Goal: Task Accomplishment & Management: Use online tool/utility

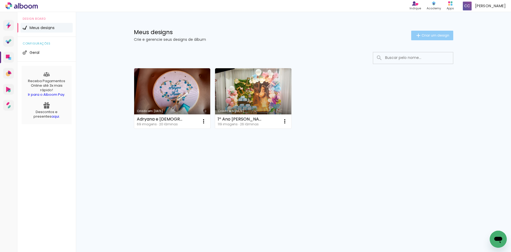
click at [441, 36] on span "Criar um design" at bounding box center [436, 35] width 28 height 3
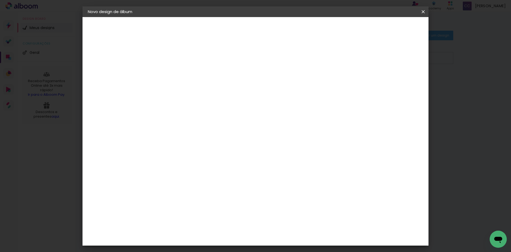
click at [175, 71] on input at bounding box center [175, 71] width 0 height 8
type input "o"
type input "Bodas de Ouro [PERSON_NAME] e Francisca"
click at [230, 31] on paper-button "Avançar" at bounding box center [217, 28] width 26 height 9
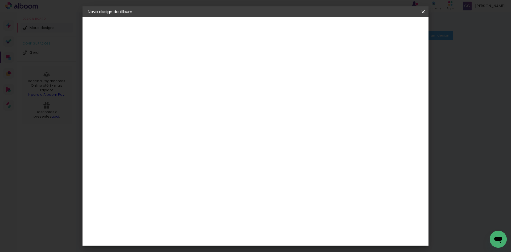
click at [201, 205] on div "[PERSON_NAME]" at bounding box center [189, 207] width 35 height 4
click at [0, 0] on slot "Avançar" at bounding box center [0, 0] width 0 height 0
click at [202, 90] on iron-icon at bounding box center [199, 93] width 6 height 6
click at [225, 62] on div "Opções disponíveis Encadernados Slim Book Tamanho Escolha o tamanho Modelo Esco…" at bounding box center [189, 39] width 74 height 45
click at [204, 109] on div "Escolha o tamanho" at bounding box center [188, 121] width 31 height 25
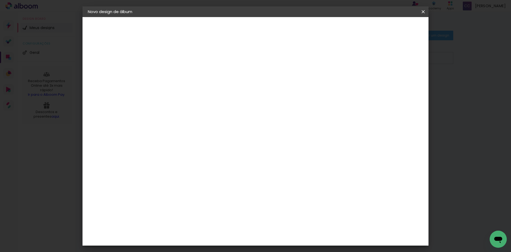
click at [196, 89] on input "text" at bounding box center [185, 93] width 21 height 8
click at [0, 0] on slot "Voltar" at bounding box center [0, 0] width 0 height 0
click at [0, 0] on slot "Avançar" at bounding box center [0, 0] width 0 height 0
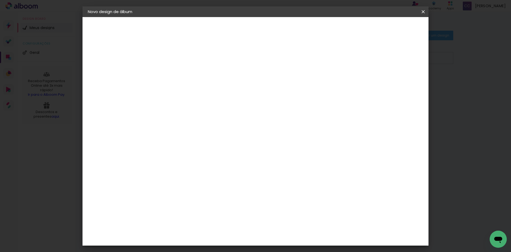
click at [0, 0] on slot "Avançar" at bounding box center [0, 0] width 0 height 0
click at [196, 91] on input "text" at bounding box center [185, 93] width 21 height 8
click at [311, 99] on paper-item "Slim Book" at bounding box center [290, 99] width 107 height 11
type input "Slim Book"
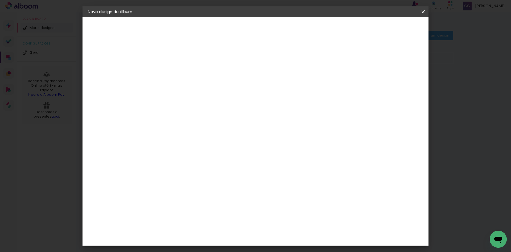
scroll to position [107, 0]
click at [211, 193] on span "30 x 60" at bounding box center [198, 198] width 25 height 11
click at [0, 0] on slot "Avançar" at bounding box center [0, 0] width 0 height 0
click at [360, 57] on div at bounding box center [357, 57] width 5 height 5
type paper-checkbox "on"
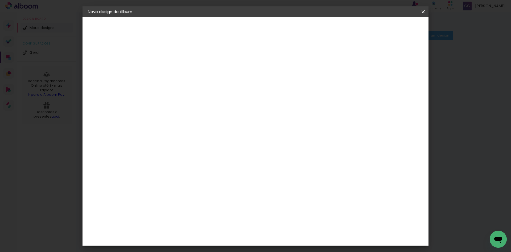
click at [390, 29] on span "Iniciar design" at bounding box center [378, 28] width 24 height 4
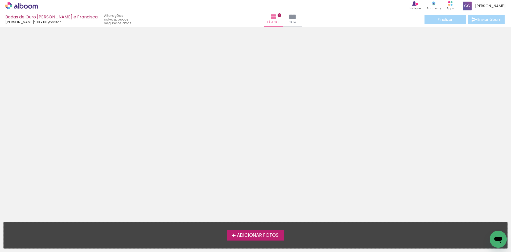
click at [256, 235] on span "Adicionar Fotos" at bounding box center [258, 235] width 42 height 5
click at [0, 0] on input "file" at bounding box center [0, 0] width 0 height 0
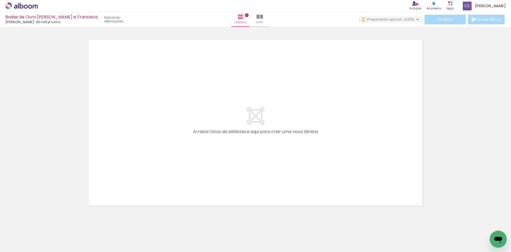
click at [59, 240] on div at bounding box center [53, 234] width 26 height 18
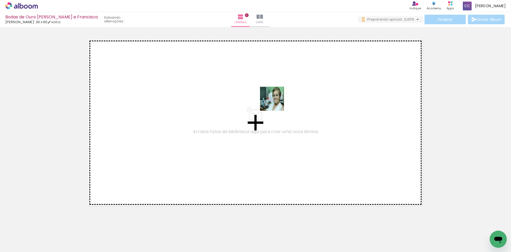
drag, startPoint x: 55, startPoint y: 240, endPoint x: 252, endPoint y: 123, distance: 228.7
click at [275, 103] on quentale-workspace at bounding box center [255, 126] width 511 height 252
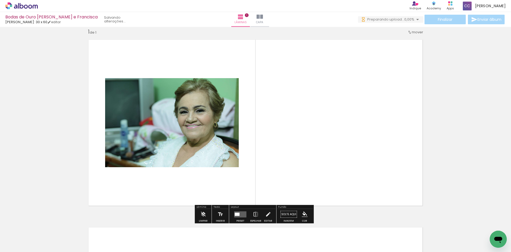
scroll to position [7, 0]
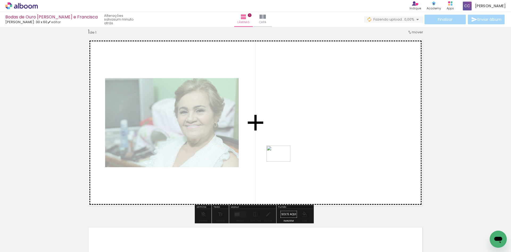
drag, startPoint x: 82, startPoint y: 238, endPoint x: 283, endPoint y: 161, distance: 214.8
click at [283, 161] on quentale-workspace at bounding box center [255, 126] width 511 height 252
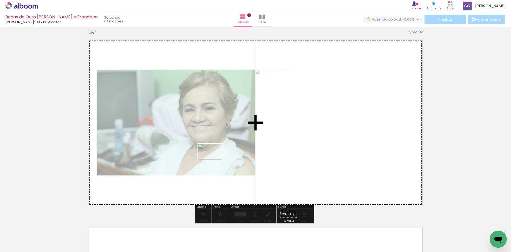
drag, startPoint x: 117, startPoint y: 237, endPoint x: 214, endPoint y: 160, distance: 124.3
click at [214, 160] on quentale-workspace at bounding box center [255, 126] width 511 height 252
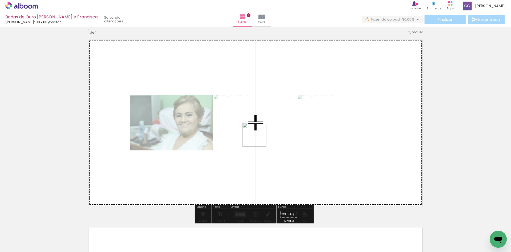
drag, startPoint x: 163, startPoint y: 219, endPoint x: 259, endPoint y: 139, distance: 125.5
click at [259, 139] on quentale-workspace at bounding box center [255, 126] width 511 height 252
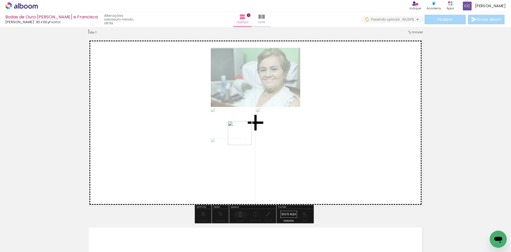
drag, startPoint x: 175, startPoint y: 236, endPoint x: 244, endPoint y: 137, distance: 120.5
click at [244, 137] on quentale-workspace at bounding box center [255, 126] width 511 height 252
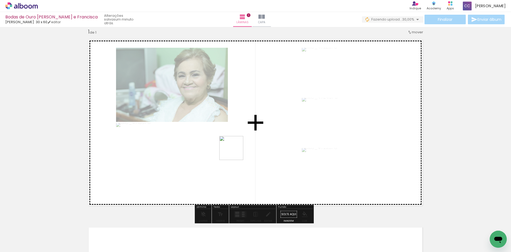
drag, startPoint x: 205, startPoint y: 224, endPoint x: 235, endPoint y: 152, distance: 78.8
click at [235, 152] on quentale-workspace at bounding box center [255, 126] width 511 height 252
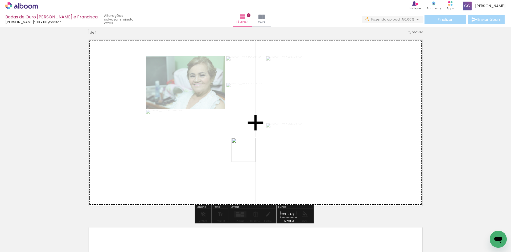
click at [248, 154] on quentale-workspace at bounding box center [255, 126] width 511 height 252
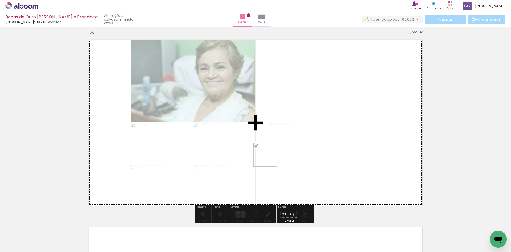
drag, startPoint x: 270, startPoint y: 158, endPoint x: 279, endPoint y: 162, distance: 10.4
click at [270, 151] on quentale-workspace at bounding box center [255, 126] width 511 height 252
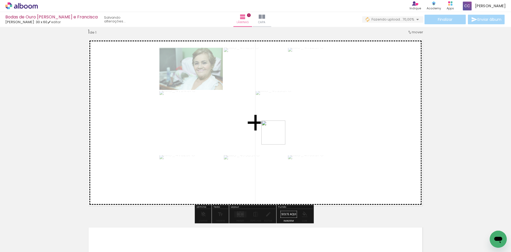
drag, startPoint x: 295, startPoint y: 239, endPoint x: 278, endPoint y: 136, distance: 103.7
click at [278, 136] on quentale-workspace at bounding box center [255, 126] width 511 height 252
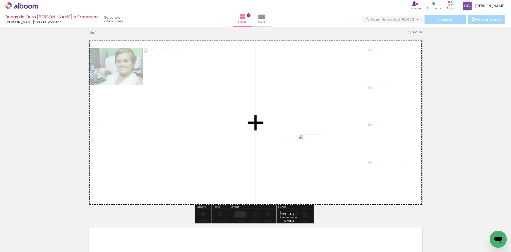
drag, startPoint x: 322, startPoint y: 235, endPoint x: 314, endPoint y: 150, distance: 85.5
click at [314, 150] on quentale-workspace at bounding box center [255, 126] width 511 height 252
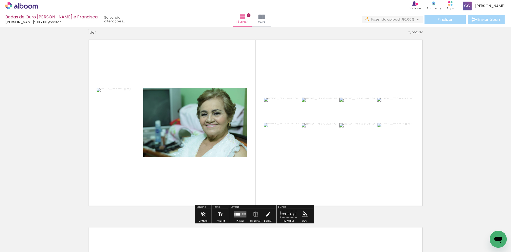
click at [241, 213] on quentale-layouter at bounding box center [240, 214] width 12 height 6
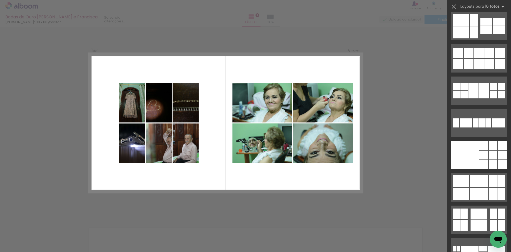
scroll to position [811, 0]
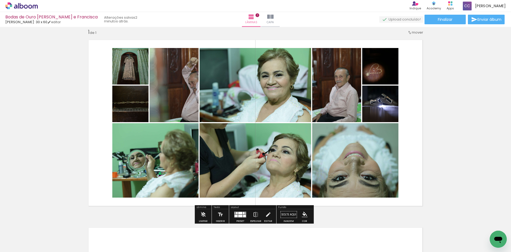
click at [132, 75] on quentale-photo at bounding box center [130, 66] width 36 height 36
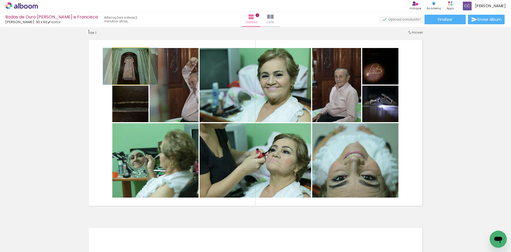
click at [132, 75] on quentale-photo at bounding box center [130, 66] width 36 height 36
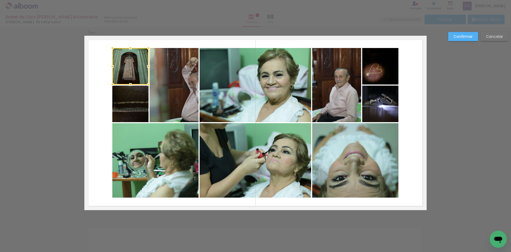
scroll to position [7, 0]
click at [188, 89] on quentale-photo at bounding box center [174, 85] width 49 height 74
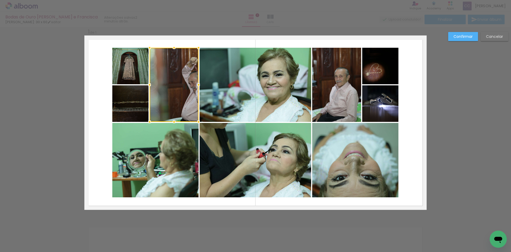
click at [155, 96] on div at bounding box center [174, 85] width 49 height 74
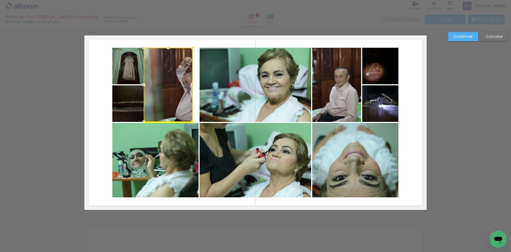
drag, startPoint x: 173, startPoint y: 86, endPoint x: 167, endPoint y: 85, distance: 5.9
click at [167, 85] on div at bounding box center [168, 85] width 49 height 74
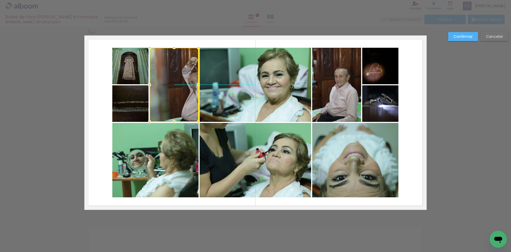
drag, startPoint x: 167, startPoint y: 85, endPoint x: 172, endPoint y: 84, distance: 5.6
click at [172, 84] on div at bounding box center [174, 85] width 49 height 74
click at [0, 0] on slot "Confirmar" at bounding box center [0, 0] width 0 height 0
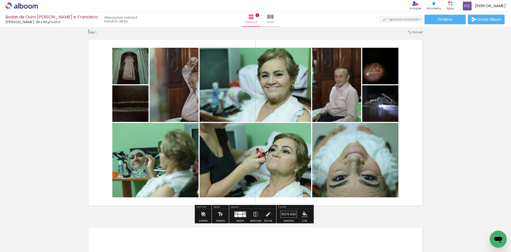
click at [180, 85] on quentale-photo at bounding box center [174, 85] width 49 height 74
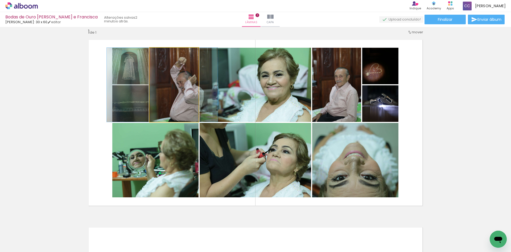
drag, startPoint x: 170, startPoint y: 91, endPoint x: 162, endPoint y: 90, distance: 7.7
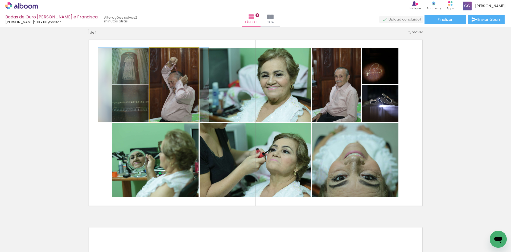
drag, startPoint x: 165, startPoint y: 91, endPoint x: 158, endPoint y: 91, distance: 6.4
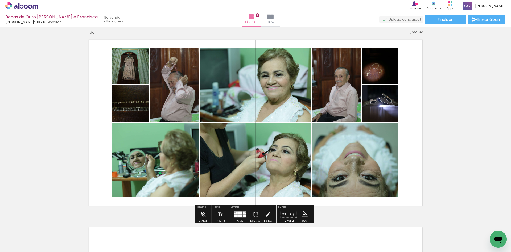
click at [262, 82] on quentale-photo at bounding box center [256, 85] width 112 height 74
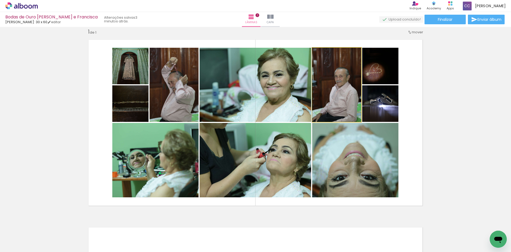
click at [342, 86] on quentale-photo at bounding box center [336, 85] width 49 height 74
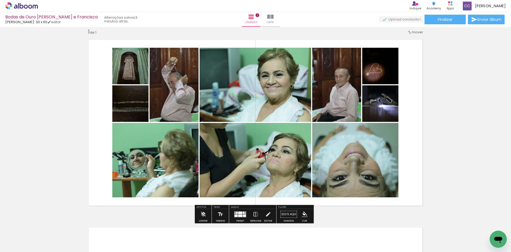
click at [378, 75] on quentale-photo at bounding box center [381, 66] width 36 height 36
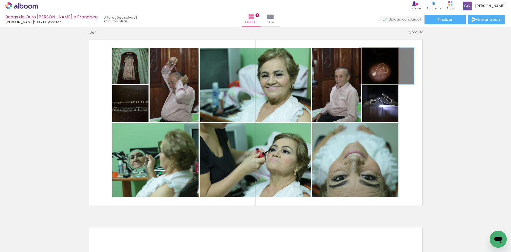
drag, startPoint x: 374, startPoint y: 75, endPoint x: 379, endPoint y: 75, distance: 5.1
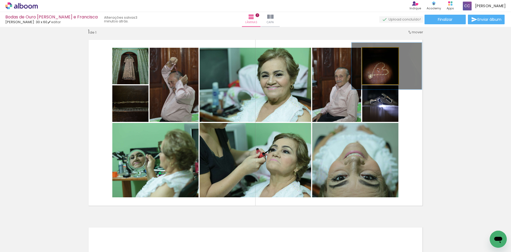
type paper-slider "128"
click at [377, 55] on div at bounding box center [379, 53] width 5 height 5
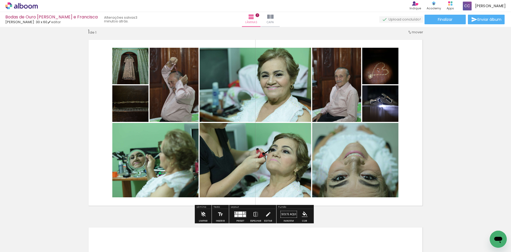
click at [0, 0] on paper-listbox at bounding box center [0, 0] width 0 height 0
click at [139, 102] on quentale-photo at bounding box center [130, 103] width 36 height 36
click at [129, 120] on quentale-photo at bounding box center [130, 103] width 36 height 36
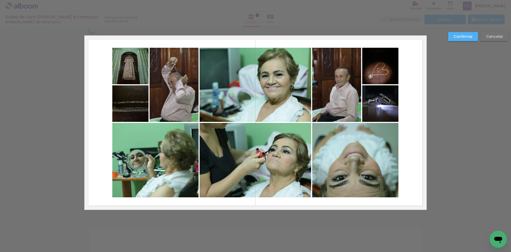
click at [97, 76] on quentale-layouter at bounding box center [255, 122] width 343 height 174
click at [113, 66] on quentale-photo at bounding box center [130, 66] width 36 height 36
click at [132, 109] on quentale-photo at bounding box center [130, 103] width 36 height 36
click at [140, 149] on quentale-photo at bounding box center [155, 160] width 86 height 74
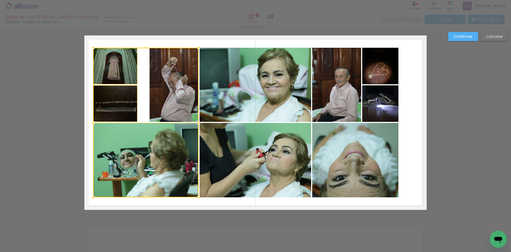
drag, startPoint x: 108, startPoint y: 121, endPoint x: 91, endPoint y: 121, distance: 16.5
click at [91, 121] on div at bounding box center [93, 122] width 11 height 11
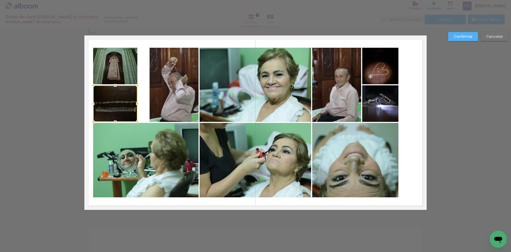
drag, startPoint x: 339, startPoint y: 67, endPoint x: 364, endPoint y: 172, distance: 108.2
click at [364, 172] on quentale-layouter at bounding box center [255, 122] width 343 height 174
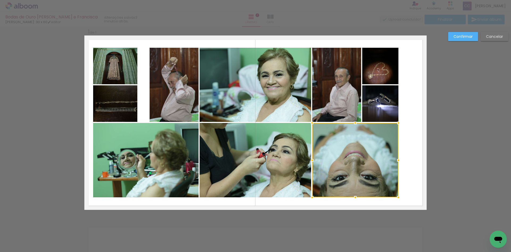
click at [352, 90] on quentale-photo at bounding box center [336, 85] width 49 height 74
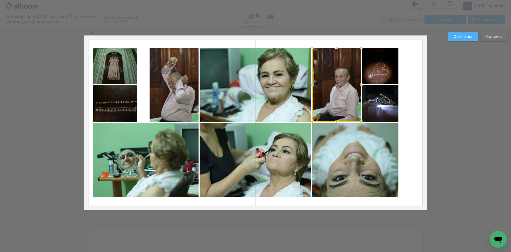
click at [380, 73] on quentale-photo at bounding box center [381, 66] width 36 height 36
click at [383, 105] on div at bounding box center [355, 85] width 86 height 74
click at [374, 149] on quentale-photo at bounding box center [355, 160] width 86 height 74
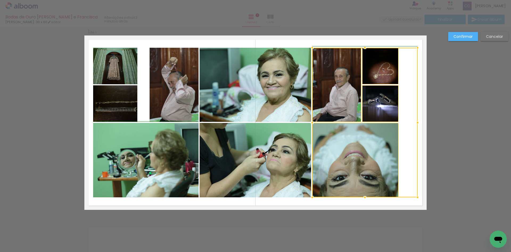
drag, startPoint x: 401, startPoint y: 123, endPoint x: 416, endPoint y: 124, distance: 15.2
click at [416, 124] on div at bounding box center [418, 122] width 11 height 11
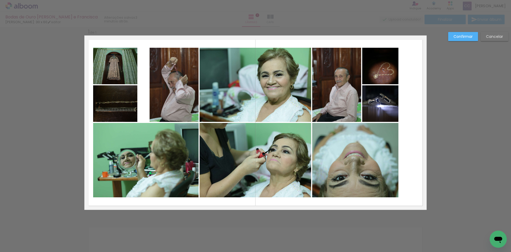
click at [349, 88] on quentale-photo at bounding box center [336, 85] width 49 height 74
click at [369, 74] on quentale-photo at bounding box center [381, 66] width 36 height 36
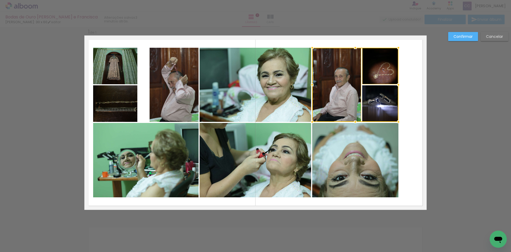
click at [374, 107] on div at bounding box center [355, 85] width 86 height 74
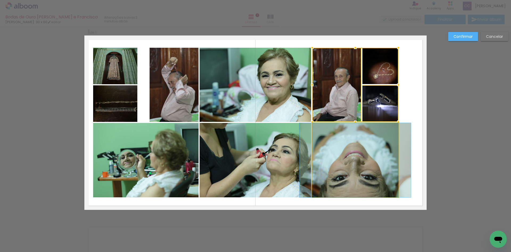
click at [375, 143] on quentale-photo at bounding box center [355, 160] width 86 height 74
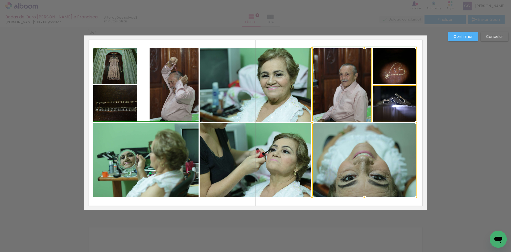
drag, startPoint x: 396, startPoint y: 122, endPoint x: 414, endPoint y: 123, distance: 17.3
click at [414, 123] on div at bounding box center [417, 122] width 11 height 11
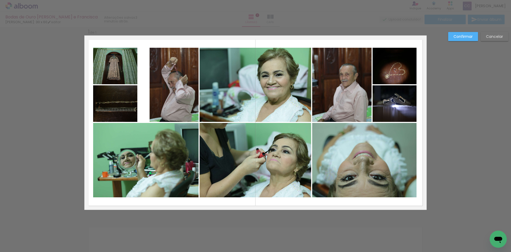
click at [327, 68] on quentale-photo at bounding box center [341, 85] width 59 height 74
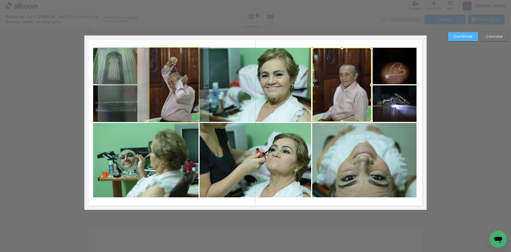
click at [164, 92] on quentale-photo at bounding box center [174, 85] width 49 height 74
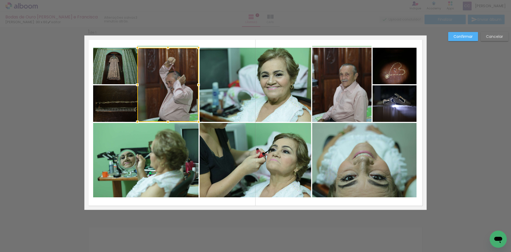
drag, startPoint x: 146, startPoint y: 84, endPoint x: 139, endPoint y: 83, distance: 7.5
click at [139, 83] on div at bounding box center [137, 84] width 11 height 11
click at [236, 101] on quentale-photo at bounding box center [256, 85] width 112 height 74
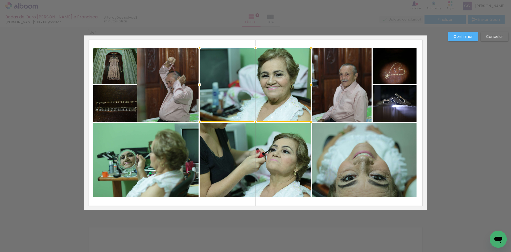
click at [160, 87] on quentale-photo at bounding box center [167, 85] width 61 height 74
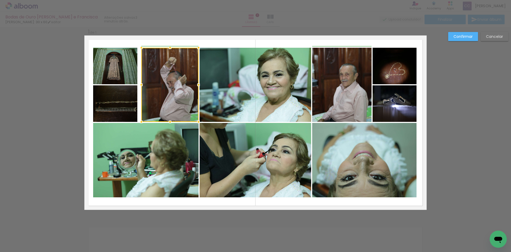
click at [137, 84] on div at bounding box center [141, 84] width 11 height 11
click at [98, 70] on quentale-photo at bounding box center [115, 66] width 44 height 36
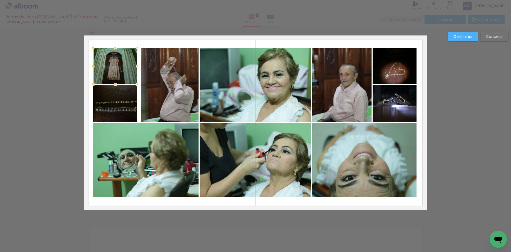
click at [124, 100] on quentale-photo at bounding box center [115, 103] width 44 height 36
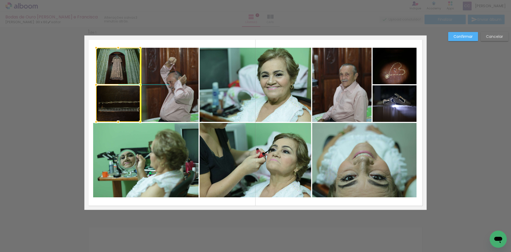
drag, startPoint x: 121, startPoint y: 101, endPoint x: 112, endPoint y: 93, distance: 12.4
click at [123, 102] on div at bounding box center [118, 85] width 44 height 74
click at [92, 85] on div at bounding box center [93, 85] width 11 height 11
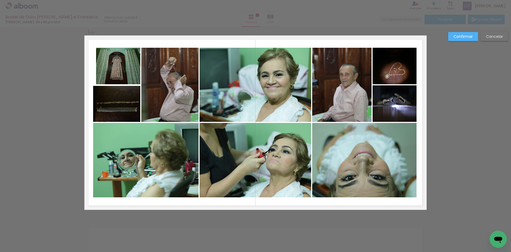
click at [113, 70] on quentale-photo at bounding box center [118, 66] width 44 height 36
click at [92, 66] on div at bounding box center [93, 66] width 11 height 11
click at [151, 46] on quentale-layouter at bounding box center [255, 122] width 343 height 174
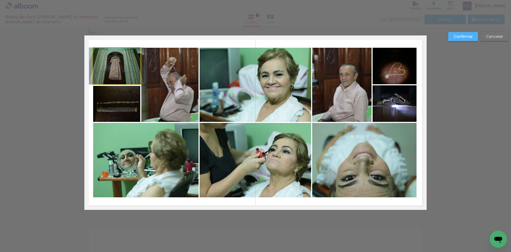
click at [127, 71] on quentale-photo at bounding box center [116, 66] width 47 height 36
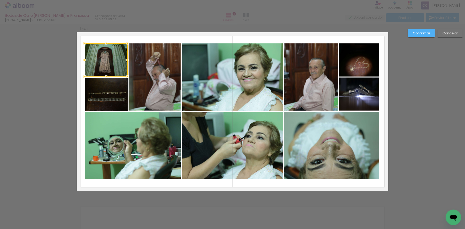
scroll to position [0, 0]
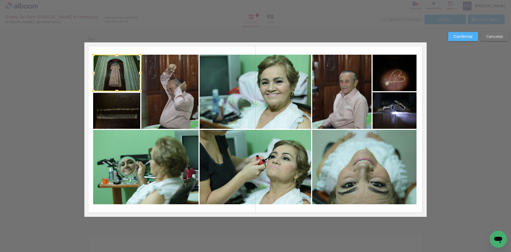
click at [124, 78] on div at bounding box center [116, 73] width 47 height 36
drag, startPoint x: 120, startPoint y: 78, endPoint x: 118, endPoint y: 71, distance: 6.9
click at [119, 80] on div at bounding box center [116, 73] width 47 height 36
drag, startPoint x: 113, startPoint y: 55, endPoint x: 114, endPoint y: 53, distance: 2.7
click at [114, 53] on div at bounding box center [117, 54] width 11 height 11
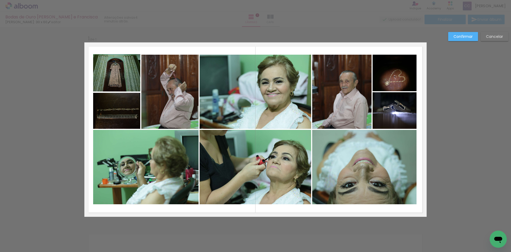
click at [141, 22] on div at bounding box center [255, 13] width 511 height 27
click at [128, 74] on quentale-photo at bounding box center [116, 72] width 47 height 37
click at [115, 56] on div at bounding box center [117, 55] width 11 height 11
click at [151, 30] on div "Confirmar Cancelar" at bounding box center [255, 221] width 511 height 388
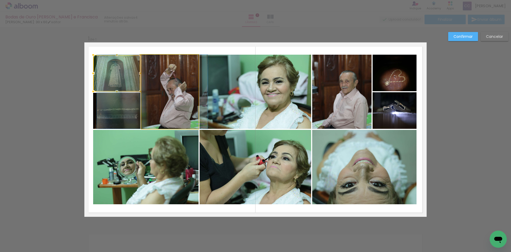
drag, startPoint x: 154, startPoint y: 71, endPoint x: 168, endPoint y: 78, distance: 16.0
click at [154, 71] on quentale-photo at bounding box center [169, 92] width 57 height 74
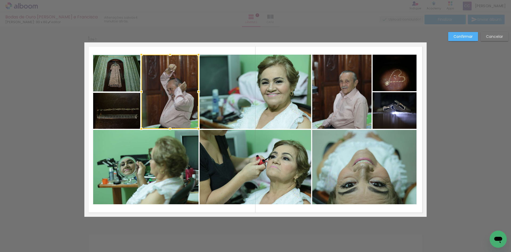
drag, startPoint x: 234, startPoint y: 87, endPoint x: 247, endPoint y: 88, distance: 13.9
click at [235, 87] on quentale-photo at bounding box center [256, 92] width 112 height 74
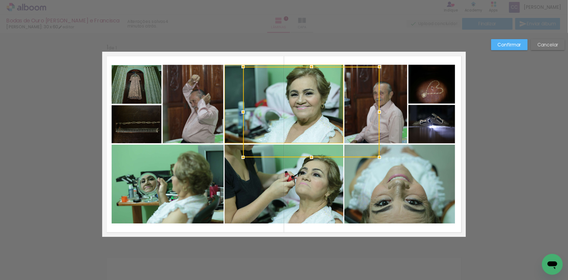
scroll to position [811, 0]
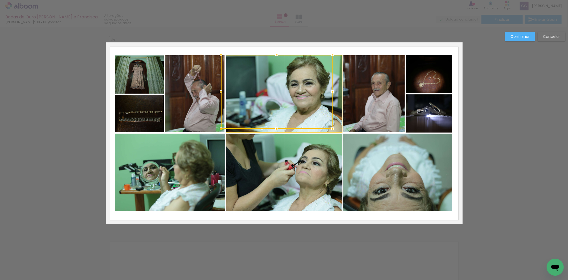
click at [511, 126] on div "Confirmar Cancelar" at bounding box center [284, 228] width 568 height 402
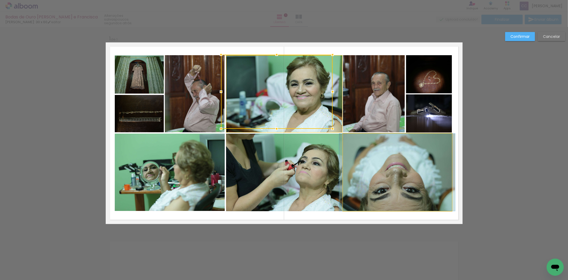
click at [404, 144] on quentale-photo at bounding box center [397, 171] width 109 height 77
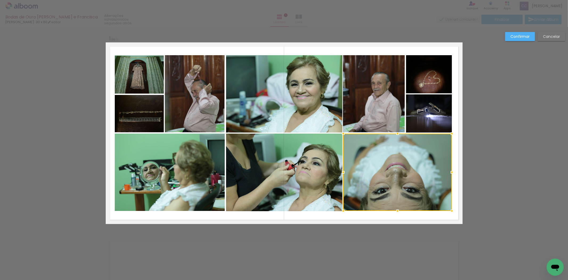
click at [501, 135] on div "Confirmar Cancelar" at bounding box center [284, 228] width 568 height 402
click at [143, 79] on quentale-photo at bounding box center [139, 74] width 49 height 38
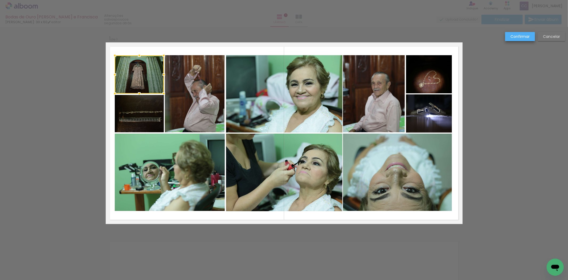
click at [0, 0] on slot "Confirmar" at bounding box center [0, 0] width 0 height 0
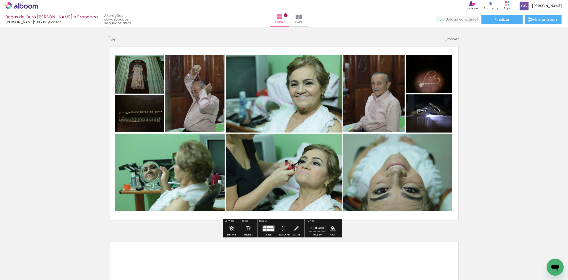
click at [135, 121] on quentale-photo at bounding box center [139, 113] width 49 height 37
click at [173, 154] on quentale-photo at bounding box center [170, 172] width 110 height 78
click at [198, 160] on quentale-photo at bounding box center [170, 172] width 110 height 78
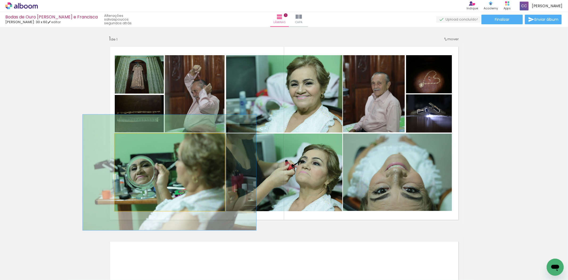
drag, startPoint x: 128, startPoint y: 139, endPoint x: 137, endPoint y: 140, distance: 9.1
type paper-slider "149"
click at [137, 140] on div at bounding box center [136, 139] width 9 height 9
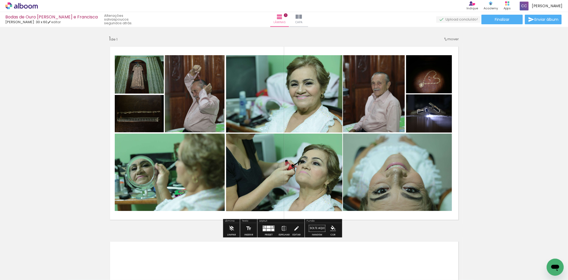
click at [294, 84] on quentale-photo at bounding box center [284, 93] width 116 height 77
click at [314, 174] on quentale-photo at bounding box center [284, 172] width 116 height 78
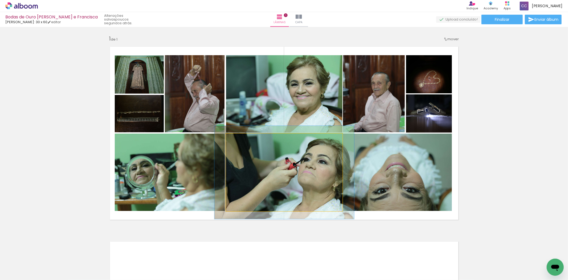
drag, startPoint x: 237, startPoint y: 141, endPoint x: 241, endPoint y: 141, distance: 3.7
click at [241, 141] on div at bounding box center [242, 139] width 9 height 9
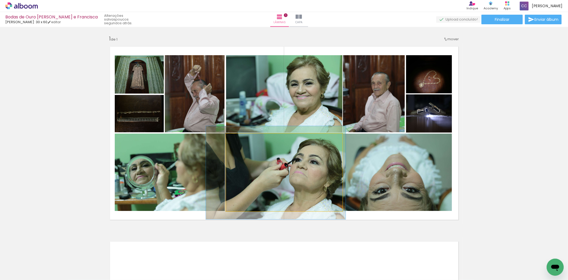
drag, startPoint x: 275, startPoint y: 146, endPoint x: 294, endPoint y: 153, distance: 19.9
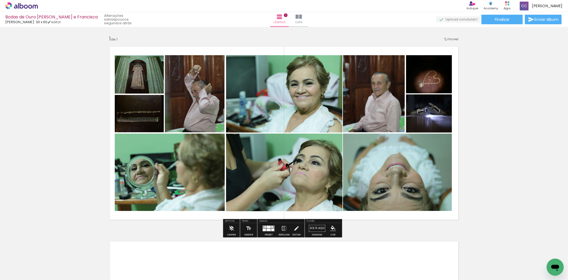
click at [379, 164] on quentale-photo at bounding box center [397, 171] width 109 height 77
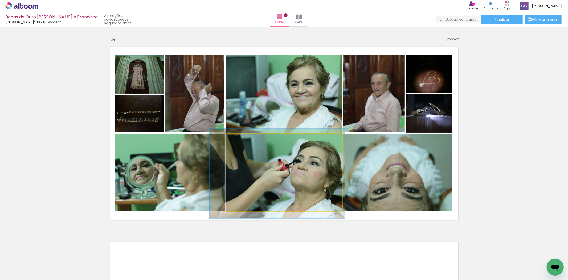
type paper-slider "116"
click at [242, 140] on div at bounding box center [242, 139] width 9 height 9
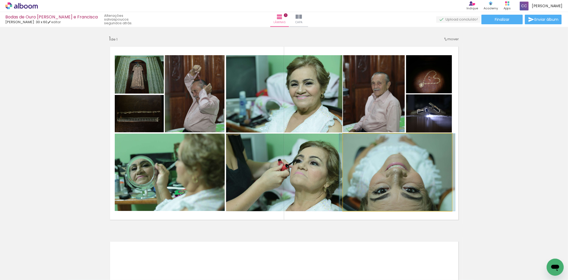
click at [374, 163] on quentale-photo at bounding box center [397, 171] width 109 height 77
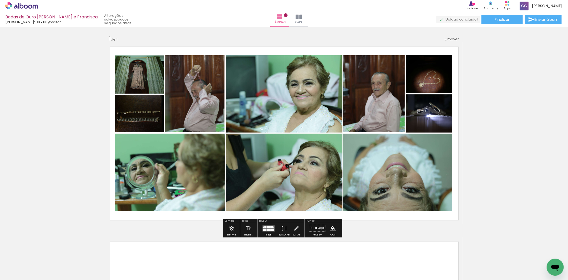
click at [375, 177] on quentale-photo at bounding box center [397, 171] width 109 height 77
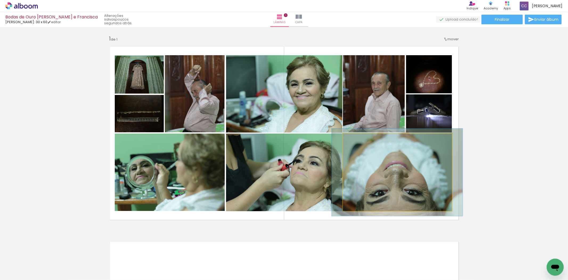
type paper-slider "113"
click at [357, 141] on div at bounding box center [358, 139] width 9 height 9
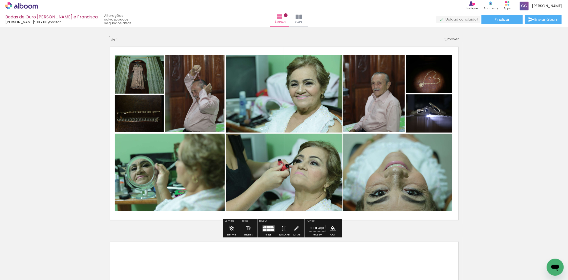
click at [387, 102] on quentale-photo at bounding box center [374, 93] width 62 height 77
click at [361, 91] on quentale-photo at bounding box center [374, 93] width 62 height 77
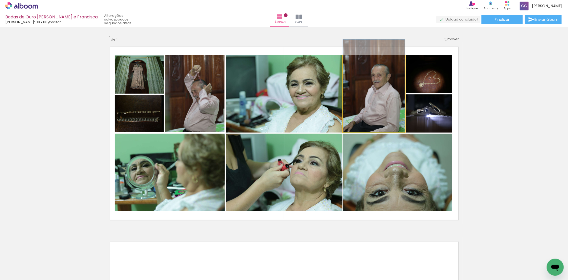
drag, startPoint x: 375, startPoint y: 95, endPoint x: 434, endPoint y: 78, distance: 61.7
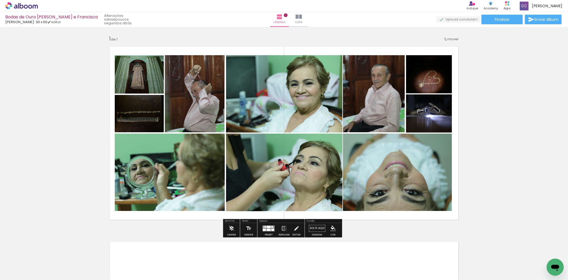
click at [432, 77] on quentale-photo at bounding box center [429, 74] width 46 height 38
click at [436, 110] on quentale-photo at bounding box center [429, 113] width 46 height 38
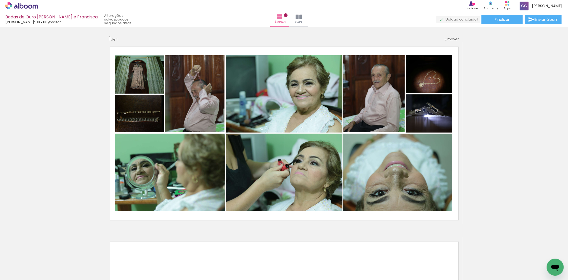
click at [511, 77] on div "Inserir lâmina 1 de 1" at bounding box center [284, 224] width 568 height 390
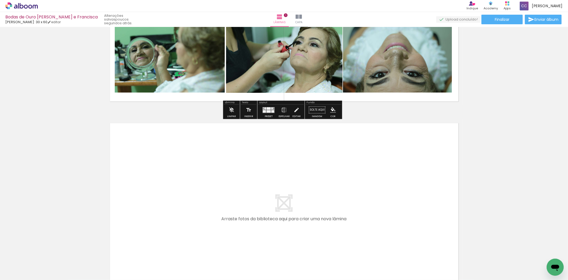
scroll to position [177, 0]
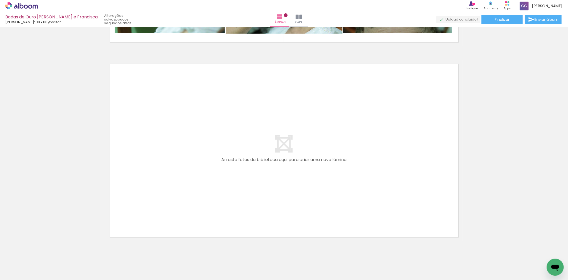
click at [28, 251] on iron-icon at bounding box center [27, 264] width 4 height 4
click at [0, 0] on slot "Não utilizadas" at bounding box center [0, 0] width 0 height 0
type input "Não utilizadas"
click at [19, 251] on span "Adicionar Fotos" at bounding box center [19, 277] width 16 height 6
click at [0, 0] on input "file" at bounding box center [0, 0] width 0 height 0
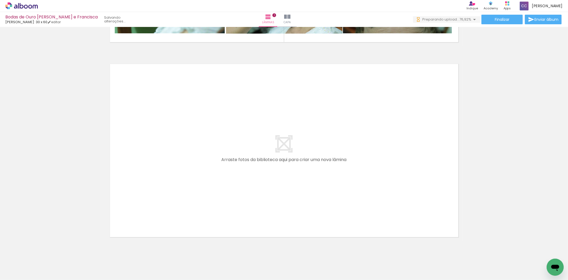
scroll to position [0, 0]
drag, startPoint x: 190, startPoint y: 267, endPoint x: 52, endPoint y: 263, distance: 138.6
click at [44, 251] on iron-horizontal-list at bounding box center [38, 262] width 11 height 33
click at [61, 251] on div at bounding box center [53, 262] width 26 height 18
click at [155, 251] on div at bounding box center [143, 262] width 24 height 16
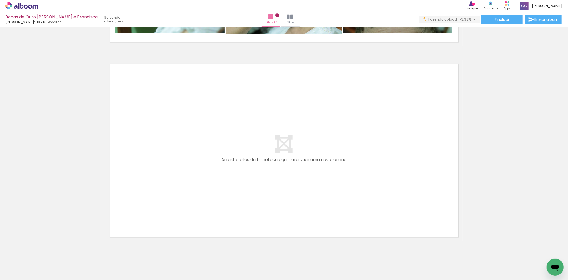
click at [55, 251] on div at bounding box center [53, 262] width 26 height 18
click at [58, 251] on div at bounding box center [53, 262] width 26 height 18
click at [65, 251] on div at bounding box center [53, 262] width 24 height 16
drag, startPoint x: 106, startPoint y: 267, endPoint x: 137, endPoint y: 268, distance: 31.2
click at [107, 251] on div at bounding box center [113, 262] width 16 height 24
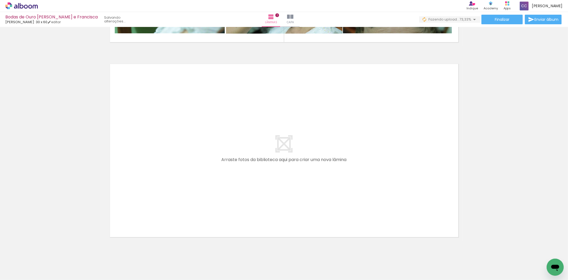
click at [121, 251] on div at bounding box center [113, 262] width 16 height 24
click at [61, 251] on div at bounding box center [53, 262] width 26 height 18
click at [65, 251] on div at bounding box center [53, 262] width 24 height 16
drag, startPoint x: 124, startPoint y: 266, endPoint x: 137, endPoint y: 266, distance: 13.1
click at [124, 251] on quentale-thumb at bounding box center [113, 261] width 30 height 31
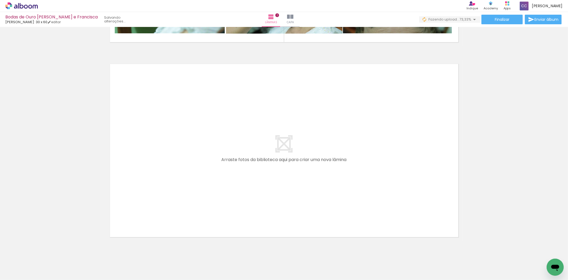
click at [121, 251] on div at bounding box center [113, 262] width 16 height 24
click at [163, 251] on div at bounding box center [173, 262] width 26 height 18
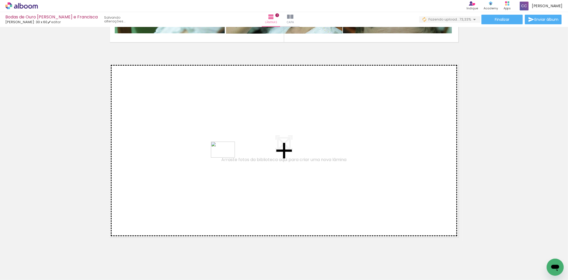
drag, startPoint x: 146, startPoint y: 257, endPoint x: 227, endPoint y: 157, distance: 128.8
click at [227, 157] on quentale-workspace at bounding box center [284, 140] width 568 height 280
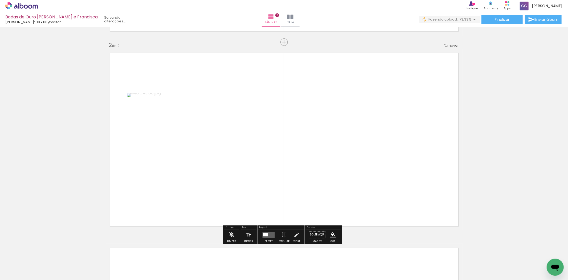
scroll to position [191, 0]
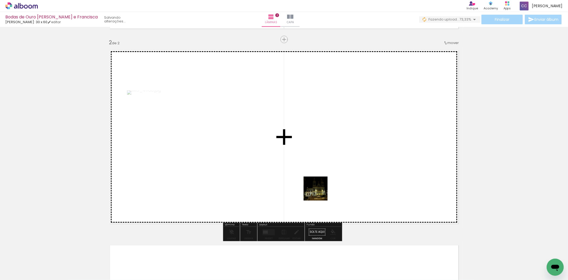
drag, startPoint x: 260, startPoint y: 217, endPoint x: 336, endPoint y: 180, distance: 84.7
click at [336, 180] on quentale-workspace at bounding box center [284, 140] width 568 height 280
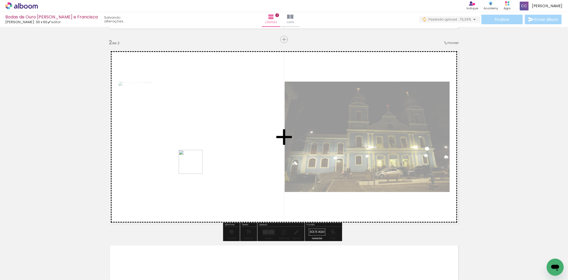
drag, startPoint x: 52, startPoint y: 262, endPoint x: 195, endPoint y: 166, distance: 172.0
click at [195, 166] on quentale-workspace at bounding box center [284, 140] width 568 height 280
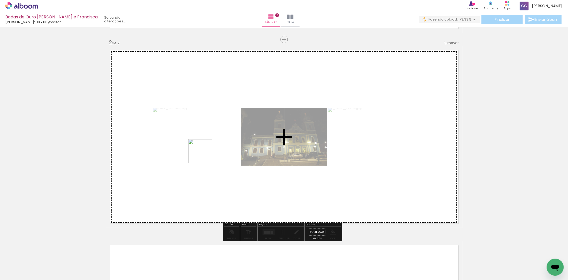
drag, startPoint x: 204, startPoint y: 155, endPoint x: 149, endPoint y: 205, distance: 74.5
click at [215, 151] on quentale-workspace at bounding box center [284, 140] width 568 height 280
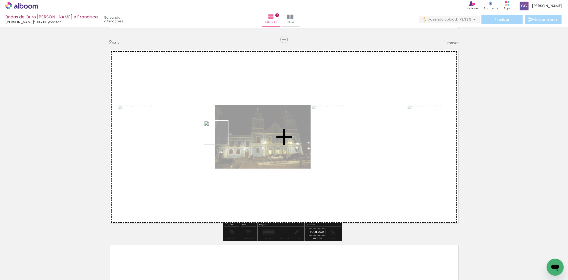
drag, startPoint x: 94, startPoint y: 230, endPoint x: 220, endPoint y: 137, distance: 156.7
click at [220, 137] on quentale-workspace at bounding box center [284, 140] width 568 height 280
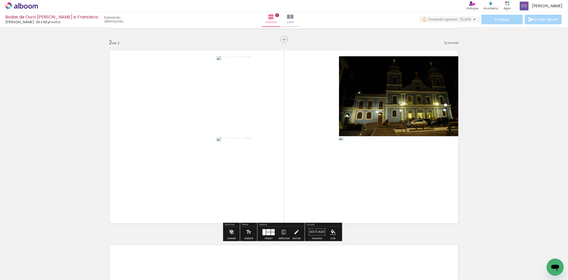
click at [19, 251] on span "Adicionar Fotos" at bounding box center [19, 277] width 16 height 6
click at [0, 0] on input "file" at bounding box center [0, 0] width 0 height 0
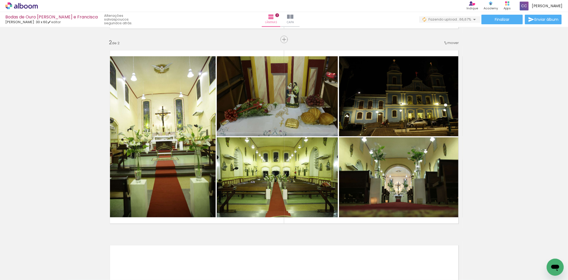
click at [181, 251] on div at bounding box center [173, 262] width 16 height 24
click at [210, 251] on div at bounding box center [202, 262] width 26 height 18
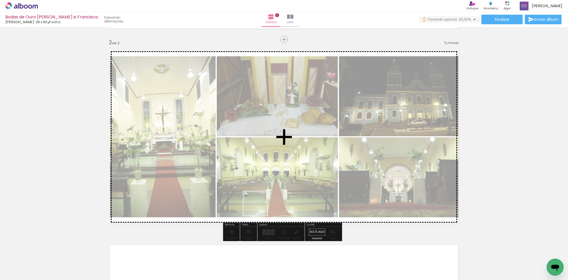
drag, startPoint x: 210, startPoint y: 267, endPoint x: 283, endPoint y: 179, distance: 113.3
click at [283, 179] on quentale-workspace at bounding box center [284, 140] width 568 height 280
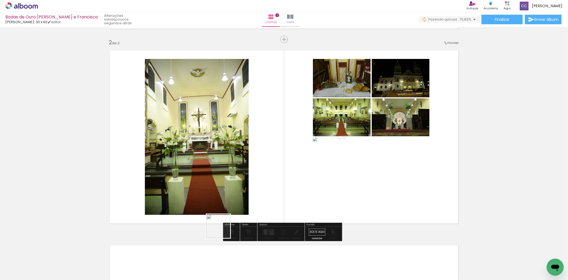
drag, startPoint x: 206, startPoint y: 259, endPoint x: 253, endPoint y: 174, distance: 97.3
click at [253, 174] on quentale-workspace at bounding box center [284, 140] width 568 height 280
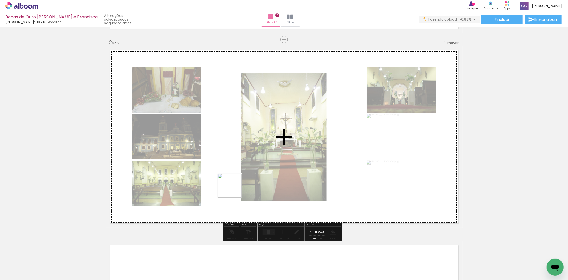
drag, startPoint x: 218, startPoint y: 220, endPoint x: 254, endPoint y: 160, distance: 70.2
click at [238, 181] on quentale-workspace at bounding box center [284, 140] width 568 height 280
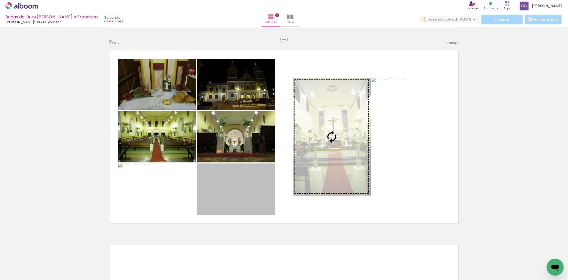
drag, startPoint x: 294, startPoint y: 159, endPoint x: 323, endPoint y: 140, distance: 34.2
click at [0, 0] on slot at bounding box center [0, 0] width 0 height 0
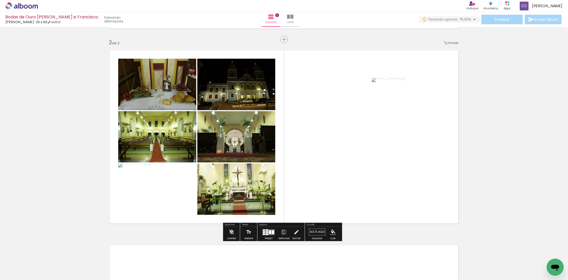
click at [336, 143] on quentale-photo at bounding box center [332, 137] width 78 height 118
click at [339, 127] on quentale-photo at bounding box center [332, 137] width 78 height 118
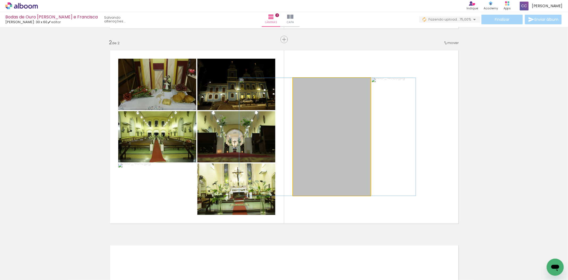
drag, startPoint x: 347, startPoint y: 137, endPoint x: 344, endPoint y: 137, distance: 2.9
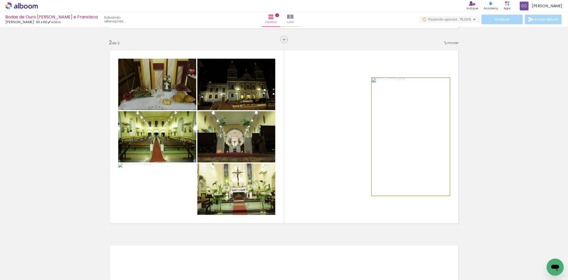
click at [412, 144] on quentale-photo at bounding box center [411, 137] width 78 height 118
type paper-slider "117"
click at [387, 86] on div at bounding box center [387, 83] width 9 height 9
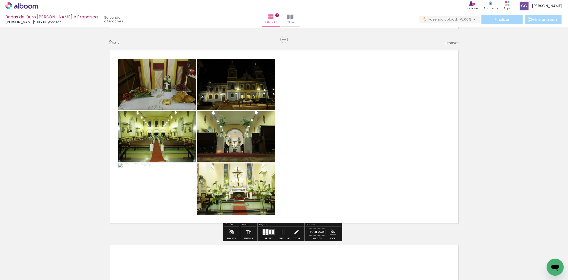
click at [511, 123] on div "Inserir lâmina 1 de 2 Inserir lâmina 2 de 2" at bounding box center [284, 130] width 568 height 584
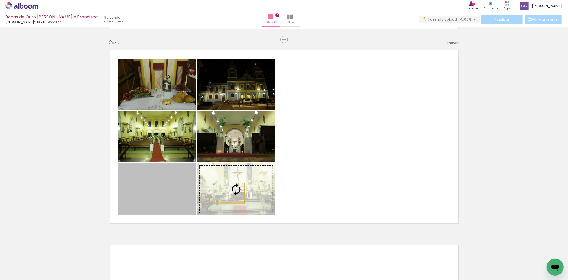
drag, startPoint x: 165, startPoint y: 193, endPoint x: 227, endPoint y: 193, distance: 61.5
click at [0, 0] on slot at bounding box center [0, 0] width 0 height 0
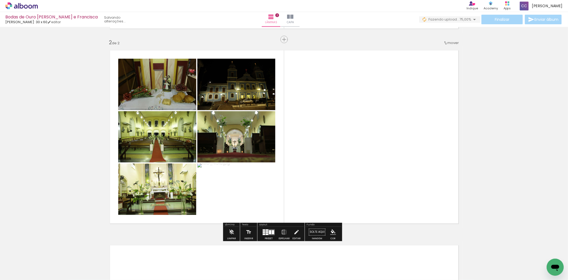
click at [492, 125] on div "Inserir lâmina 1 de 2 Inserir lâmina 2 de 2" at bounding box center [284, 130] width 568 height 584
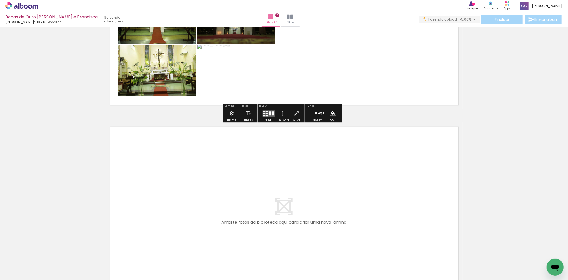
scroll to position [369, 0]
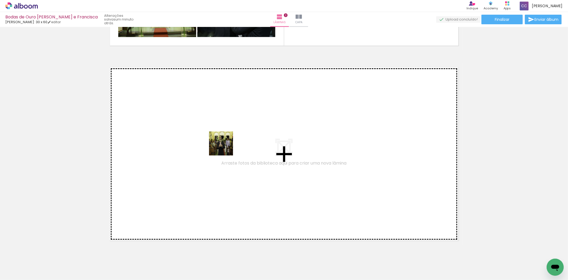
click at [225, 147] on quentale-workspace at bounding box center [284, 140] width 568 height 280
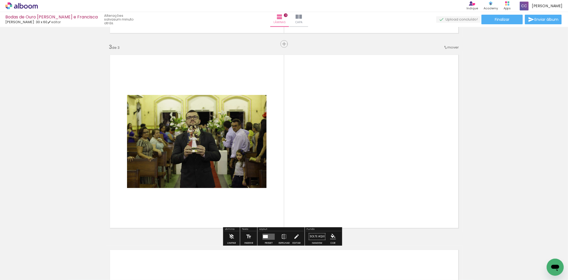
scroll to position [386, 0]
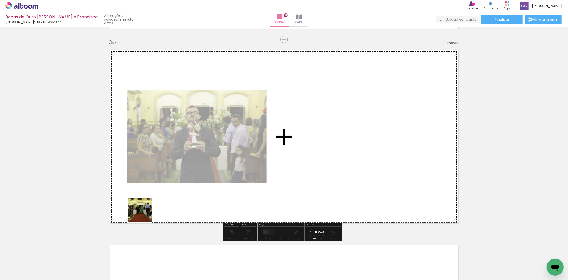
drag, startPoint x: 55, startPoint y: 267, endPoint x: 248, endPoint y: 158, distance: 221.6
click at [248, 158] on quentale-workspace at bounding box center [284, 140] width 568 height 280
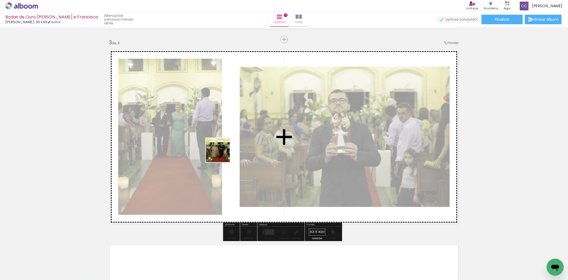
drag, startPoint x: 55, startPoint y: 262, endPoint x: 163, endPoint y: 206, distance: 121.3
click at [222, 154] on quentale-workspace at bounding box center [284, 140] width 568 height 280
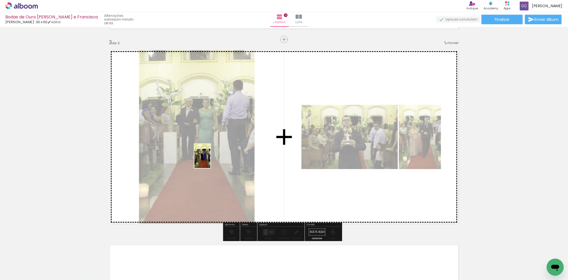
drag, startPoint x: 59, startPoint y: 267, endPoint x: 210, endPoint y: 160, distance: 186.0
click at [210, 160] on quentale-workspace at bounding box center [284, 140] width 568 height 280
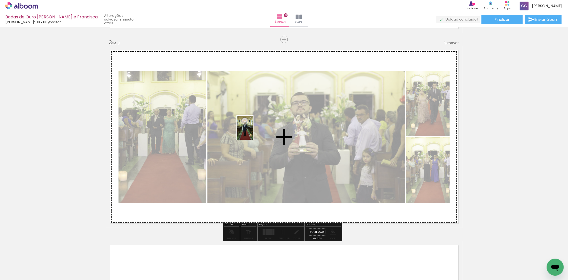
drag, startPoint x: 55, startPoint y: 262, endPoint x: 253, endPoint y: 132, distance: 237.1
click at [253, 132] on quentale-workspace at bounding box center [284, 140] width 568 height 280
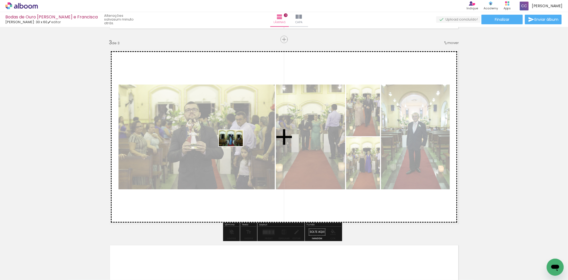
drag, startPoint x: 56, startPoint y: 261, endPoint x: 235, endPoint y: 146, distance: 212.3
click at [235, 146] on quentale-workspace at bounding box center [284, 140] width 568 height 280
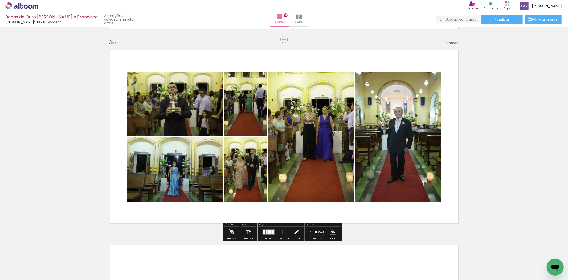
click at [244, 107] on quentale-photo at bounding box center [246, 104] width 43 height 64
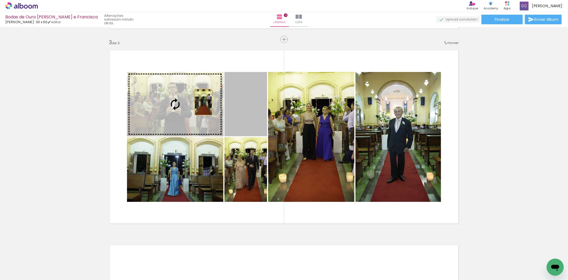
drag, startPoint x: 219, startPoint y: 104, endPoint x: 184, endPoint y: 100, distance: 34.6
click at [0, 0] on slot at bounding box center [0, 0] width 0 height 0
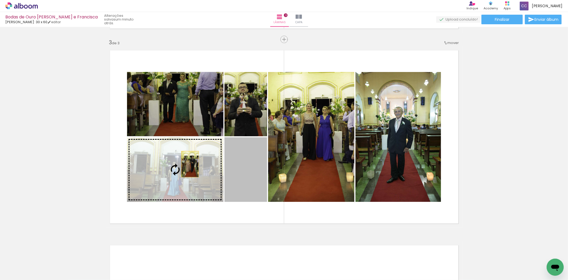
drag, startPoint x: 193, startPoint y: 164, endPoint x: 185, endPoint y: 163, distance: 8.5
click at [0, 0] on slot at bounding box center [0, 0] width 0 height 0
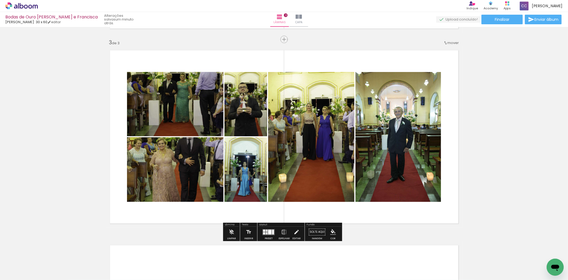
click at [196, 155] on quentale-photo at bounding box center [175, 169] width 96 height 64
click at [314, 56] on quentale-layouter at bounding box center [284, 136] width 357 height 181
click at [268, 232] on div at bounding box center [269, 231] width 3 height 5
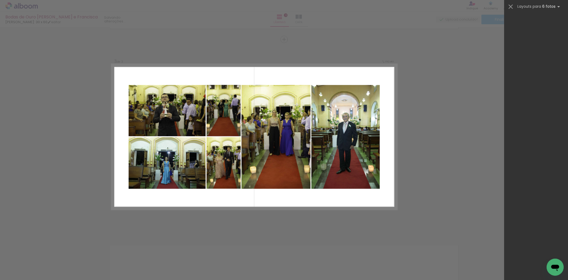
scroll to position [0, 0]
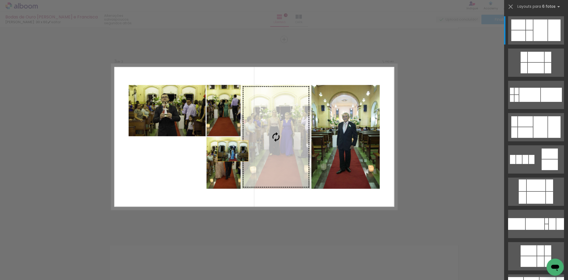
drag, startPoint x: 262, startPoint y: 161, endPoint x: 302, endPoint y: 148, distance: 41.5
click at [0, 0] on slot at bounding box center [0, 0] width 0 height 0
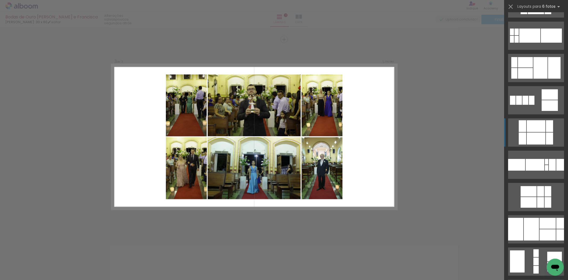
scroll to position [89, 0]
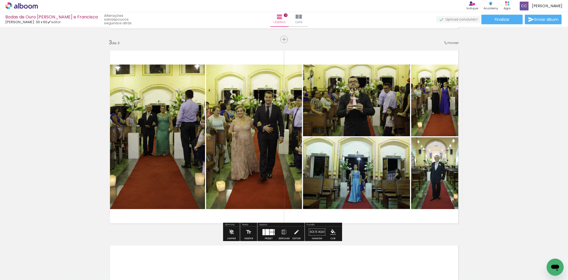
click at [0, 0] on slot at bounding box center [0, 0] width 0 height 0
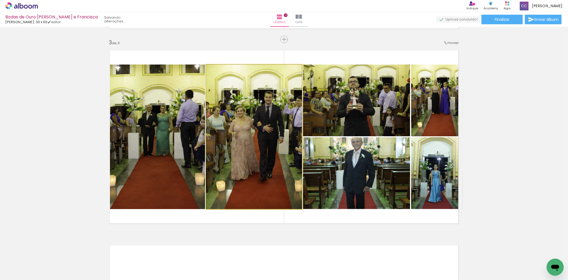
drag, startPoint x: 263, startPoint y: 166, endPoint x: 137, endPoint y: 143, distance: 128.1
click at [0, 0] on slot at bounding box center [0, 0] width 0 height 0
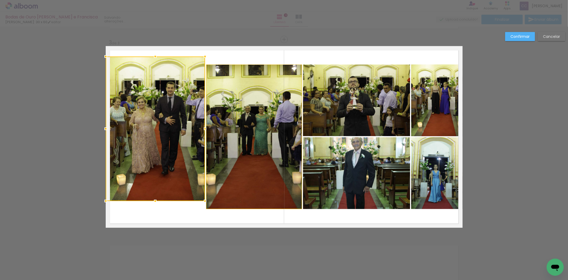
drag, startPoint x: 137, startPoint y: 143, endPoint x: 134, endPoint y: 142, distance: 3.7
click at [134, 142] on div at bounding box center [155, 128] width 99 height 144
click at [488, 161] on div "Confirmar Cancelar" at bounding box center [284, 37] width 568 height 792
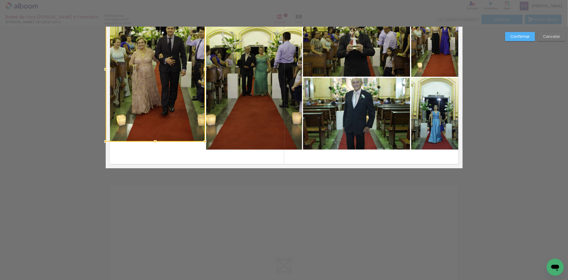
scroll to position [386, 0]
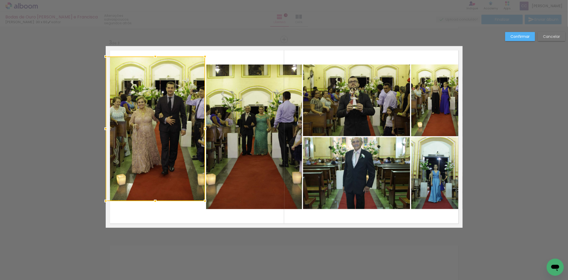
click at [167, 111] on div at bounding box center [155, 128] width 99 height 144
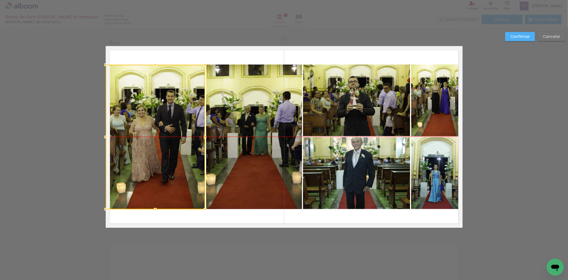
drag, startPoint x: 162, startPoint y: 135, endPoint x: 160, endPoint y: 143, distance: 8.5
click at [160, 143] on div at bounding box center [155, 137] width 99 height 144
click at [497, 125] on div "Confirmar Cancelar" at bounding box center [284, 37] width 568 height 792
click at [353, 126] on quentale-photo at bounding box center [356, 100] width 107 height 72
click at [205, 126] on div at bounding box center [155, 137] width 99 height 144
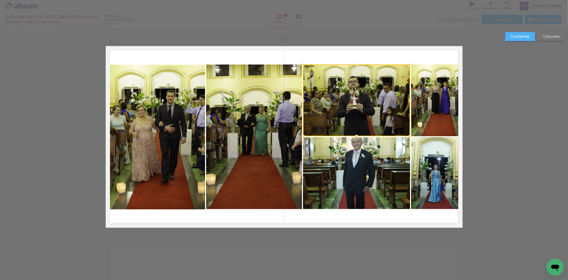
click at [341, 97] on div at bounding box center [356, 100] width 107 height 72
click at [371, 107] on div at bounding box center [356, 100] width 107 height 72
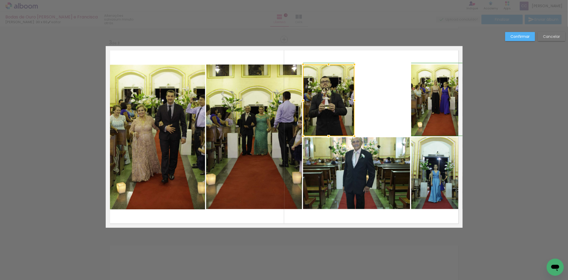
drag, startPoint x: 388, startPoint y: 101, endPoint x: 351, endPoint y: 103, distance: 37.3
click at [351, 103] on div at bounding box center [354, 100] width 11 height 11
click at [360, 153] on quentale-photo at bounding box center [356, 173] width 107 height 72
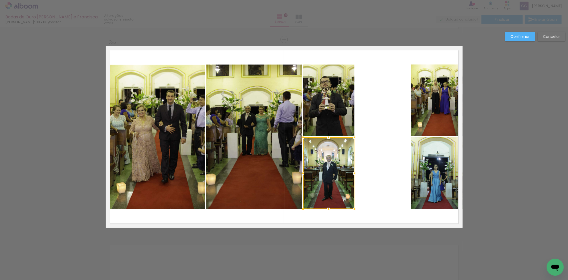
drag, startPoint x: 408, startPoint y: 173, endPoint x: 352, endPoint y: 168, distance: 55.7
click at [352, 168] on div at bounding box center [354, 173] width 11 height 11
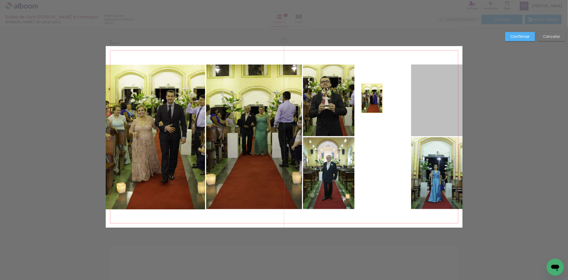
drag, startPoint x: 390, startPoint y: 99, endPoint x: 369, endPoint y: 99, distance: 21.1
click at [369, 99] on quentale-layouter at bounding box center [284, 136] width 357 height 181
drag, startPoint x: 424, startPoint y: 95, endPoint x: 384, endPoint y: 97, distance: 40.8
click at [383, 97] on quentale-layouter at bounding box center [284, 136] width 357 height 181
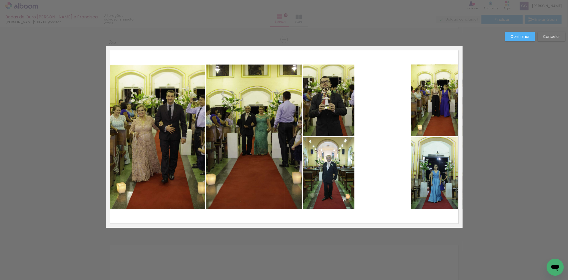
click at [419, 100] on quentale-photo at bounding box center [436, 100] width 51 height 72
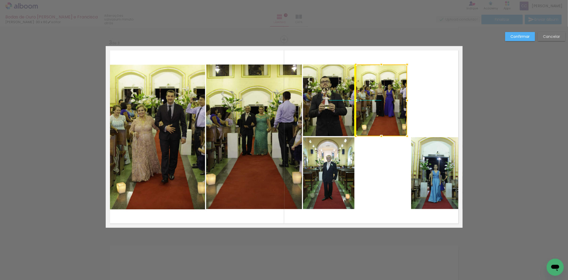
drag, startPoint x: 398, startPoint y: 103, endPoint x: 368, endPoint y: 103, distance: 30.1
click at [368, 103] on div at bounding box center [381, 100] width 51 height 72
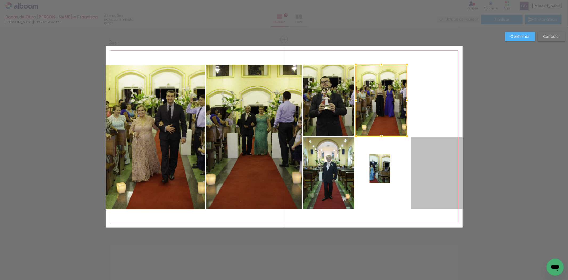
drag, startPoint x: 390, startPoint y: 174, endPoint x: 408, endPoint y: 160, distance: 22.5
click at [378, 166] on quentale-layouter at bounding box center [284, 136] width 357 height 181
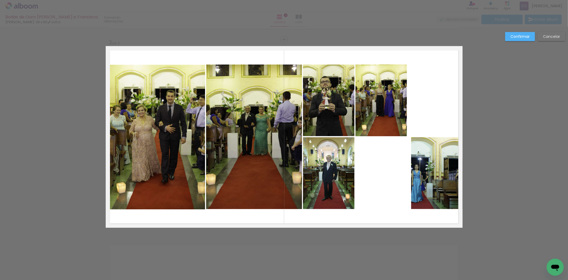
drag, startPoint x: 409, startPoint y: 158, endPoint x: 416, endPoint y: 158, distance: 6.9
click at [411, 158] on quentale-photo at bounding box center [436, 173] width 51 height 72
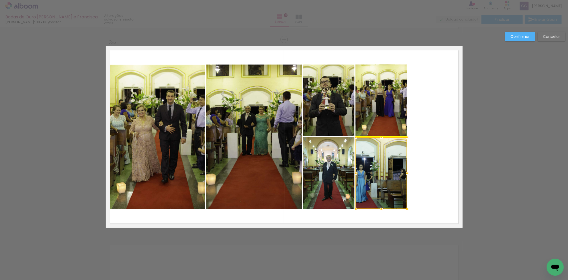
drag, startPoint x: 429, startPoint y: 155, endPoint x: 408, endPoint y: 152, distance: 21.5
click at [384, 157] on div at bounding box center [381, 173] width 51 height 72
click at [444, 136] on quentale-layouter at bounding box center [284, 136] width 357 height 181
click at [160, 92] on quentale-photo at bounding box center [155, 137] width 99 height 144
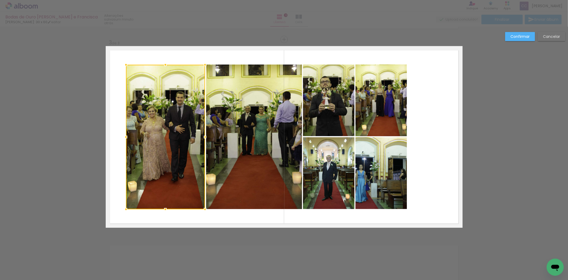
drag, startPoint x: 103, startPoint y: 137, endPoint x: 119, endPoint y: 139, distance: 15.5
click at [121, 139] on div at bounding box center [126, 137] width 11 height 11
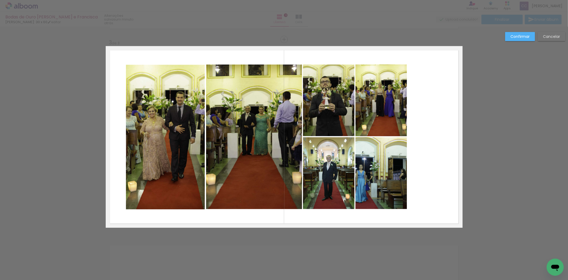
click at [253, 124] on quentale-photo at bounding box center [254, 136] width 96 height 144
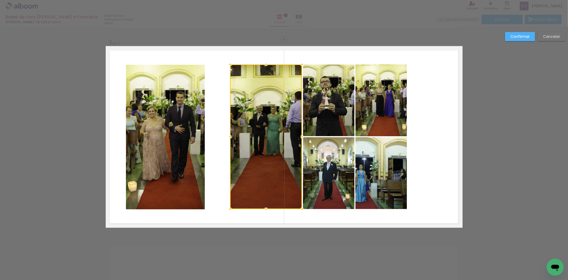
drag, startPoint x: 204, startPoint y: 137, endPoint x: 183, endPoint y: 134, distance: 21.0
click at [227, 139] on div at bounding box center [230, 136] width 11 height 11
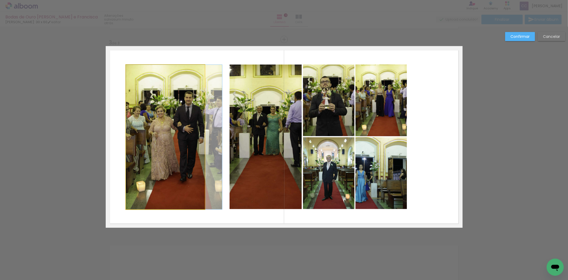
drag, startPoint x: 151, startPoint y: 131, endPoint x: 172, endPoint y: 132, distance: 20.3
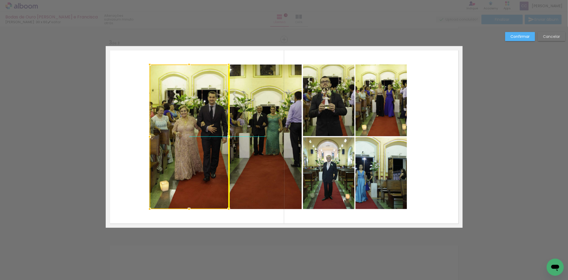
drag, startPoint x: 167, startPoint y: 120, endPoint x: 189, endPoint y: 121, distance: 22.1
click at [189, 121] on div at bounding box center [189, 136] width 79 height 144
click at [128, 99] on quentale-layouter at bounding box center [284, 136] width 357 height 181
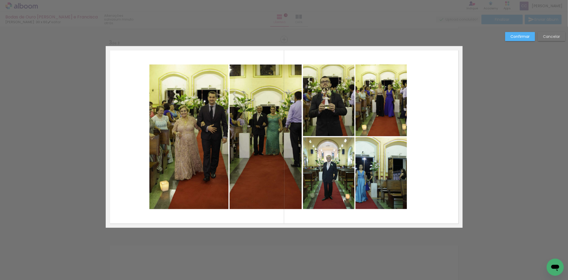
click at [192, 120] on quentale-photo at bounding box center [188, 136] width 79 height 144
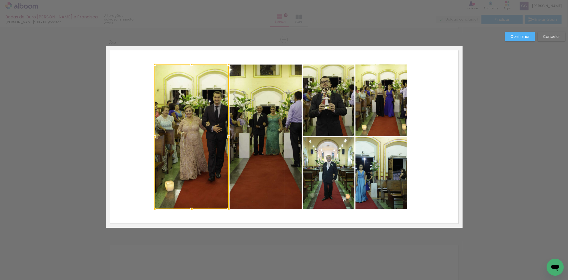
drag, startPoint x: 146, startPoint y: 136, endPoint x: 155, endPoint y: 136, distance: 9.3
click at [155, 136] on div at bounding box center [154, 136] width 11 height 11
click at [127, 108] on quentale-layouter at bounding box center [284, 136] width 357 height 181
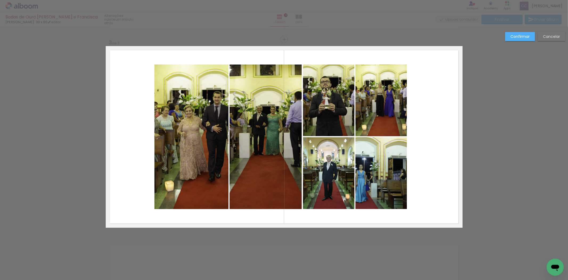
drag, startPoint x: 138, startPoint y: 64, endPoint x: 391, endPoint y: 181, distance: 278.4
click at [392, 181] on quentale-layouter at bounding box center [284, 136] width 357 height 181
click at [143, 63] on quentale-layouter at bounding box center [284, 136] width 357 height 181
drag, startPoint x: 147, startPoint y: 63, endPoint x: 227, endPoint y: 98, distance: 87.1
drag, startPoint x: 227, startPoint y: 98, endPoint x: 426, endPoint y: 103, distance: 199.0
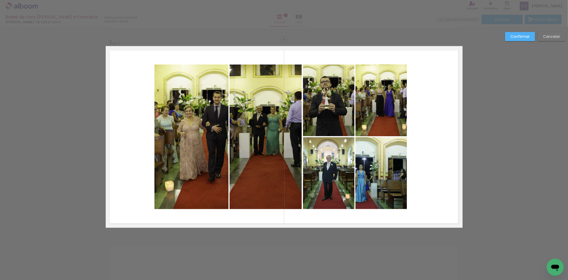
click at [430, 104] on quentale-layouter at bounding box center [284, 136] width 357 height 181
drag, startPoint x: 189, startPoint y: 84, endPoint x: 432, endPoint y: 176, distance: 259.8
click at [432, 176] on quentale-layouter at bounding box center [284, 136] width 357 height 181
click at [213, 100] on quentale-photo at bounding box center [191, 136] width 74 height 144
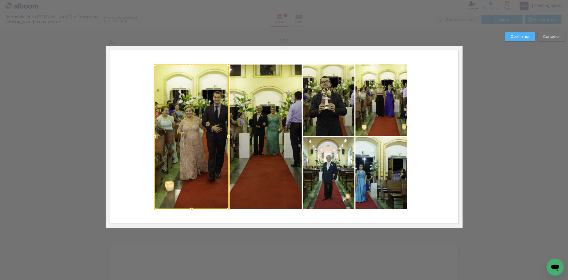
click at [262, 96] on quentale-photo at bounding box center [266, 136] width 72 height 144
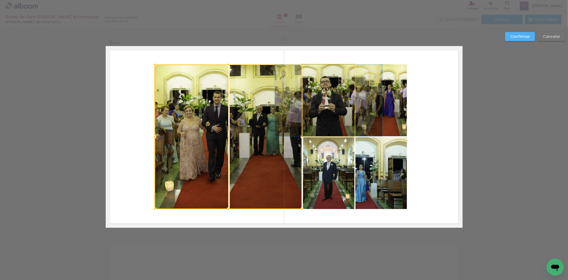
click at [311, 93] on quentale-photo at bounding box center [328, 100] width 51 height 72
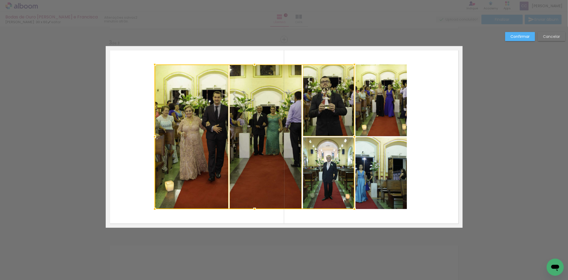
click at [331, 145] on div at bounding box center [255, 136] width 200 height 144
drag, startPoint x: 377, startPoint y: 154, endPoint x: 379, endPoint y: 145, distance: 9.2
click at [377, 153] on quentale-photo at bounding box center [381, 173] width 51 height 72
click at [377, 127] on div at bounding box center [281, 136] width 253 height 145
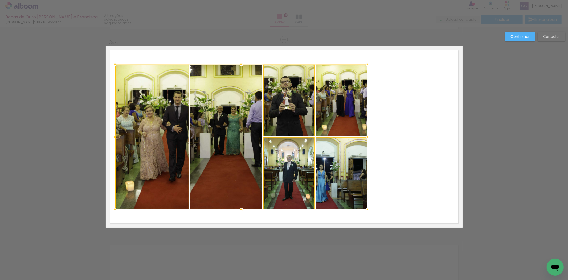
drag, startPoint x: 381, startPoint y: 120, endPoint x: 341, endPoint y: 120, distance: 39.7
click at [341, 120] on div at bounding box center [241, 136] width 253 height 145
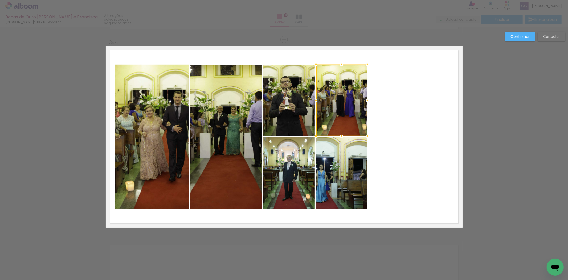
click at [489, 117] on div "Confirmar Cancelar" at bounding box center [284, 37] width 568 height 792
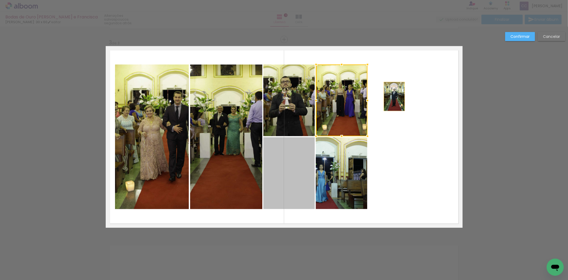
drag, startPoint x: 290, startPoint y: 180, endPoint x: 391, endPoint y: 92, distance: 133.3
click at [391, 92] on quentale-layouter at bounding box center [284, 136] width 357 height 181
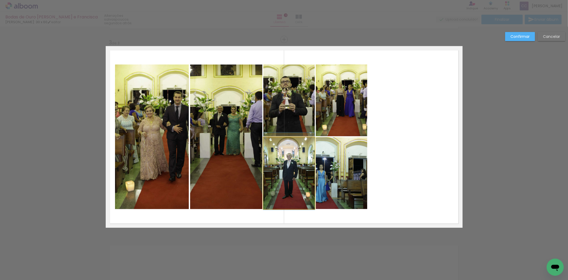
click at [286, 181] on quentale-photo at bounding box center [288, 173] width 51 height 72
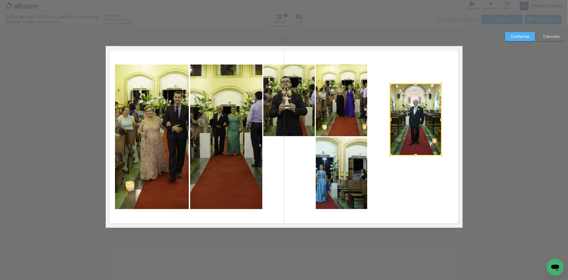
drag, startPoint x: 352, startPoint y: 159, endPoint x: 412, endPoint y: 127, distance: 68.8
click at [412, 127] on div at bounding box center [415, 120] width 51 height 72
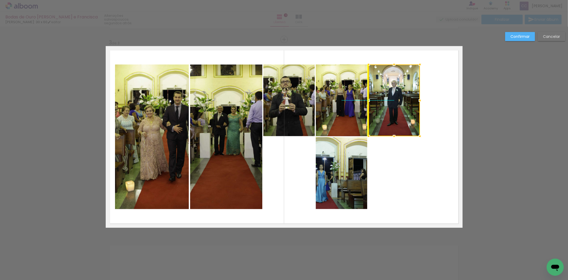
drag, startPoint x: 416, startPoint y: 125, endPoint x: 395, endPoint y: 107, distance: 27.7
click at [395, 107] on div at bounding box center [394, 100] width 51 height 72
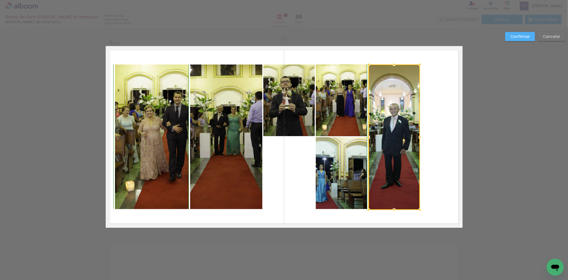
drag, startPoint x: 393, startPoint y: 136, endPoint x: 408, endPoint y: 177, distance: 44.0
click at [398, 206] on div at bounding box center [394, 136] width 51 height 145
click at [420, 136] on div at bounding box center [420, 137] width 11 height 11
drag, startPoint x: 431, startPoint y: 136, endPoint x: 445, endPoint y: 135, distance: 14.7
click at [445, 135] on quentale-layouter at bounding box center [284, 136] width 357 height 181
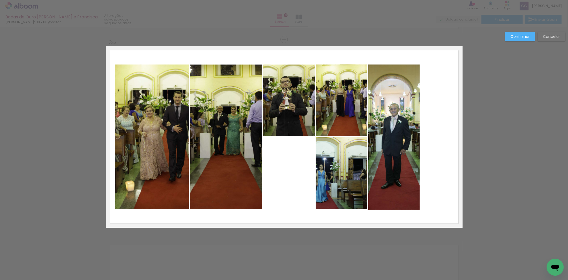
click at [409, 126] on quentale-photo at bounding box center [393, 136] width 51 height 145
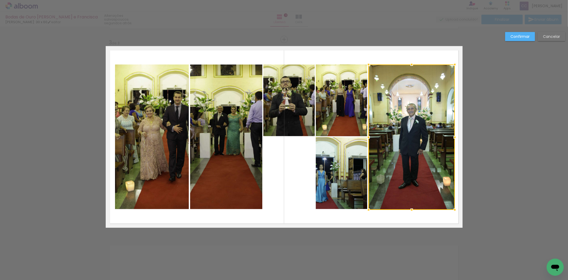
drag, startPoint x: 422, startPoint y: 136, endPoint x: 453, endPoint y: 135, distance: 31.5
click at [453, 135] on div at bounding box center [455, 137] width 11 height 11
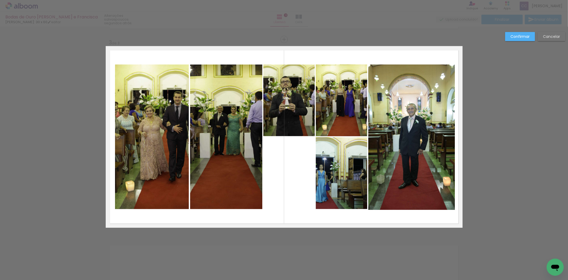
drag, startPoint x: 322, startPoint y: 164, endPoint x: 322, endPoint y: 169, distance: 4.8
click at [322, 164] on quentale-photo at bounding box center [341, 173] width 51 height 72
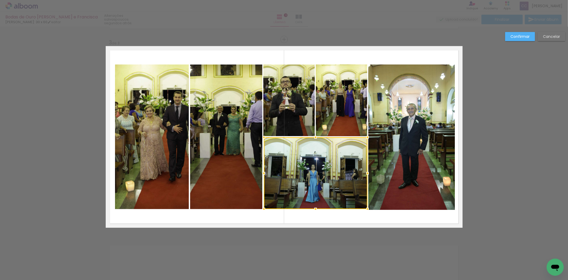
drag, startPoint x: 311, startPoint y: 173, endPoint x: 261, endPoint y: 173, distance: 50.1
click at [261, 173] on div at bounding box center [264, 173] width 11 height 11
click at [507, 101] on div "Confirmar Cancelar" at bounding box center [284, 37] width 568 height 792
click at [283, 98] on quentale-photo at bounding box center [288, 100] width 51 height 72
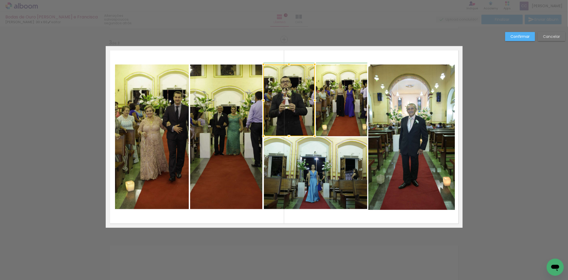
click at [261, 100] on div at bounding box center [263, 100] width 11 height 11
click at [281, 53] on quentale-layouter at bounding box center [284, 136] width 357 height 181
click at [487, 97] on div "Confirmar Cancelar" at bounding box center [284, 37] width 568 height 792
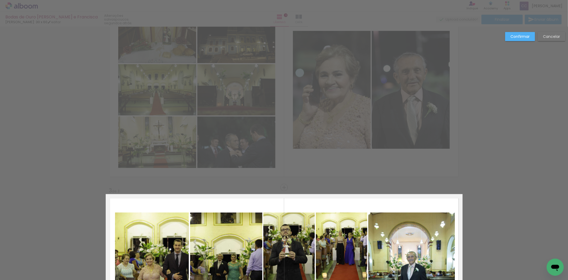
scroll to position [356, 0]
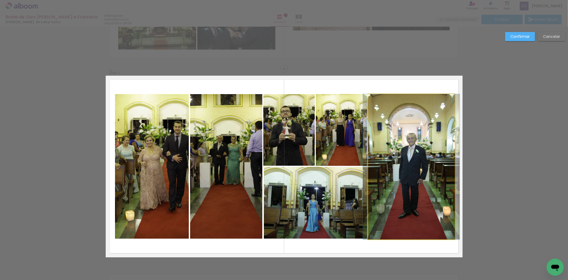
click at [411, 116] on quentale-photo at bounding box center [411, 166] width 86 height 145
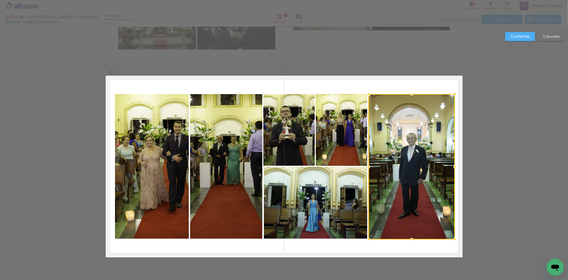
click at [394, 83] on quentale-layouter at bounding box center [284, 166] width 357 height 181
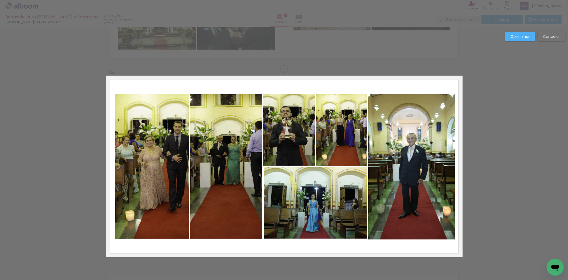
click at [495, 112] on div "Confirmar Cancelar" at bounding box center [284, 67] width 568 height 792
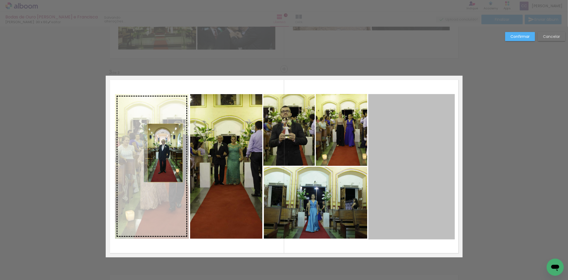
drag, startPoint x: 281, startPoint y: 150, endPoint x: 163, endPoint y: 153, distance: 117.8
click at [0, 0] on slot at bounding box center [0, 0] width 0 height 0
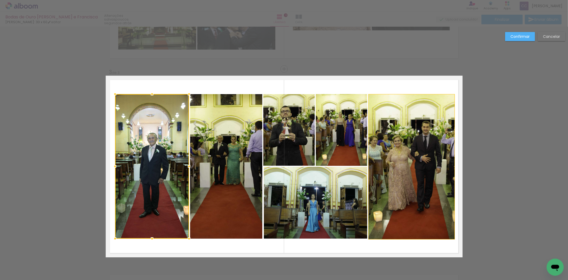
click at [295, 115] on quentale-photo at bounding box center [288, 130] width 51 height 72
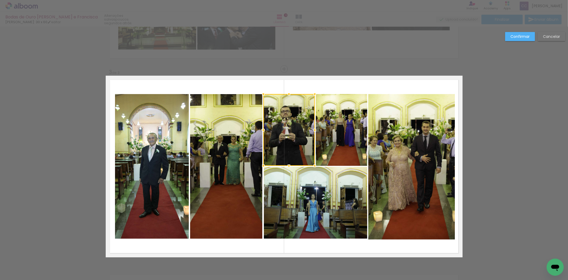
click at [339, 124] on quentale-photo at bounding box center [341, 130] width 51 height 72
click at [398, 131] on quentale-photo at bounding box center [411, 166] width 86 height 145
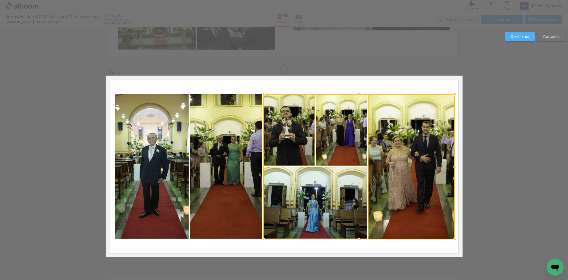
click at [331, 208] on div at bounding box center [359, 166] width 192 height 145
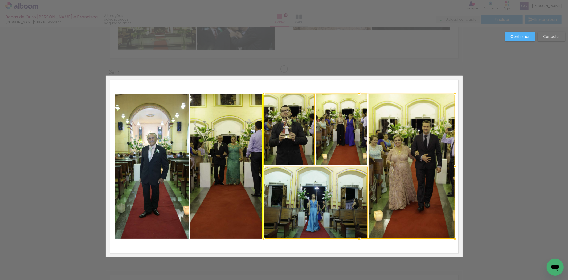
drag, startPoint x: 390, startPoint y: 181, endPoint x: 393, endPoint y: 182, distance: 2.7
click at [393, 182] on div at bounding box center [360, 165] width 192 height 145
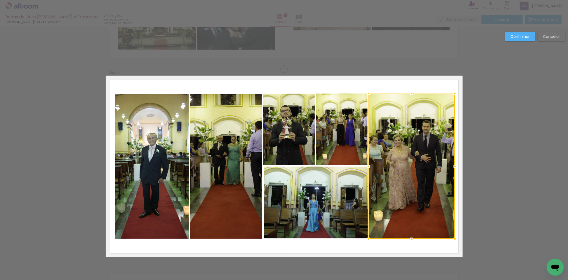
click at [337, 87] on quentale-layouter at bounding box center [284, 166] width 357 height 181
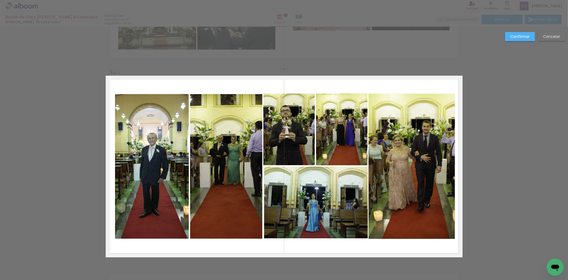
click at [337, 85] on quentale-layouter at bounding box center [284, 166] width 357 height 181
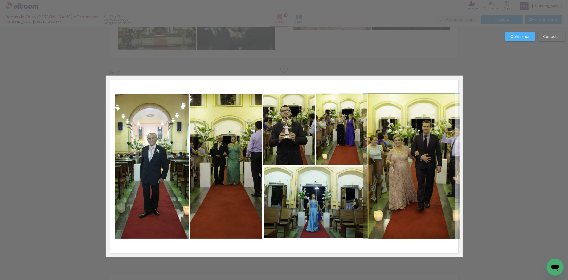
click at [387, 154] on quentale-photo at bounding box center [412, 165] width 86 height 145
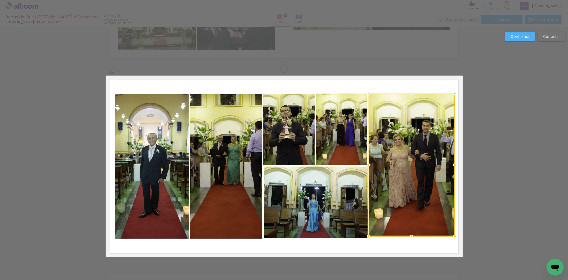
drag, startPoint x: 409, startPoint y: 237, endPoint x: 408, endPoint y: 234, distance: 3.9
click at [408, 234] on div at bounding box center [411, 236] width 11 height 11
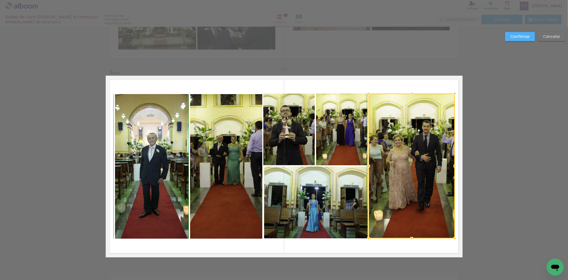
click at [411, 239] on div at bounding box center [411, 238] width 11 height 11
click at [417, 246] on quentale-layouter at bounding box center [284, 166] width 357 height 181
click at [369, 158] on quentale-photo at bounding box center [412, 165] width 86 height 145
click at [366, 165] on div at bounding box center [368, 166] width 11 height 11
click at [299, 87] on quentale-layouter at bounding box center [284, 166] width 357 height 181
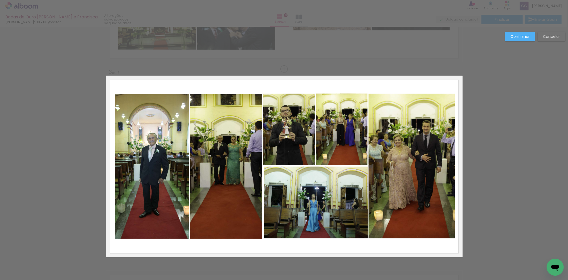
click at [522, 147] on div "Confirmar Cancelar" at bounding box center [284, 67] width 568 height 792
click at [291, 125] on quentale-photo at bounding box center [288, 129] width 51 height 72
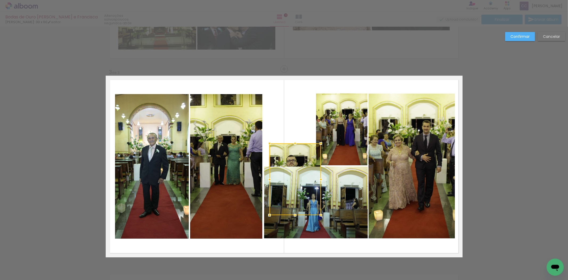
drag, startPoint x: 289, startPoint y: 131, endPoint x: 295, endPoint y: 180, distance: 49.9
click at [295, 180] on div at bounding box center [295, 179] width 51 height 72
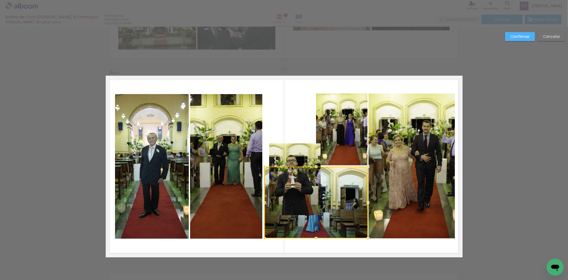
click at [280, 150] on quentale-photo at bounding box center [294, 179] width 51 height 72
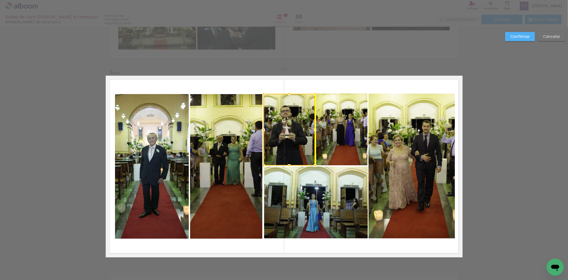
drag, startPoint x: 284, startPoint y: 140, endPoint x: 484, endPoint y: 114, distance: 201.3
click at [284, 106] on div at bounding box center [289, 130] width 51 height 72
click at [507, 115] on div "Confirmar Cancelar" at bounding box center [284, 67] width 568 height 792
click at [329, 193] on quentale-photo at bounding box center [316, 202] width 104 height 72
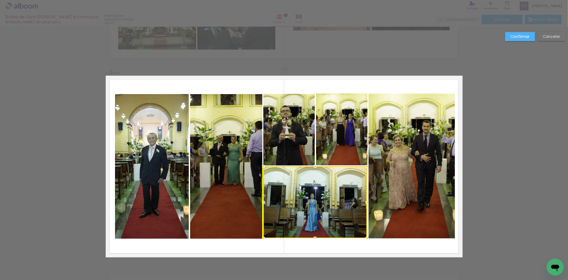
drag, startPoint x: 317, startPoint y: 217, endPoint x: 478, endPoint y: 199, distance: 161.9
click at [317, 219] on div at bounding box center [315, 202] width 104 height 72
click at [494, 187] on div "Confirmar Cancelar" at bounding box center [284, 67] width 568 height 792
click at [510, 140] on div "Confirmar Cancelar" at bounding box center [284, 67] width 568 height 792
click at [382, 87] on quentale-layouter at bounding box center [284, 166] width 357 height 181
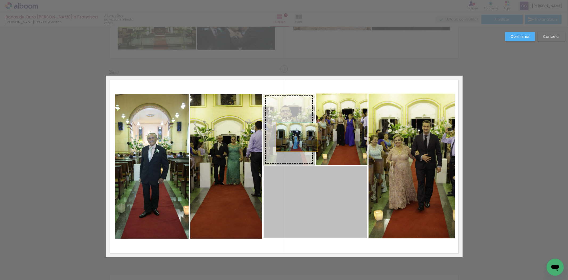
drag, startPoint x: 315, startPoint y: 200, endPoint x: 295, endPoint y: 137, distance: 66.6
click at [0, 0] on slot at bounding box center [0, 0] width 0 height 0
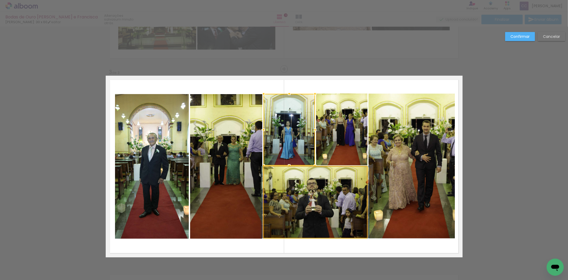
click at [324, 201] on quentale-photo at bounding box center [316, 202] width 104 height 72
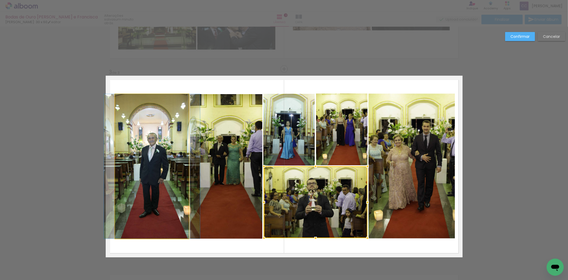
click at [159, 161] on quentale-photo at bounding box center [152, 166] width 74 height 144
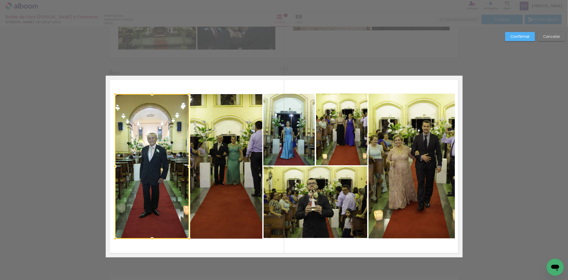
click at [225, 165] on quentale-photo at bounding box center [226, 166] width 72 height 144
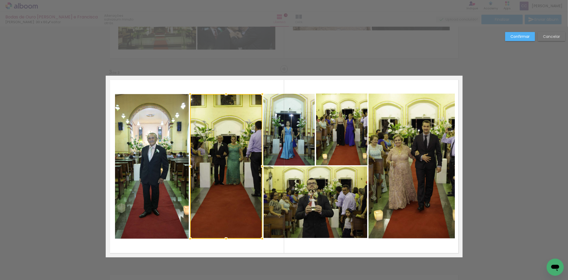
click at [292, 136] on quentale-photo at bounding box center [288, 130] width 51 height 72
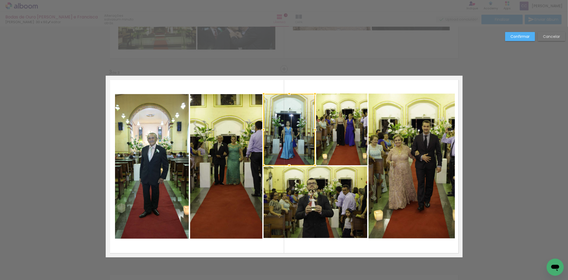
click at [346, 132] on quentale-photo at bounding box center [341, 129] width 51 height 72
click at [293, 129] on quentale-photo at bounding box center [288, 130] width 51 height 72
click at [294, 121] on div at bounding box center [289, 130] width 51 height 72
click at [286, 110] on div at bounding box center [289, 130] width 51 height 72
click at [437, 46] on div "Confirmar Cancelar" at bounding box center [284, 67] width 568 height 792
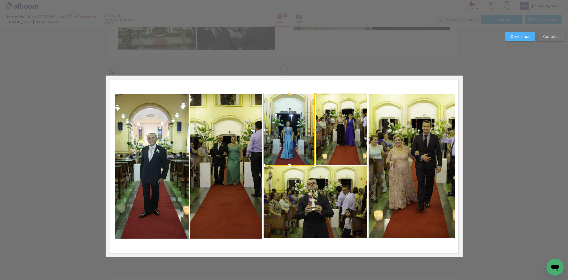
click at [266, 120] on div at bounding box center [289, 130] width 51 height 72
click at [247, 115] on quentale-photo at bounding box center [226, 166] width 72 height 144
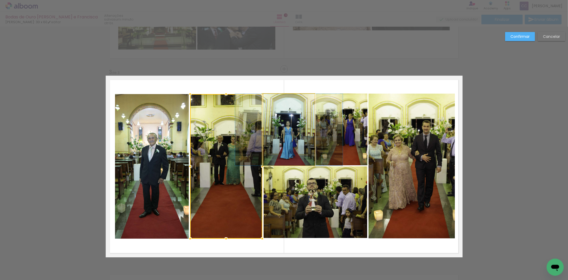
click at [291, 116] on quentale-photo at bounding box center [288, 130] width 51 height 72
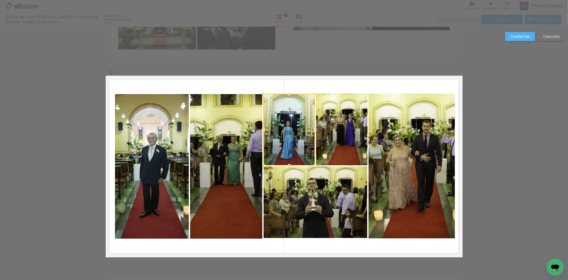
scroll to position [89, 0]
drag, startPoint x: 496, startPoint y: 94, endPoint x: 497, endPoint y: 87, distance: 6.5
click at [496, 93] on div "Confirmar Cancelar" at bounding box center [284, 67] width 568 height 792
click at [0, 0] on slot "Confirmar" at bounding box center [0, 0] width 0 height 0
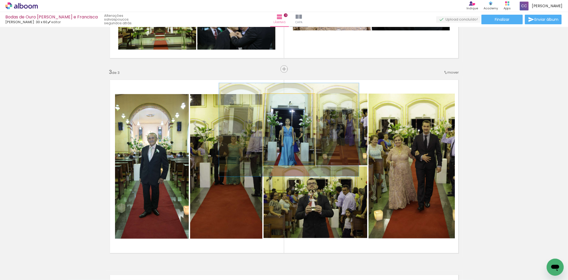
drag, startPoint x: 274, startPoint y: 99, endPoint x: 280, endPoint y: 100, distance: 5.7
type paper-slider "130"
click at [280, 100] on div at bounding box center [281, 99] width 5 height 5
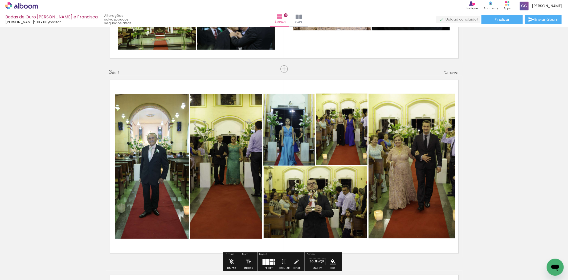
click at [363, 134] on quentale-photo at bounding box center [341, 129] width 51 height 72
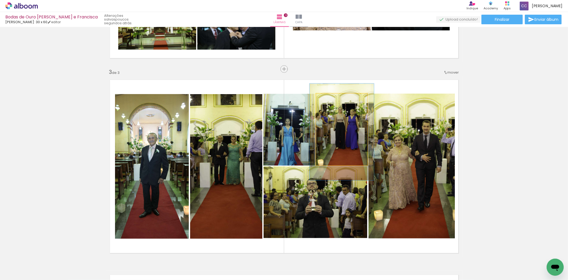
drag, startPoint x: 328, startPoint y: 100, endPoint x: 336, endPoint y: 115, distance: 16.6
type paper-slider "129"
click at [332, 102] on div at bounding box center [333, 99] width 9 height 9
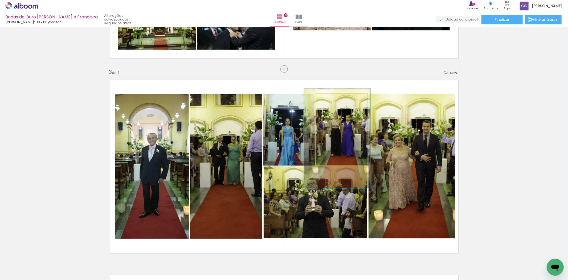
drag, startPoint x: 349, startPoint y: 135, endPoint x: 345, endPoint y: 141, distance: 7.8
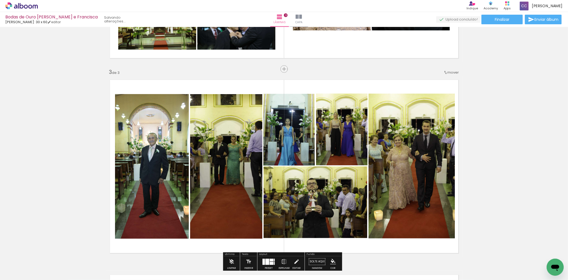
click at [324, 206] on quentale-photo at bounding box center [316, 202] width 104 height 72
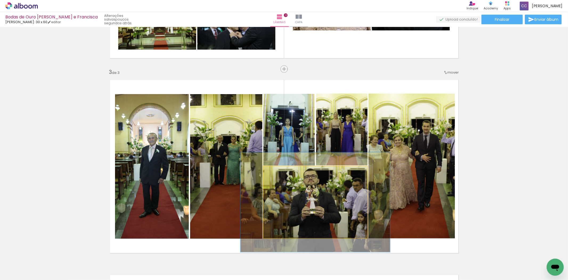
drag, startPoint x: 276, startPoint y: 174, endPoint x: 283, endPoint y: 175, distance: 7.3
type paper-slider "139"
click at [283, 175] on div at bounding box center [283, 172] width 9 height 9
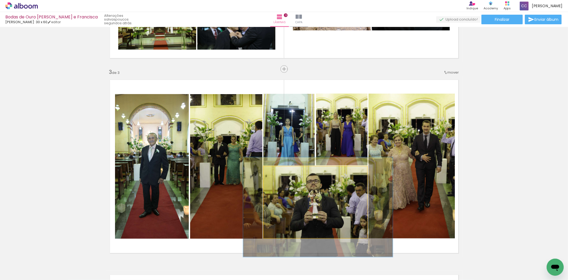
drag, startPoint x: 314, startPoint y: 189, endPoint x: 317, endPoint y: 193, distance: 5.5
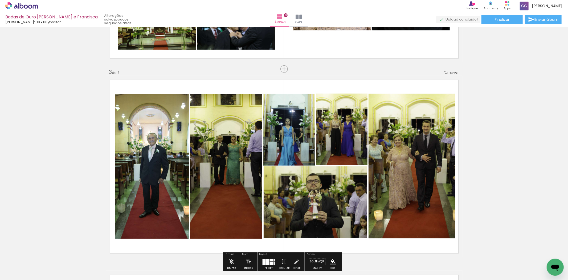
click at [226, 153] on quentale-photo at bounding box center [226, 166] width 72 height 144
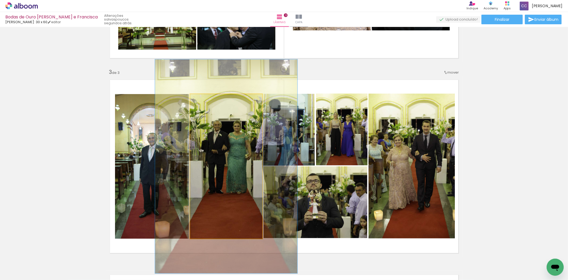
drag, startPoint x: 204, startPoint y: 101, endPoint x: 221, endPoint y: 119, distance: 24.9
type paper-slider "149"
click at [212, 102] on div at bounding box center [212, 99] width 9 height 9
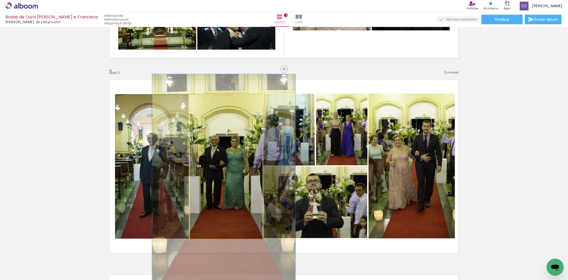
drag, startPoint x: 237, startPoint y: 156, endPoint x: 235, endPoint y: 170, distance: 13.7
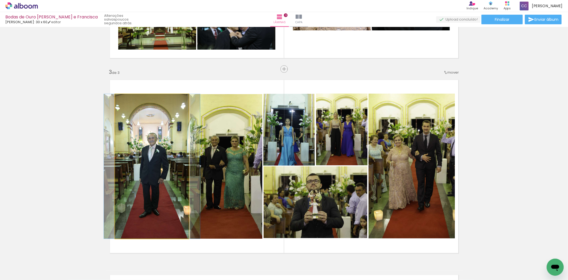
click at [154, 160] on quentale-photo at bounding box center [152, 166] width 74 height 144
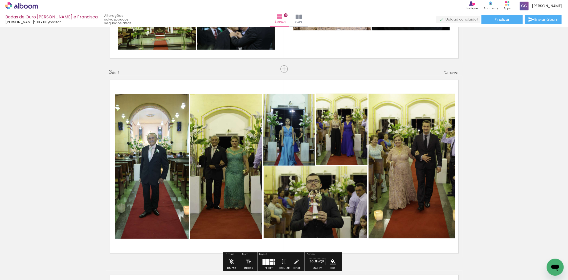
click at [283, 170] on div at bounding box center [284, 171] width 3 height 3
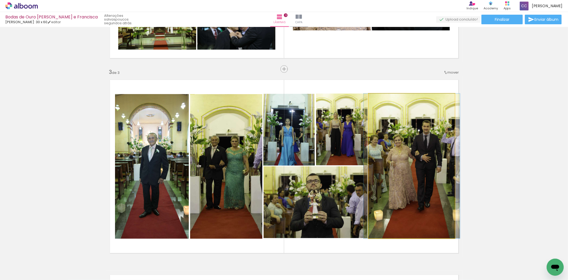
click at [428, 186] on quentale-photo at bounding box center [412, 165] width 86 height 145
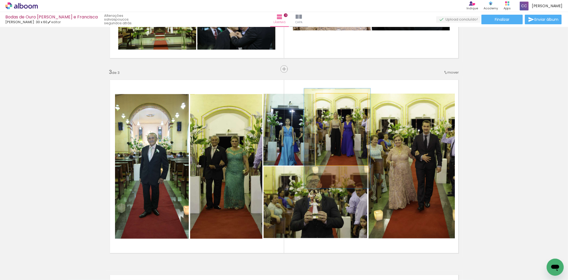
type paper-slider "138"
click at [333, 99] on div at bounding box center [334, 99] width 5 height 5
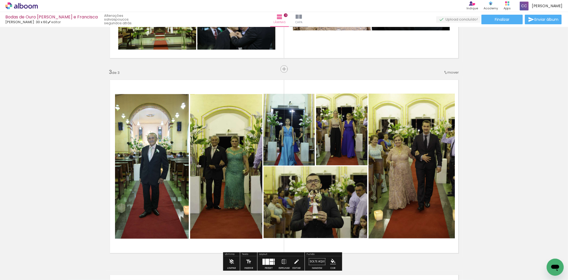
click at [430, 155] on quentale-photo at bounding box center [412, 165] width 86 height 145
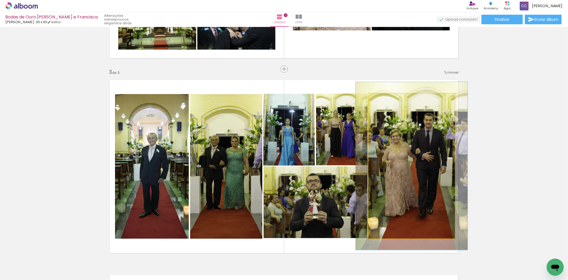
drag, startPoint x: 381, startPoint y: 100, endPoint x: 384, endPoint y: 101, distance: 3.1
type paper-slider "116"
click at [384, 101] on div at bounding box center [384, 99] width 9 height 9
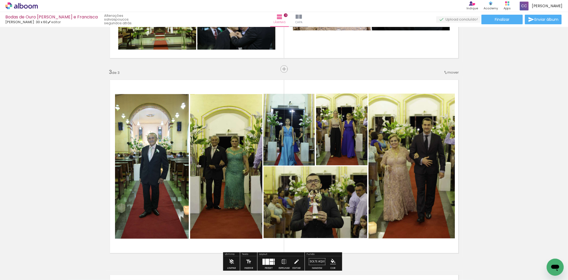
click at [143, 150] on quentale-photo at bounding box center [152, 166] width 74 height 144
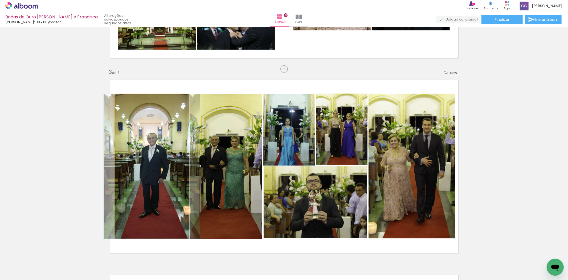
click at [156, 116] on quentale-photo at bounding box center [152, 166] width 74 height 144
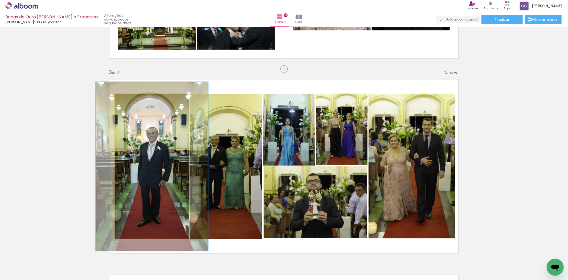
drag, startPoint x: 127, startPoint y: 100, endPoint x: 129, endPoint y: 102, distance: 3.1
type paper-slider "114"
click at [129, 100] on div at bounding box center [131, 99] width 9 height 9
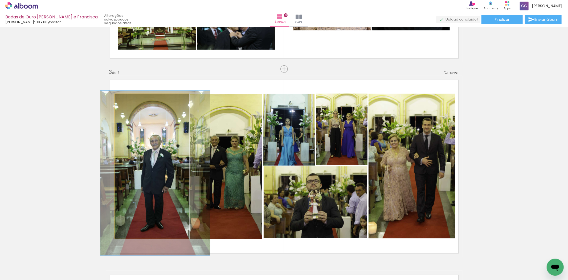
drag, startPoint x: 145, startPoint y: 146, endPoint x: 149, endPoint y: 153, distance: 7.4
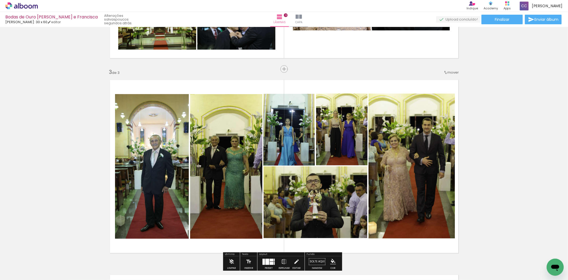
click at [228, 158] on quentale-photo at bounding box center [226, 166] width 72 height 144
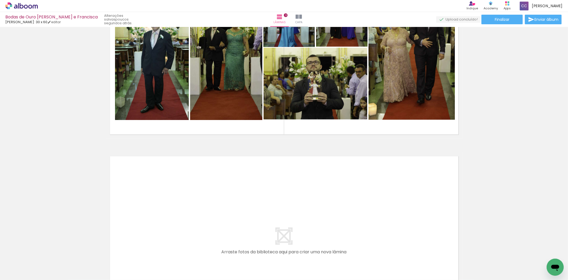
click at [16, 274] on span "Adicionar Fotos" at bounding box center [19, 277] width 16 height 6
click at [0, 0] on input "file" at bounding box center [0, 0] width 0 height 0
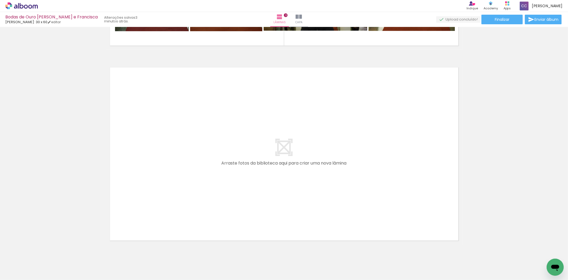
scroll to position [580, 0]
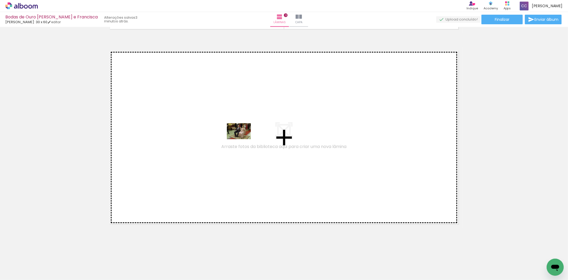
drag, startPoint x: 63, startPoint y: 265, endPoint x: 243, endPoint y: 139, distance: 219.8
click at [243, 139] on quentale-workspace at bounding box center [284, 140] width 568 height 280
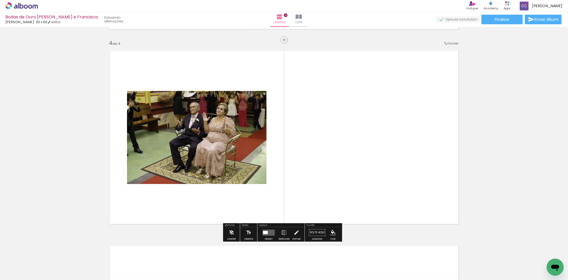
scroll to position [580, 0]
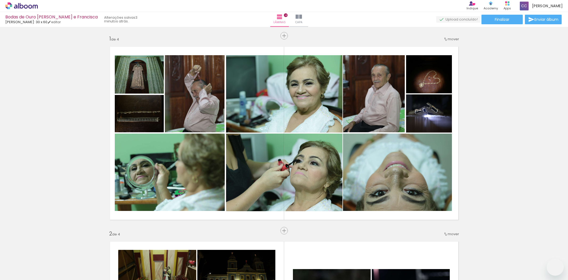
click at [305, 180] on quentale-workspace at bounding box center [284, 140] width 568 height 280
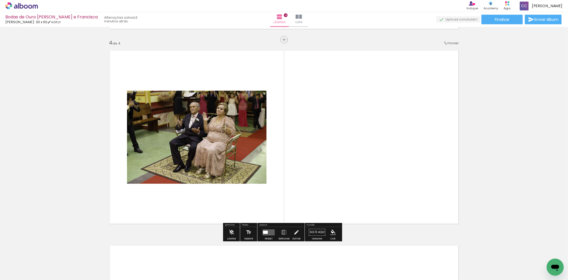
scroll to position [89, 0]
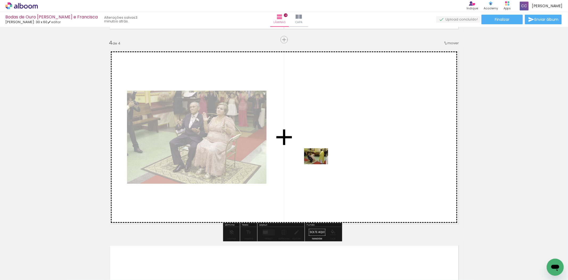
drag, startPoint x: 118, startPoint y: 241, endPoint x: 320, endPoint y: 164, distance: 216.7
click at [320, 164] on quentale-workspace at bounding box center [284, 140] width 568 height 280
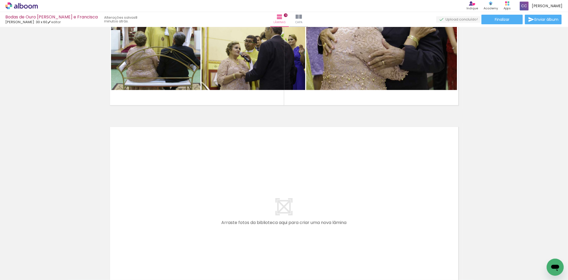
scroll to position [1248, 0]
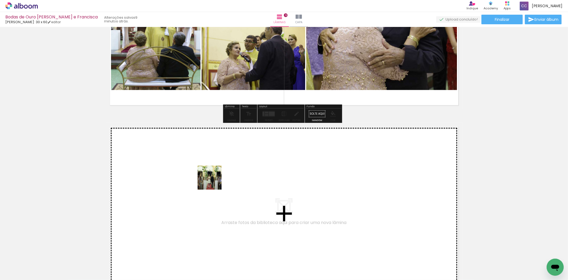
drag, startPoint x: 88, startPoint y: 251, endPoint x: 214, endPoint y: 181, distance: 143.1
click at [214, 181] on quentale-workspace at bounding box center [284, 140] width 568 height 280
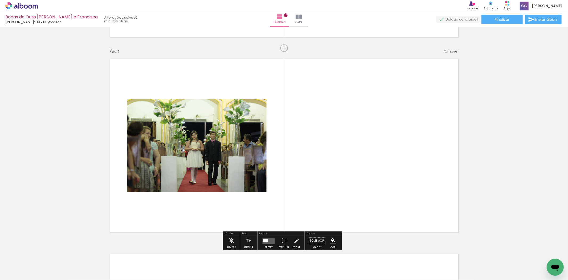
scroll to position [1165, 0]
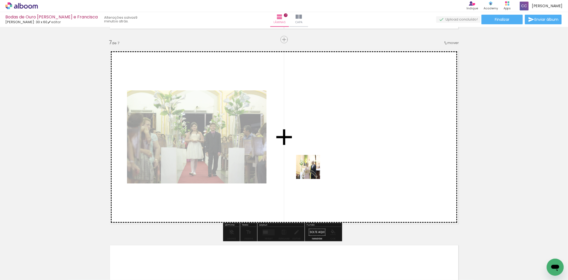
drag, startPoint x: 284, startPoint y: 187, endPoint x: 312, endPoint y: 171, distance: 32.9
click at [312, 171] on quentale-workspace at bounding box center [284, 140] width 568 height 280
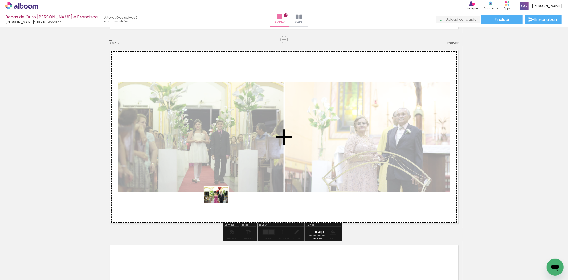
drag, startPoint x: 64, startPoint y: 260, endPoint x: 223, endPoint y: 201, distance: 168.7
click at [223, 201] on quentale-workspace at bounding box center [284, 140] width 568 height 280
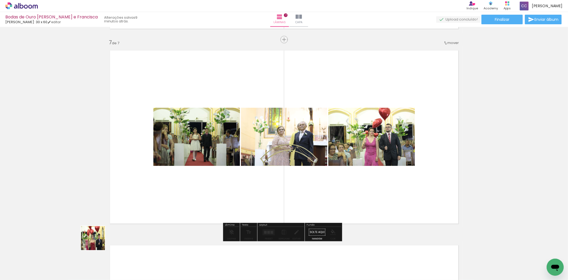
drag, startPoint x: 97, startPoint y: 242, endPoint x: 210, endPoint y: 194, distance: 122.6
click at [213, 192] on quentale-workspace at bounding box center [284, 140] width 568 height 280
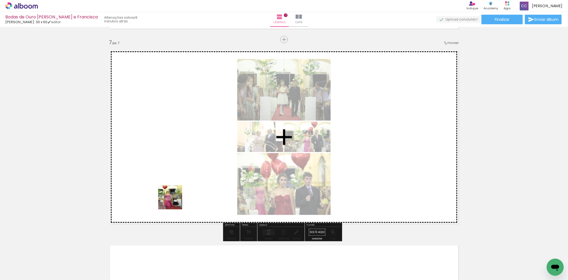
drag, startPoint x: 100, startPoint y: 240, endPoint x: 191, endPoint y: 189, distance: 104.4
click at [191, 189] on quentale-workspace at bounding box center [284, 140] width 568 height 280
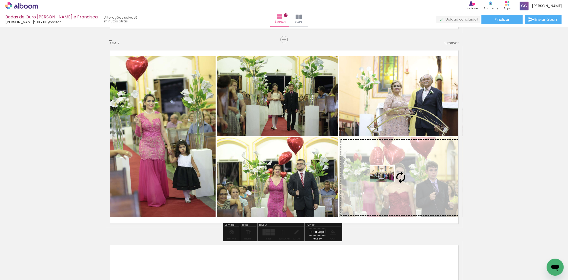
drag, startPoint x: 53, startPoint y: 266, endPoint x: 387, endPoint y: 181, distance: 344.2
click at [387, 181] on quentale-workspace at bounding box center [284, 140] width 568 height 280
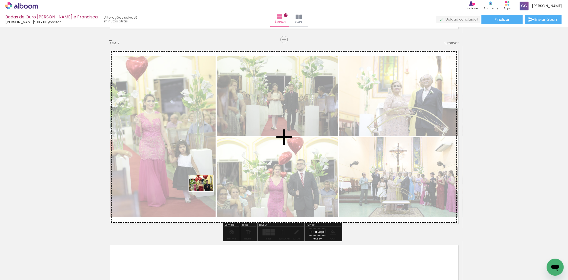
drag, startPoint x: 115, startPoint y: 233, endPoint x: 205, endPoint y: 191, distance: 99.9
click at [205, 191] on quentale-workspace at bounding box center [284, 140] width 568 height 280
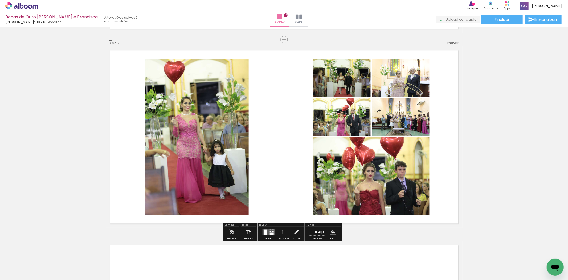
click at [266, 233] on div at bounding box center [265, 231] width 3 height 5
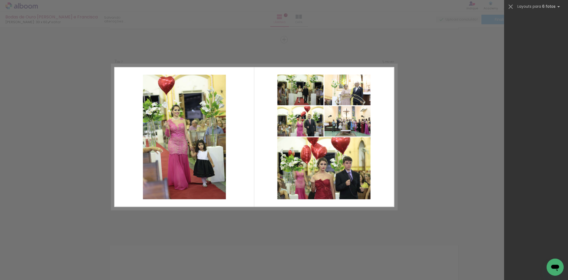
scroll to position [0, 0]
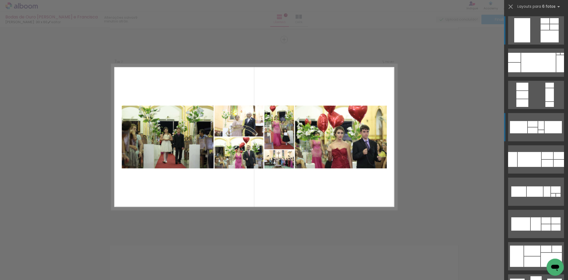
click at [534, 131] on div at bounding box center [533, 130] width 10 height 6
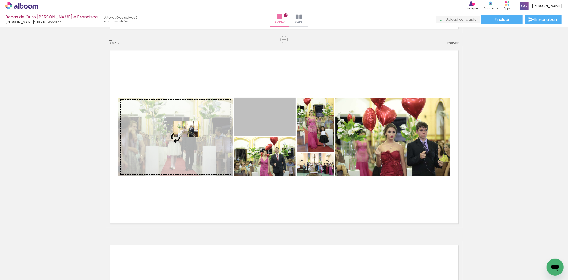
drag, startPoint x: 257, startPoint y: 121, endPoint x: 177, endPoint y: 129, distance: 81.1
click at [0, 0] on slot at bounding box center [0, 0] width 0 height 0
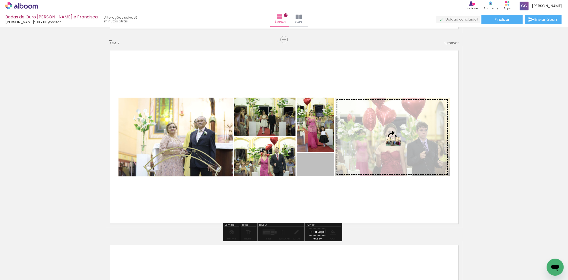
drag, startPoint x: 310, startPoint y: 169, endPoint x: 392, endPoint y: 141, distance: 86.5
click at [0, 0] on slot at bounding box center [0, 0] width 0 height 0
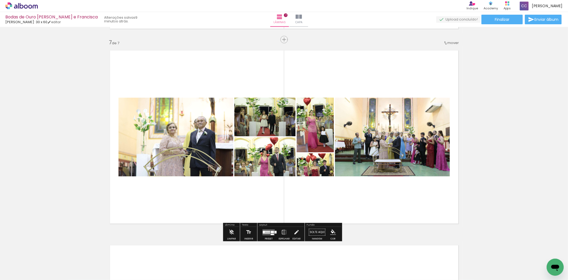
click at [258, 119] on quentale-photo at bounding box center [264, 116] width 61 height 39
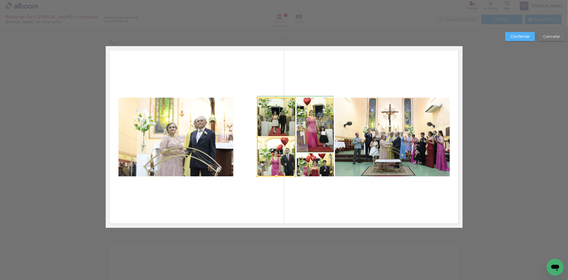
drag, startPoint x: 232, startPoint y: 137, endPoint x: 255, endPoint y: 139, distance: 23.0
click at [255, 139] on div at bounding box center [257, 137] width 11 height 11
click at [195, 142] on quentale-photo at bounding box center [176, 136] width 115 height 79
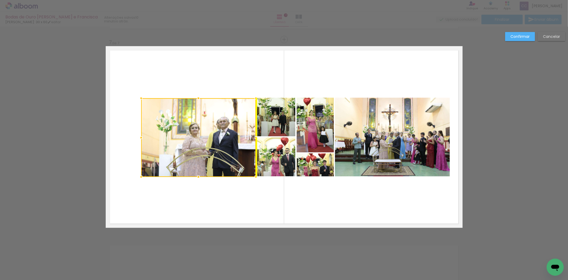
drag, startPoint x: 188, startPoint y: 148, endPoint x: 207, endPoint y: 149, distance: 19.7
click at [207, 149] on div at bounding box center [198, 137] width 115 height 79
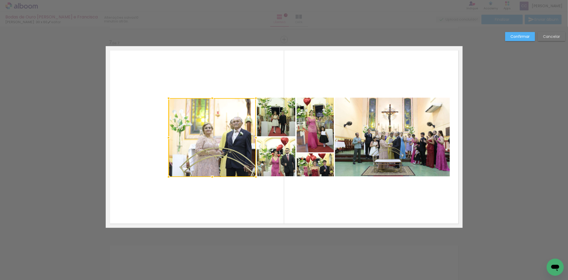
drag, startPoint x: 139, startPoint y: 137, endPoint x: 165, endPoint y: 138, distance: 26.6
click at [165, 138] on div at bounding box center [168, 137] width 11 height 11
click at [219, 136] on quentale-photo at bounding box center [211, 137] width 87 height 79
click at [376, 132] on quentale-photo at bounding box center [392, 136] width 115 height 79
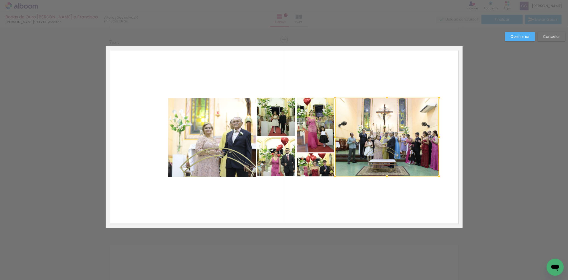
drag, startPoint x: 447, startPoint y: 137, endPoint x: 436, endPoint y: 137, distance: 10.7
click at [436, 137] on div at bounding box center [439, 137] width 11 height 11
drag, startPoint x: 141, startPoint y: 76, endPoint x: 441, endPoint y: 166, distance: 312.8
click at [441, 166] on quentale-layouter at bounding box center [284, 136] width 357 height 181
click at [384, 87] on quentale-layouter at bounding box center [284, 136] width 357 height 181
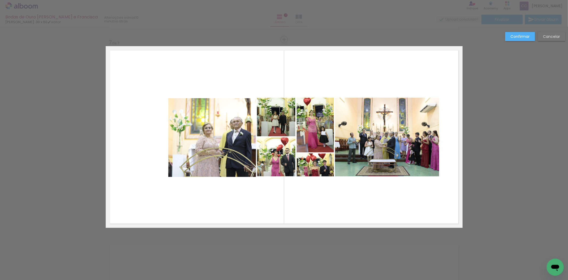
click at [201, 120] on quentale-photo at bounding box center [211, 137] width 87 height 79
click at [283, 120] on quentale-photo at bounding box center [276, 116] width 38 height 39
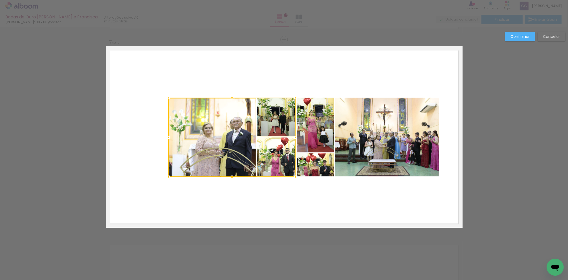
click at [280, 153] on div at bounding box center [232, 136] width 127 height 79
click at [312, 130] on quentale-photo at bounding box center [315, 124] width 37 height 55
click at [308, 164] on div at bounding box center [251, 136] width 165 height 79
click at [365, 147] on quentale-photo at bounding box center [387, 136] width 104 height 79
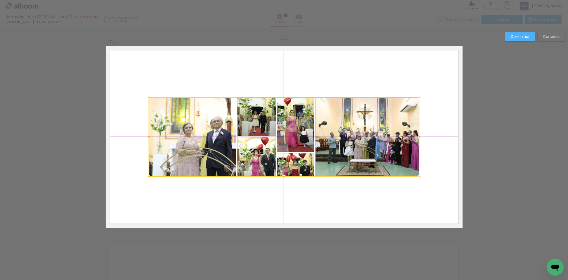
drag, startPoint x: 384, startPoint y: 129, endPoint x: 365, endPoint y: 130, distance: 18.9
click at [365, 130] on div at bounding box center [284, 136] width 271 height 79
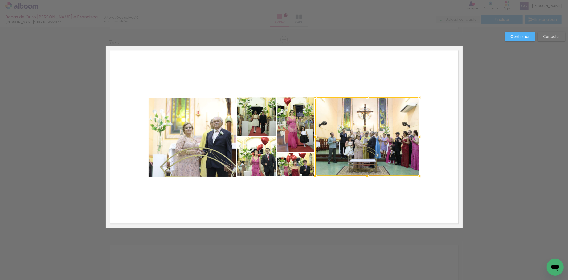
click at [204, 120] on quentale-photo at bounding box center [192, 137] width 87 height 79
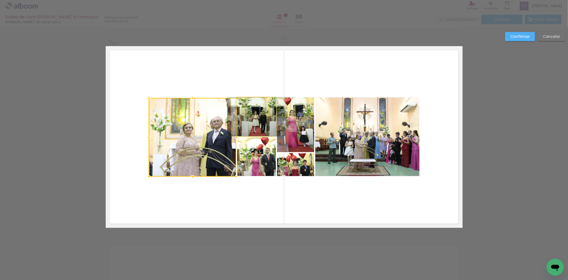
click at [245, 116] on quentale-photo at bounding box center [256, 116] width 38 height 39
click at [252, 160] on div at bounding box center [212, 136] width 127 height 79
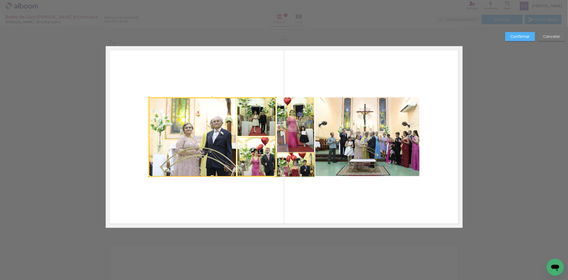
click at [286, 166] on quentale-photo at bounding box center [295, 164] width 37 height 23
click at [290, 124] on div at bounding box center [231, 136] width 165 height 79
click at [330, 126] on quentale-photo at bounding box center [367, 136] width 104 height 79
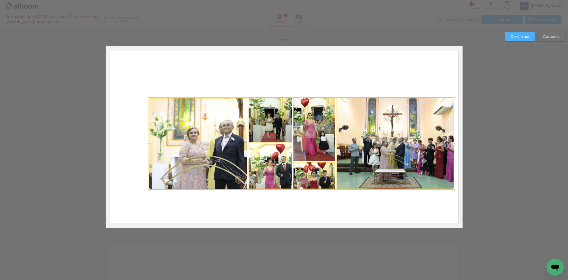
drag, startPoint x: 421, startPoint y: 179, endPoint x: 452, endPoint y: 189, distance: 32.9
click at [452, 189] on div at bounding box center [454, 189] width 11 height 11
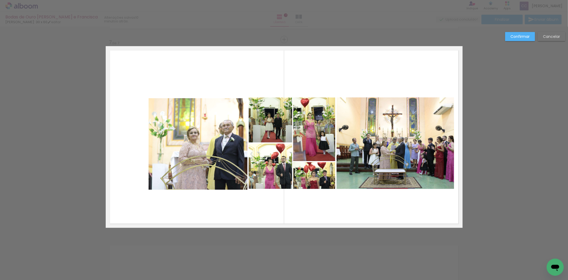
click at [159, 109] on quentale-photo at bounding box center [198, 143] width 99 height 91
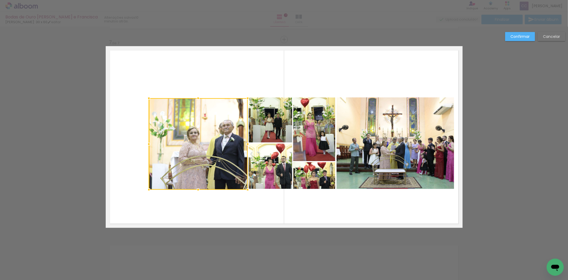
click at [274, 118] on quentale-photo at bounding box center [270, 119] width 43 height 45
click at [274, 164] on div at bounding box center [221, 143] width 144 height 92
drag, startPoint x: 312, startPoint y: 138, endPoint x: 375, endPoint y: 147, distance: 63.3
click at [313, 138] on div at bounding box center [242, 143] width 187 height 92
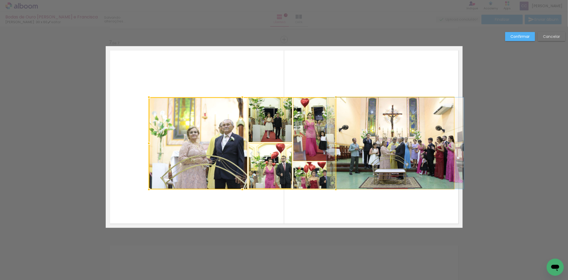
click at [380, 145] on quentale-photo at bounding box center [395, 142] width 117 height 91
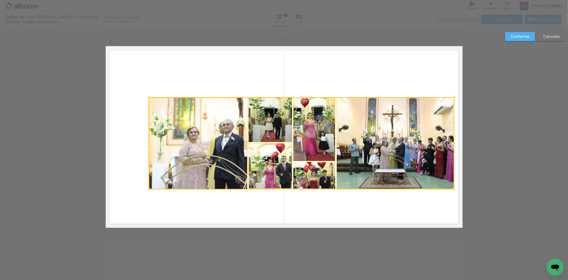
drag, startPoint x: 147, startPoint y: 97, endPoint x: 137, endPoint y: 90, distance: 12.3
click at [147, 97] on div at bounding box center [149, 97] width 11 height 11
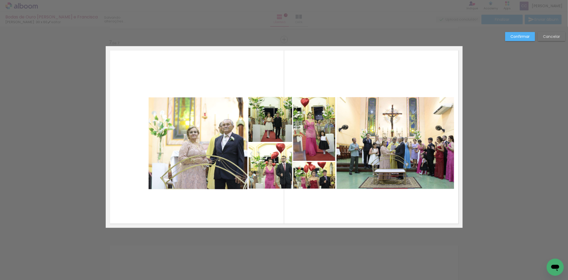
drag, startPoint x: 137, startPoint y: 90, endPoint x: 131, endPoint y: 84, distance: 8.3
click at [131, 84] on quentale-layouter at bounding box center [284, 136] width 357 height 181
drag, startPoint x: 158, startPoint y: 107, endPoint x: 181, endPoint y: 113, distance: 24.4
click at [157, 107] on quentale-photo at bounding box center [198, 143] width 99 height 92
click at [191, 89] on quentale-layouter at bounding box center [284, 136] width 357 height 181
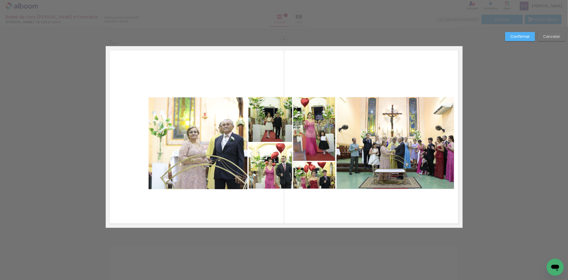
drag, startPoint x: 146, startPoint y: 82, endPoint x: 412, endPoint y: 172, distance: 281.4
click at [412, 172] on quentale-layouter at bounding box center [284, 136] width 357 height 181
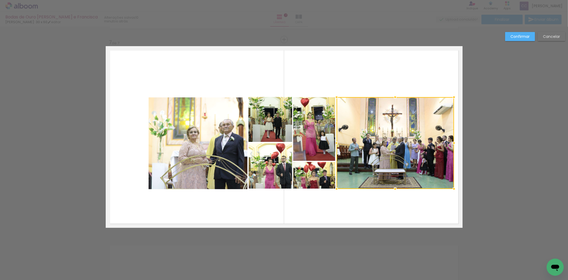
click at [230, 124] on quentale-photo at bounding box center [198, 143] width 99 height 92
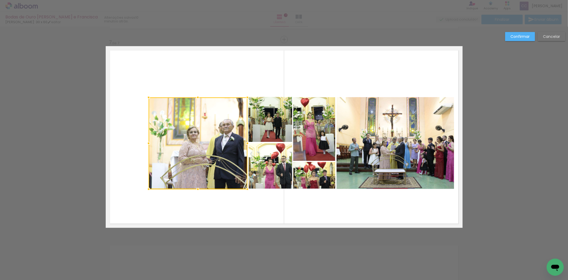
click at [259, 120] on quentale-photo at bounding box center [270, 119] width 43 height 45
click at [270, 162] on div at bounding box center [221, 143] width 144 height 92
drag, startPoint x: 303, startPoint y: 176, endPoint x: 304, endPoint y: 166, distance: 10.2
click at [303, 176] on quentale-photo at bounding box center [314, 175] width 42 height 27
click at [307, 135] on div at bounding box center [242, 143] width 187 height 92
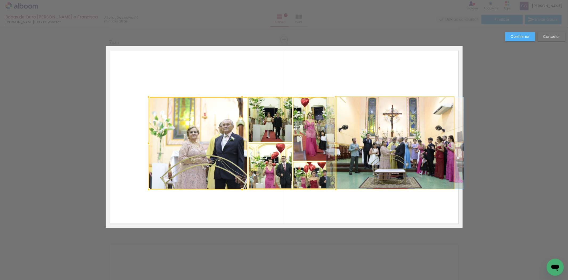
click at [375, 138] on quentale-photo at bounding box center [395, 143] width 117 height 92
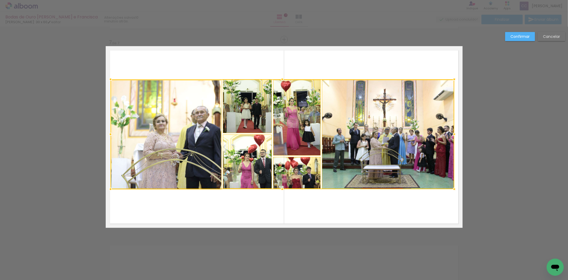
drag, startPoint x: 147, startPoint y: 96, endPoint x: 108, endPoint y: 79, distance: 42.2
click at [108, 79] on div at bounding box center [110, 79] width 11 height 11
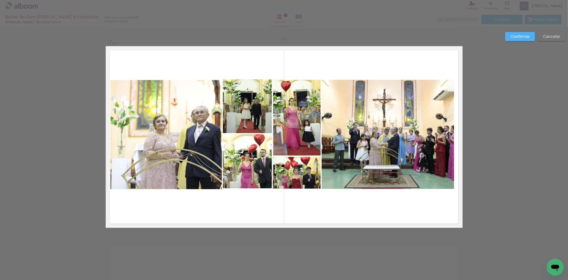
click at [160, 106] on quentale-photo at bounding box center [166, 134] width 111 height 109
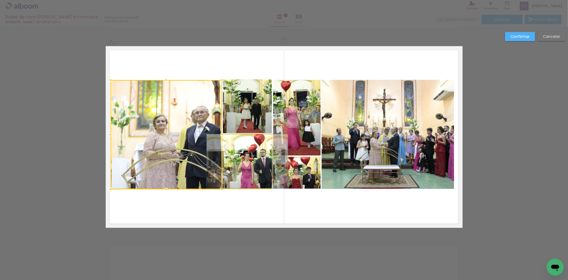
drag, startPoint x: 233, startPoint y: 161, endPoint x: 235, endPoint y: 143, distance: 18.5
click at [233, 161] on quentale-photo at bounding box center [247, 161] width 49 height 54
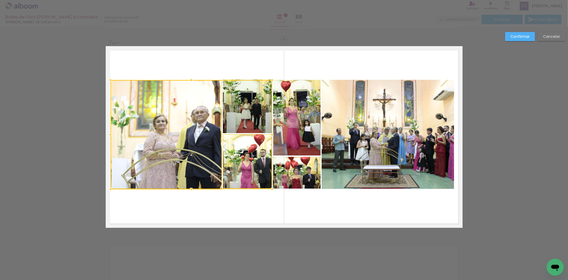
click at [239, 112] on div at bounding box center [192, 134] width 162 height 109
click at [307, 116] on quentale-photo at bounding box center [296, 118] width 47 height 76
click at [296, 169] on div at bounding box center [216, 134] width 210 height 110
drag, startPoint x: 356, startPoint y: 150, endPoint x: 365, endPoint y: 145, distance: 11.0
click at [356, 150] on quentale-photo at bounding box center [388, 134] width 132 height 109
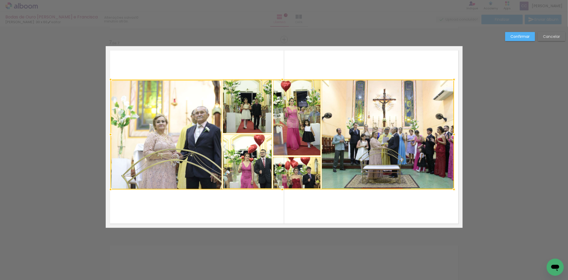
click at [453, 78] on div at bounding box center [454, 79] width 11 height 11
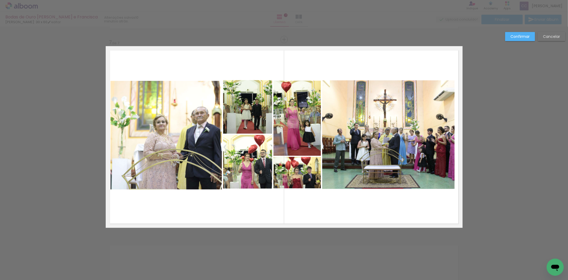
click at [456, 78] on quentale-layouter at bounding box center [284, 136] width 357 height 181
drag, startPoint x: 151, startPoint y: 70, endPoint x: 116, endPoint y: 65, distance: 35.0
click at [150, 70] on quentale-layouter at bounding box center [284, 136] width 357 height 181
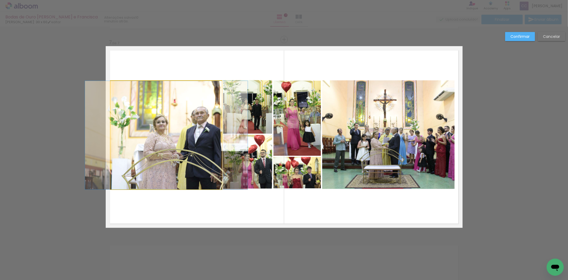
click at [153, 125] on quentale-photo at bounding box center [167, 135] width 112 height 108
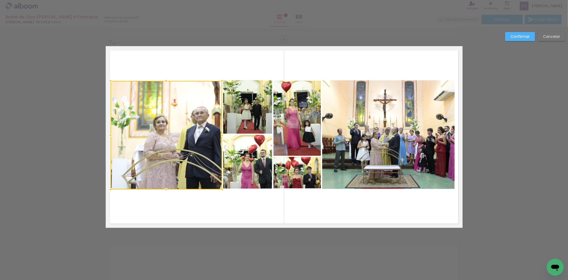
click at [238, 102] on quentale-photo at bounding box center [247, 107] width 49 height 54
click at [174, 121] on div at bounding box center [192, 134] width 162 height 109
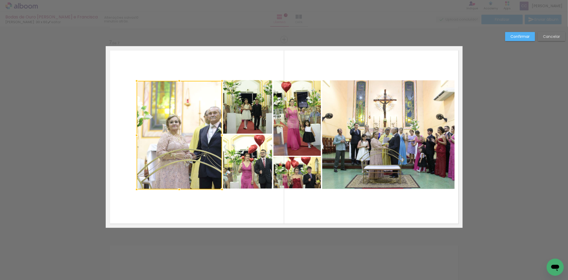
drag, startPoint x: 108, startPoint y: 135, endPoint x: 135, endPoint y: 144, distance: 27.7
click at [137, 144] on div at bounding box center [180, 135] width 86 height 108
click at [183, 59] on quentale-layouter at bounding box center [284, 136] width 357 height 181
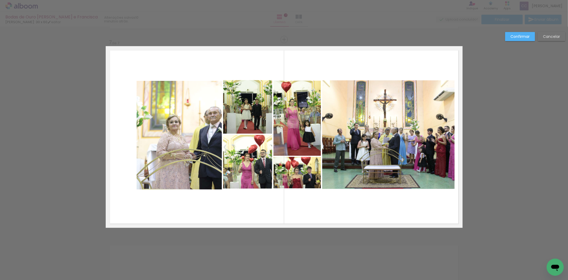
click at [181, 98] on quentale-photo at bounding box center [180, 135] width 86 height 108
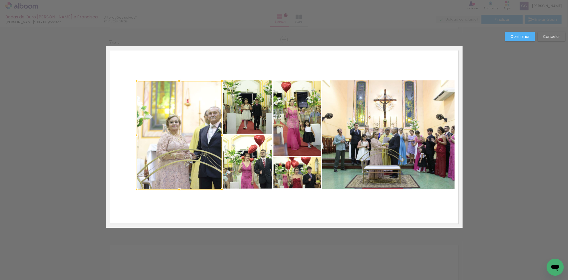
click at [233, 96] on quentale-photo at bounding box center [247, 107] width 49 height 54
click at [250, 164] on div at bounding box center [205, 134] width 136 height 109
click at [296, 170] on quentale-photo at bounding box center [298, 172] width 48 height 31
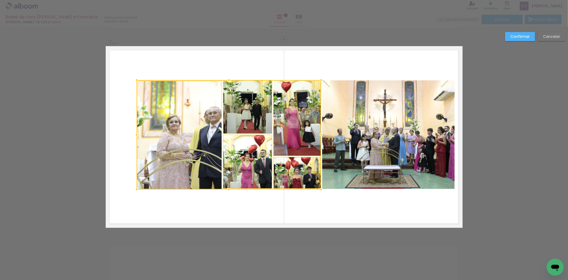
click at [296, 127] on div at bounding box center [229, 134] width 185 height 109
click at [371, 129] on quentale-photo at bounding box center [388, 134] width 133 height 108
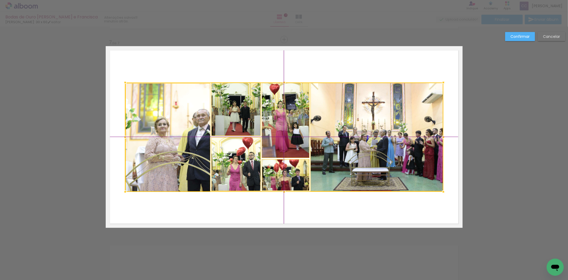
drag, startPoint x: 381, startPoint y: 124, endPoint x: 371, endPoint y: 124, distance: 10.7
click at [371, 124] on div at bounding box center [284, 136] width 318 height 109
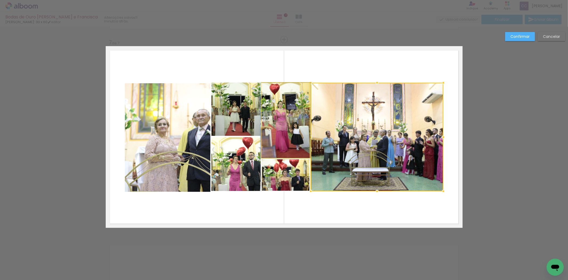
click at [289, 111] on quentale-photo at bounding box center [285, 120] width 47 height 75
click at [284, 170] on div at bounding box center [352, 137] width 181 height 108
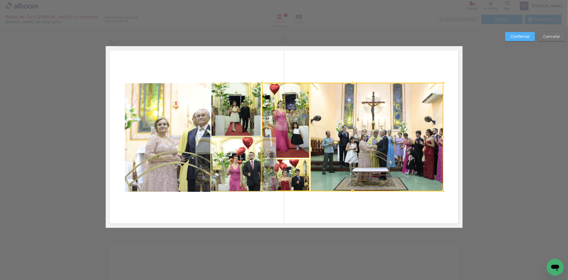
click at [241, 164] on quentale-photo at bounding box center [236, 164] width 49 height 54
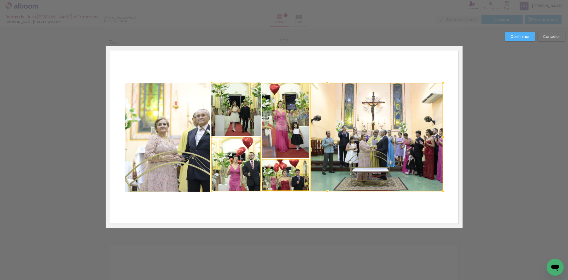
click at [230, 108] on div at bounding box center [327, 137] width 231 height 108
click at [162, 112] on quentale-photo at bounding box center [168, 137] width 86 height 108
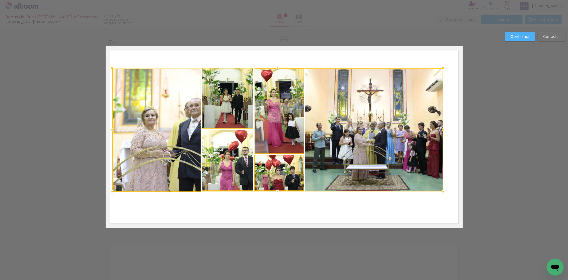
drag, startPoint x: 122, startPoint y: 82, endPoint x: 108, endPoint y: 69, distance: 18.5
click at [108, 69] on div at bounding box center [112, 67] width 11 height 11
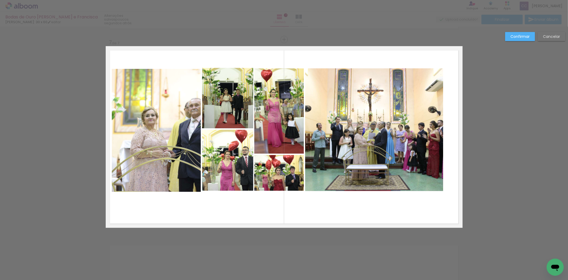
click at [173, 100] on quentale-photo at bounding box center [156, 130] width 89 height 123
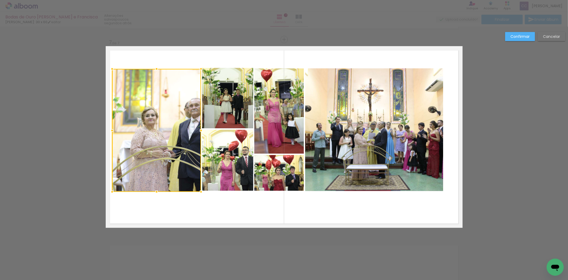
click at [211, 92] on quentale-photo at bounding box center [227, 98] width 51 height 60
click at [223, 148] on div at bounding box center [182, 130] width 141 height 124
drag, startPoint x: 273, startPoint y: 173, endPoint x: 276, endPoint y: 136, distance: 36.4
click at [273, 172] on quentale-photo at bounding box center [279, 173] width 50 height 36
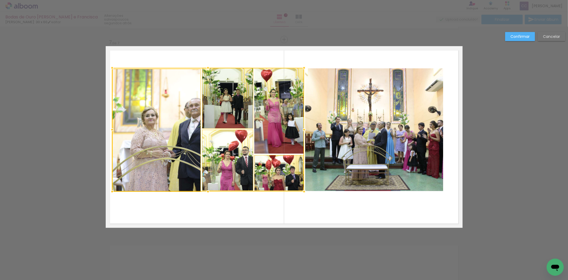
click at [277, 126] on div at bounding box center [208, 130] width 192 height 124
click at [351, 121] on quentale-photo at bounding box center [374, 129] width 138 height 123
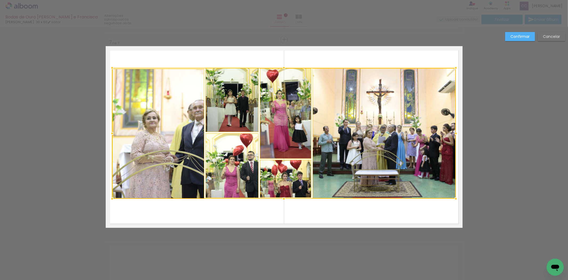
drag, startPoint x: 445, startPoint y: 193, endPoint x: 456, endPoint y: 200, distance: 13.1
click at [456, 200] on div at bounding box center [456, 198] width 11 height 11
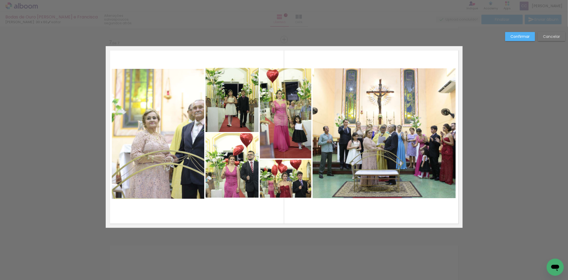
click at [148, 97] on quentale-photo at bounding box center [158, 134] width 92 height 130
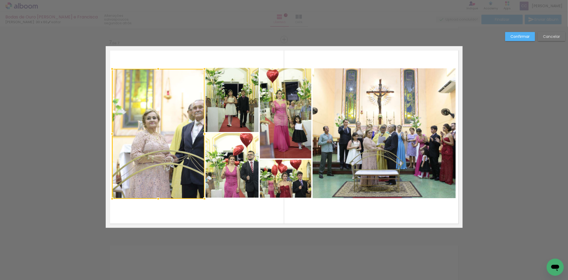
click at [241, 90] on quentale-photo at bounding box center [232, 100] width 53 height 64
click at [244, 162] on div at bounding box center [185, 133] width 147 height 131
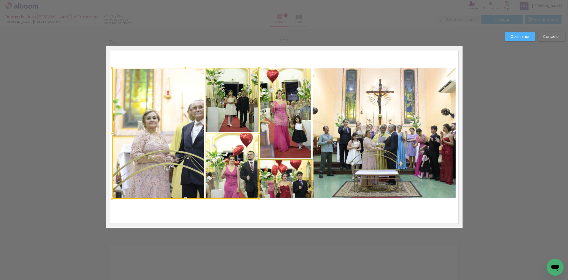
drag, startPoint x: 276, startPoint y: 178, endPoint x: 282, endPoint y: 140, distance: 38.6
click at [276, 178] on quentale-photo at bounding box center [285, 179] width 51 height 38
click at [287, 127] on div at bounding box center [212, 133] width 200 height 131
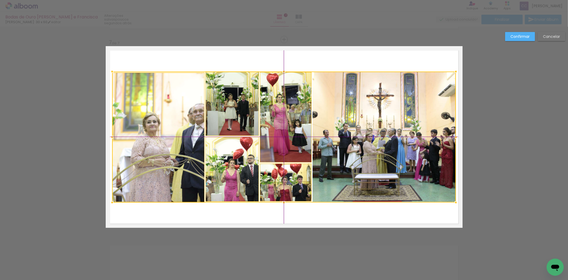
drag, startPoint x: 353, startPoint y: 97, endPoint x: 353, endPoint y: 100, distance: 3.7
click at [353, 100] on div at bounding box center [284, 136] width 344 height 131
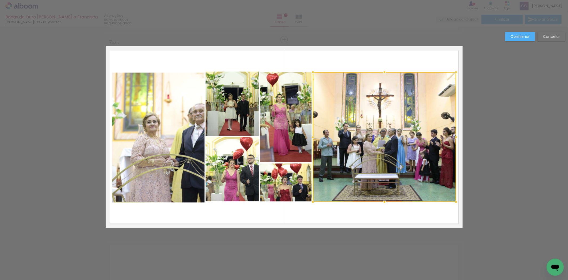
click at [0, 0] on slot "Confirmar" at bounding box center [0, 0] width 0 height 0
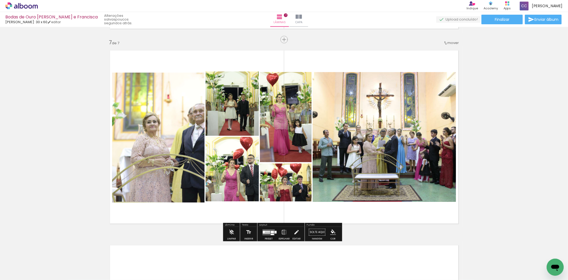
click at [389, 129] on quentale-photo at bounding box center [384, 137] width 143 height 130
click at [380, 141] on quentale-photo at bounding box center [384, 137] width 143 height 130
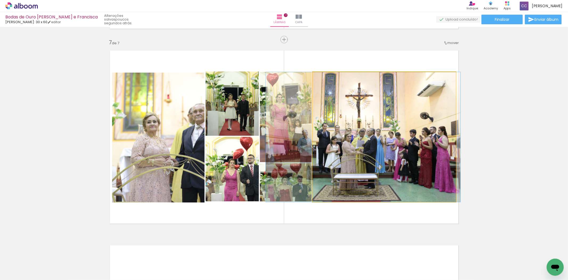
drag, startPoint x: 388, startPoint y: 137, endPoint x: 369, endPoint y: 136, distance: 19.5
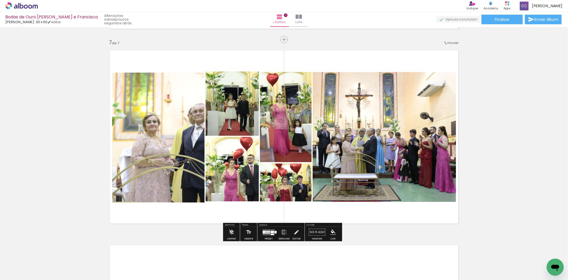
click at [295, 124] on quentale-photo at bounding box center [285, 117] width 51 height 90
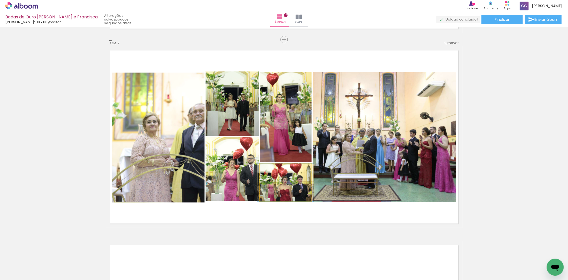
click at [290, 185] on quentale-photo at bounding box center [285, 182] width 51 height 38
drag, startPoint x: 292, startPoint y: 179, endPoint x: 292, endPoint y: 190, distance: 11.0
drag, startPoint x: 296, startPoint y: 184, endPoint x: 293, endPoint y: 184, distance: 3.2
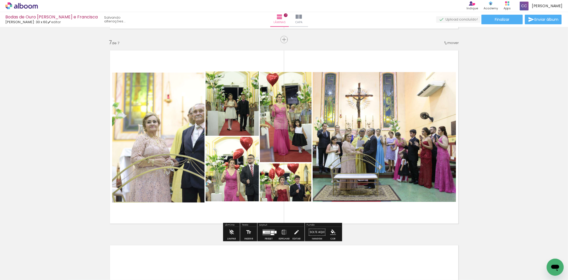
click at [234, 177] on quentale-photo at bounding box center [232, 169] width 53 height 64
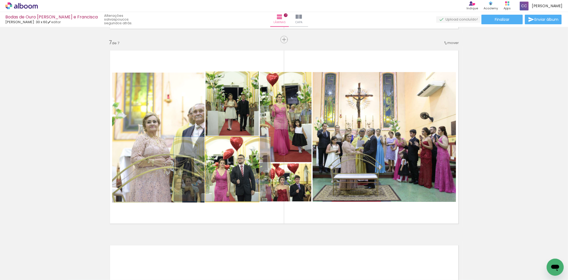
drag, startPoint x: 237, startPoint y: 175, endPoint x: 227, endPoint y: 175, distance: 9.9
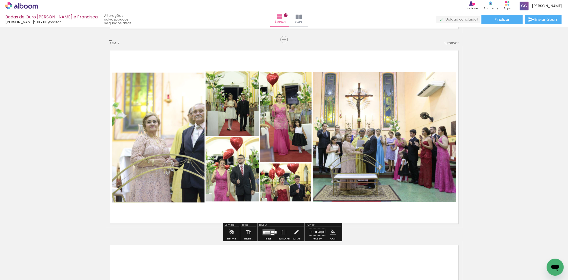
click at [232, 112] on quentale-photo at bounding box center [232, 103] width 53 height 64
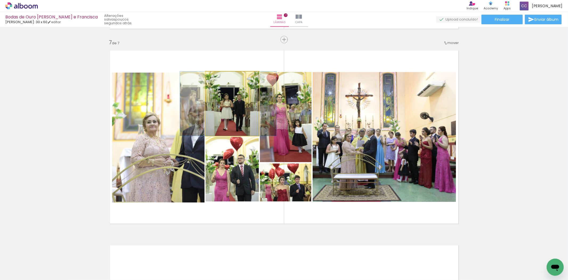
drag, startPoint x: 239, startPoint y: 110, endPoint x: 235, endPoint y: 110, distance: 4.0
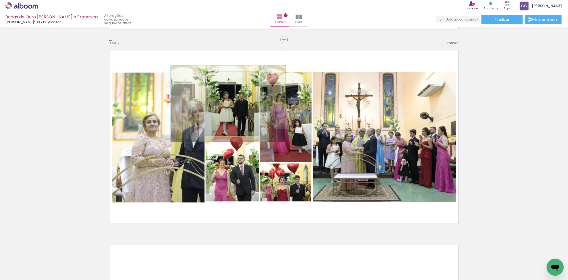
drag, startPoint x: 219, startPoint y: 79, endPoint x: 224, endPoint y: 85, distance: 7.5
type paper-slider "120"
click at [223, 81] on div at bounding box center [222, 77] width 9 height 9
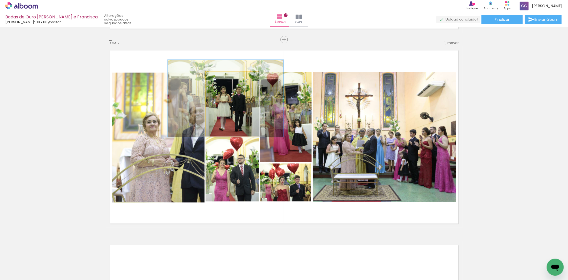
drag, startPoint x: 233, startPoint y: 105, endPoint x: 230, endPoint y: 100, distance: 6.0
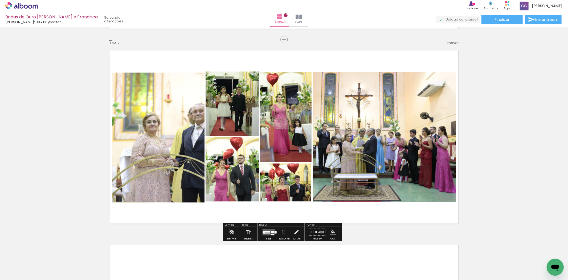
click at [158, 169] on quentale-photo at bounding box center [158, 137] width 92 height 130
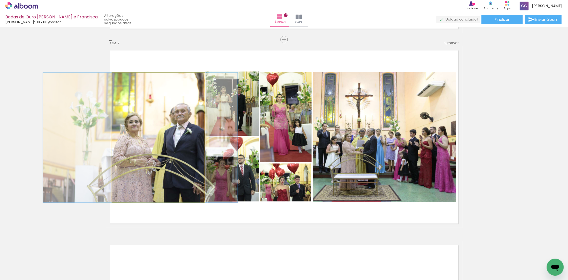
drag, startPoint x: 166, startPoint y: 153, endPoint x: 151, endPoint y: 151, distance: 15.6
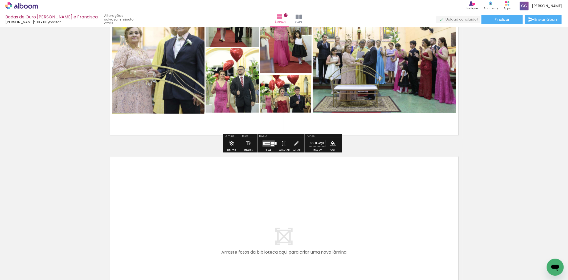
scroll to position [1283, 0]
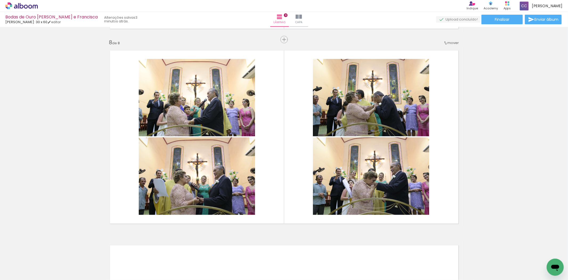
scroll to position [829, 0]
drag, startPoint x: 510, startPoint y: 98, endPoint x: 424, endPoint y: 154, distance: 102.6
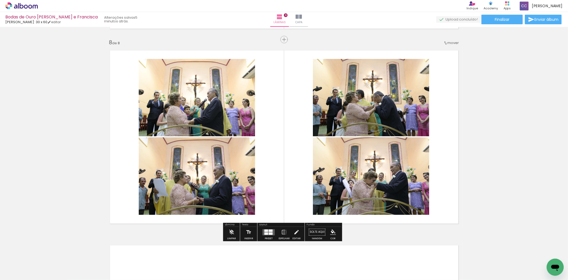
scroll to position [1507, 0]
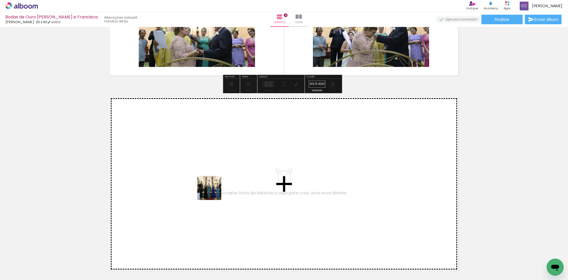
drag, startPoint x: 175, startPoint y: 214, endPoint x: 113, endPoint y: 278, distance: 89.1
click at [214, 190] on quentale-workspace at bounding box center [284, 140] width 568 height 280
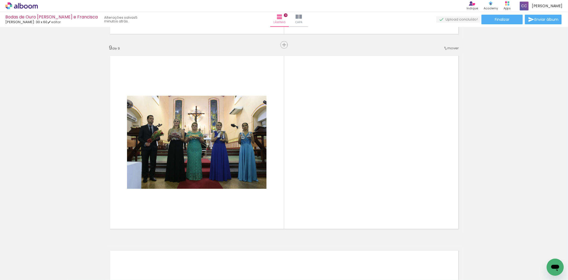
scroll to position [1554, 0]
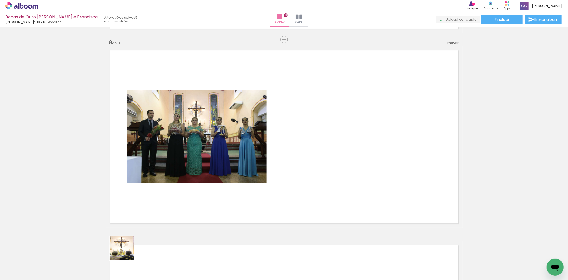
drag, startPoint x: 126, startPoint y: 252, endPoint x: 296, endPoint y: 200, distance: 178.3
click at [297, 200] on quentale-workspace at bounding box center [284, 140] width 568 height 280
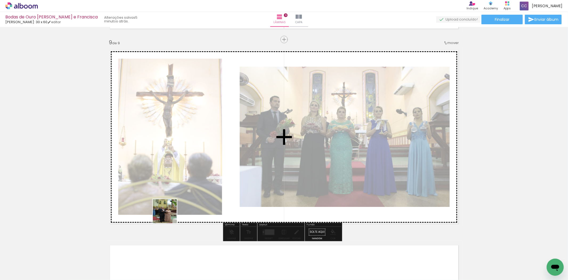
drag, startPoint x: 70, startPoint y: 259, endPoint x: 218, endPoint y: 192, distance: 162.4
click at [219, 192] on quentale-workspace at bounding box center [284, 140] width 568 height 280
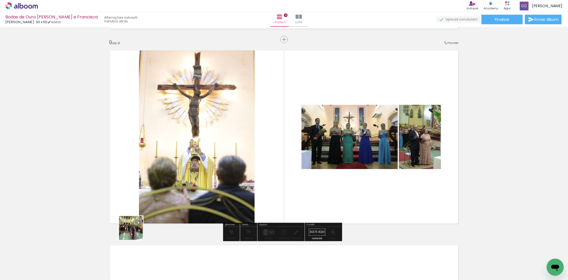
drag, startPoint x: 135, startPoint y: 232, endPoint x: 265, endPoint y: 175, distance: 141.8
click at [278, 161] on quentale-workspace at bounding box center [284, 140] width 568 height 280
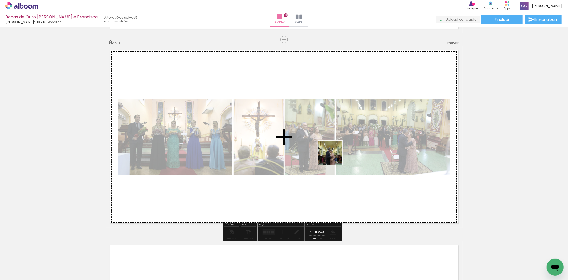
drag, startPoint x: 318, startPoint y: 163, endPoint x: 342, endPoint y: 155, distance: 25.8
click at [332, 156] on quentale-workspace at bounding box center [284, 140] width 568 height 280
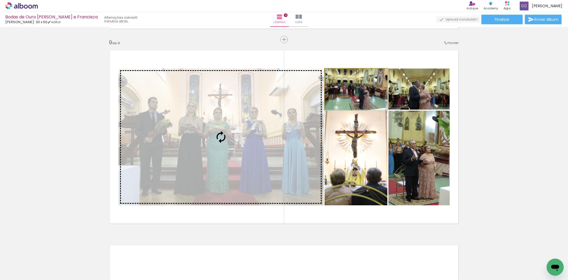
drag, startPoint x: 352, startPoint y: 89, endPoint x: 342, endPoint y: 88, distance: 9.6
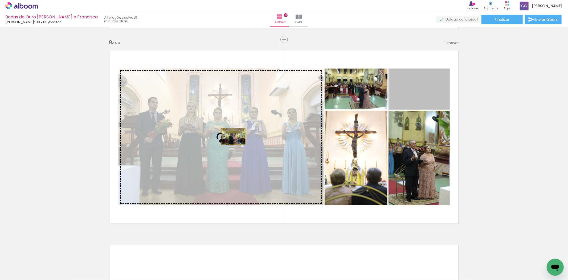
drag, startPoint x: 259, startPoint y: 131, endPoint x: 226, endPoint y: 137, distance: 34.0
click at [0, 0] on slot at bounding box center [0, 0] width 0 height 0
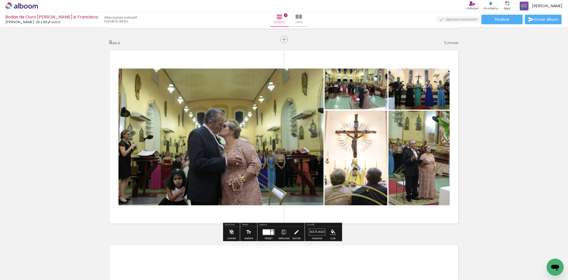
click at [264, 231] on div at bounding box center [266, 231] width 7 height 5
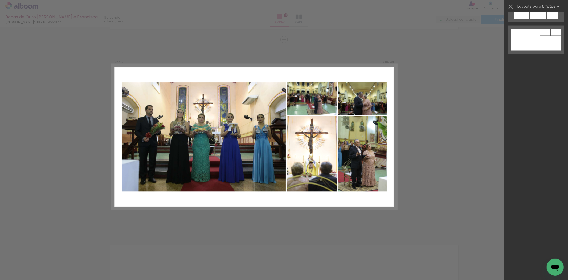
scroll to position [0, 0]
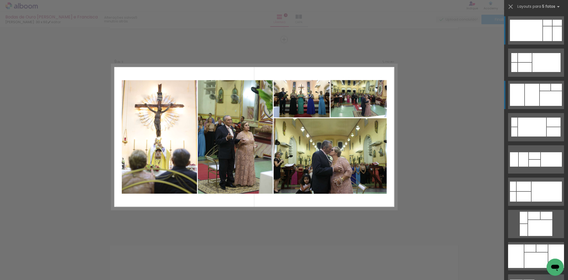
click at [528, 212] on div at bounding box center [534, 216] width 12 height 8
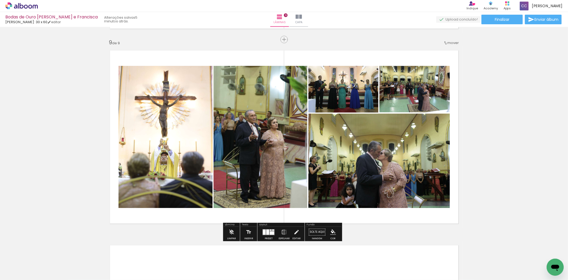
click at [15, 275] on span "Adicionar Fotos" at bounding box center [19, 277] width 16 height 6
click at [0, 0] on input "file" at bounding box center [0, 0] width 0 height 0
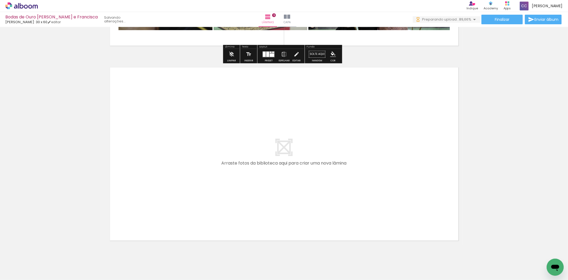
scroll to position [1748, 0]
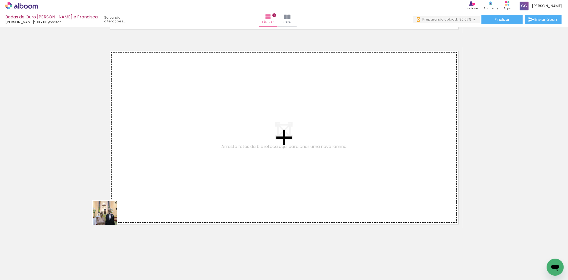
drag, startPoint x: 55, startPoint y: 265, endPoint x: 234, endPoint y: 133, distance: 221.7
click at [234, 133] on quentale-workspace at bounding box center [284, 140] width 568 height 280
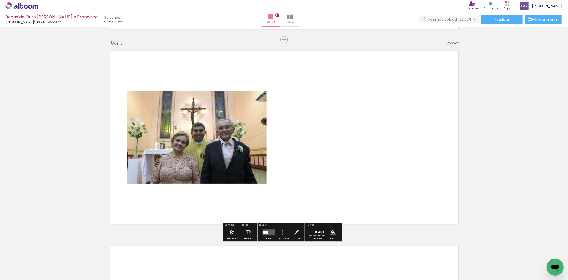
scroll to position [1749, 0]
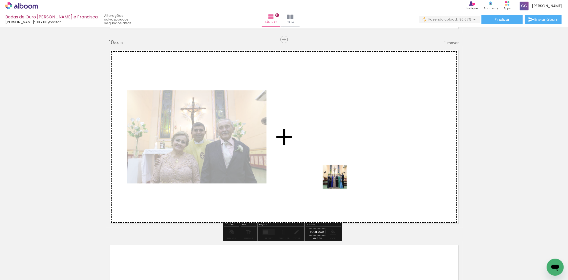
drag, startPoint x: 194, startPoint y: 222, endPoint x: 355, endPoint y: 168, distance: 169.6
click at [355, 168] on quentale-workspace at bounding box center [284, 140] width 568 height 280
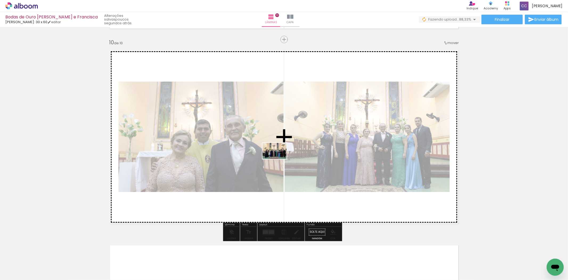
drag, startPoint x: 92, startPoint y: 258, endPoint x: 279, endPoint y: 159, distance: 211.0
click at [279, 159] on quentale-workspace at bounding box center [284, 140] width 568 height 280
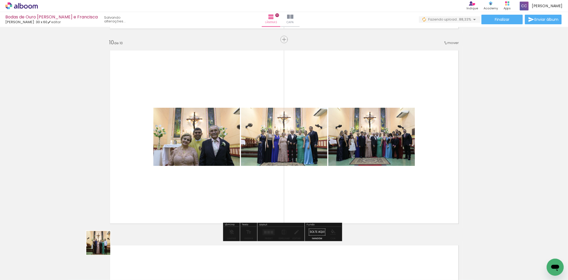
drag, startPoint x: 102, startPoint y: 247, endPoint x: 290, endPoint y: 182, distance: 198.0
click at [290, 182] on quentale-workspace at bounding box center [284, 140] width 568 height 280
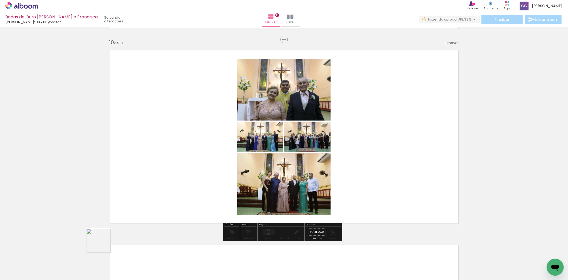
drag, startPoint x: 60, startPoint y: 262, endPoint x: 240, endPoint y: 183, distance: 196.5
click at [240, 183] on quentale-workspace at bounding box center [284, 140] width 568 height 280
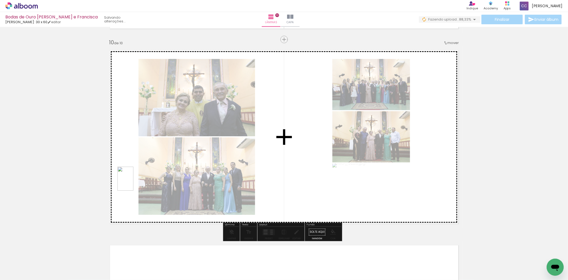
drag, startPoint x: 53, startPoint y: 262, endPoint x: 133, endPoint y: 182, distance: 113.6
click at [133, 182] on quentale-workspace at bounding box center [284, 140] width 568 height 280
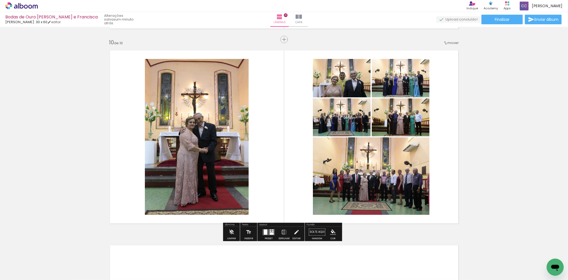
click at [264, 235] on quentale-layouter at bounding box center [269, 232] width 12 height 6
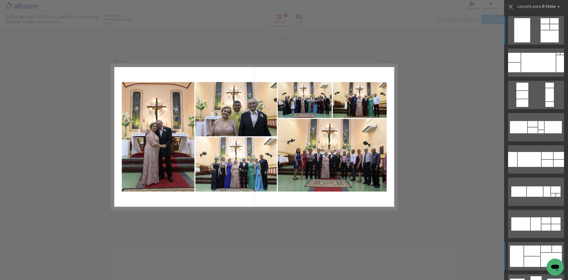
click at [528, 72] on div at bounding box center [538, 62] width 35 height 19
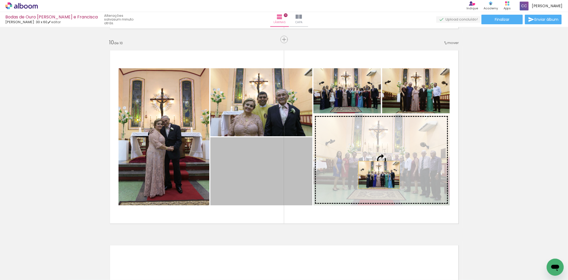
drag, startPoint x: 275, startPoint y: 185, endPoint x: 380, endPoint y: 174, distance: 105.3
click at [0, 0] on slot at bounding box center [0, 0] width 0 height 0
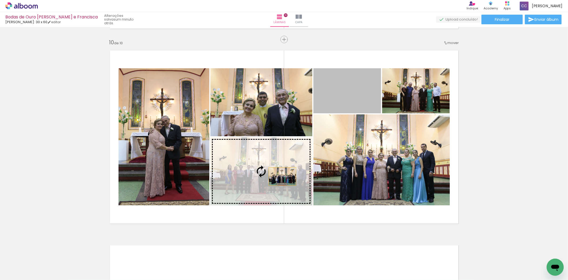
drag, startPoint x: 349, startPoint y: 87, endPoint x: 252, endPoint y: 187, distance: 139.8
click at [0, 0] on slot at bounding box center [0, 0] width 0 height 0
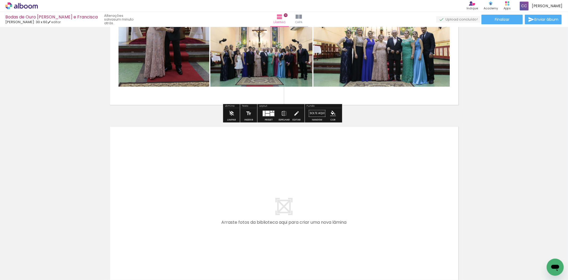
scroll to position [1897, 0]
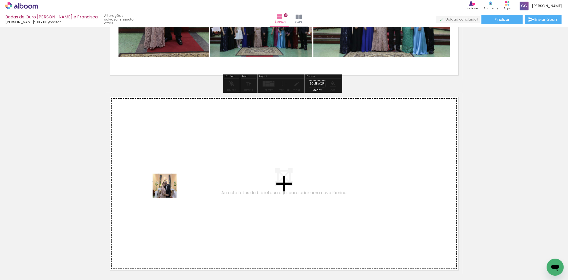
drag, startPoint x: 169, startPoint y: 189, endPoint x: 230, endPoint y: 164, distance: 65.9
click at [230, 164] on quentale-workspace at bounding box center [284, 140] width 568 height 280
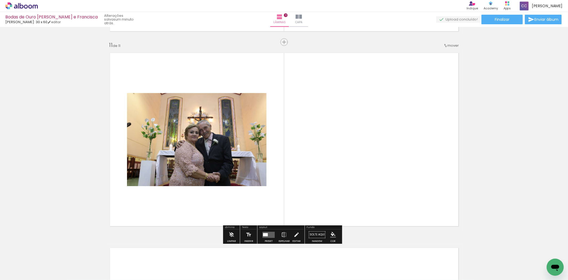
scroll to position [1943, 0]
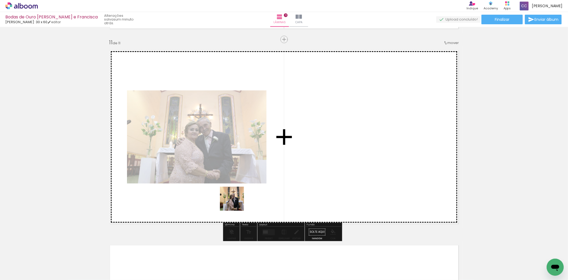
drag, startPoint x: 73, startPoint y: 258, endPoint x: 327, endPoint y: 160, distance: 272.3
click at [327, 160] on quentale-workspace at bounding box center [284, 140] width 568 height 280
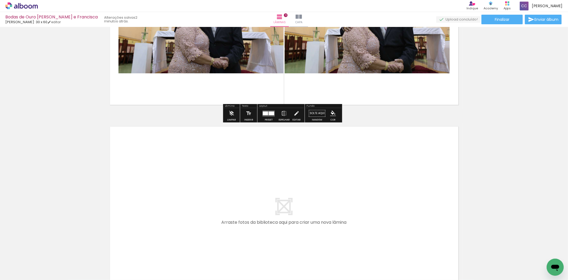
scroll to position [2121, 0]
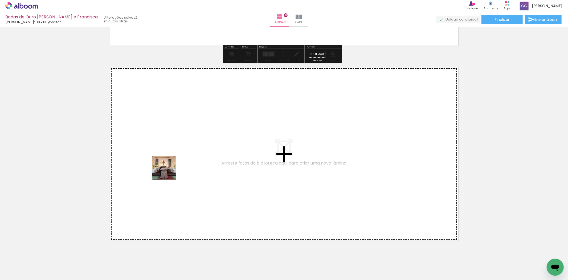
drag, startPoint x: 66, startPoint y: 256, endPoint x: 122, endPoint y: 246, distance: 56.7
click at [203, 145] on quentale-workspace at bounding box center [284, 140] width 568 height 280
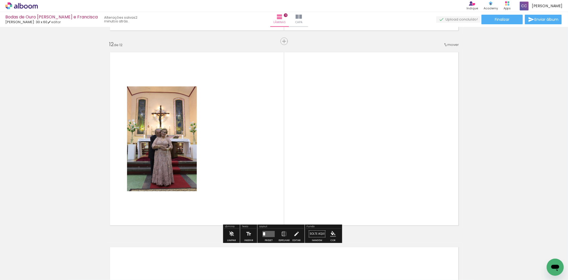
scroll to position [2138, 0]
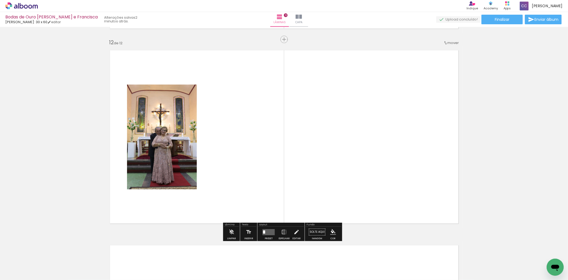
drag, startPoint x: 54, startPoint y: 265, endPoint x: 297, endPoint y: 146, distance: 271.1
click at [297, 146] on quentale-workspace at bounding box center [284, 140] width 568 height 280
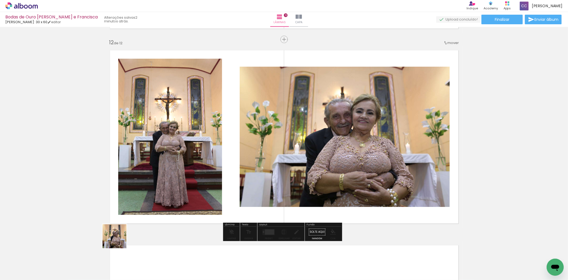
drag, startPoint x: 59, startPoint y: 265, endPoint x: 254, endPoint y: 184, distance: 210.6
click at [254, 184] on quentale-workspace at bounding box center [284, 140] width 568 height 280
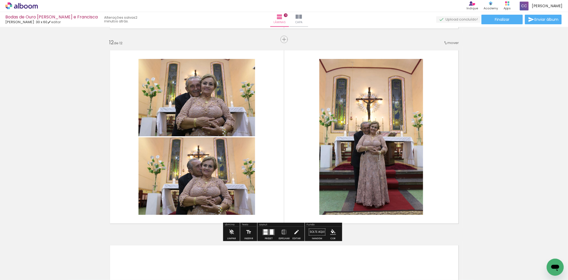
scroll to position [2257, 0]
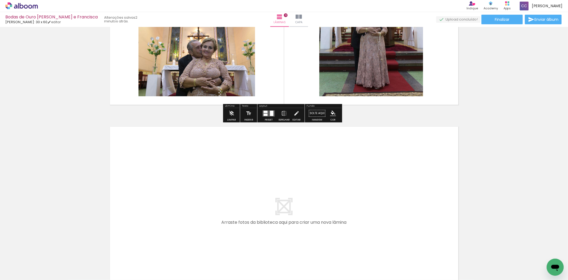
click at [22, 273] on paper-button "Adicionar Fotos" at bounding box center [16, 277] width 26 height 9
click at [0, 0] on input "file" at bounding box center [0, 0] width 0 height 0
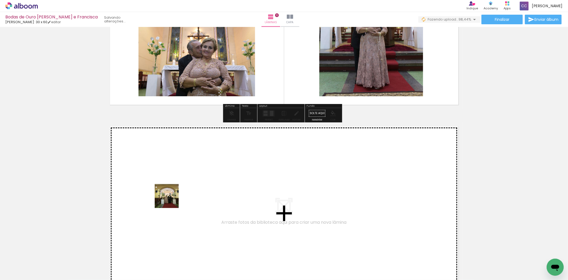
drag, startPoint x: 54, startPoint y: 262, endPoint x: 229, endPoint y: 174, distance: 196.4
click at [229, 174] on quentale-workspace at bounding box center [284, 140] width 568 height 280
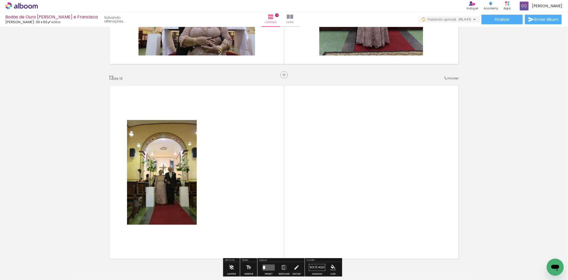
scroll to position [2333, 0]
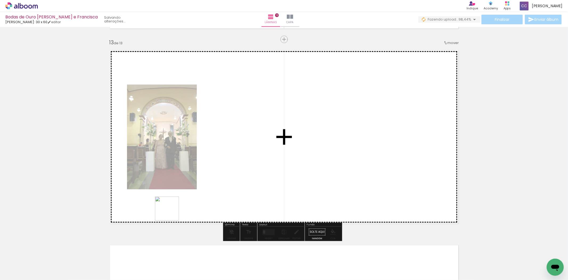
drag, startPoint x: 63, startPoint y: 265, endPoint x: 139, endPoint y: 259, distance: 76.2
click at [310, 161] on quentale-workspace at bounding box center [284, 140] width 568 height 280
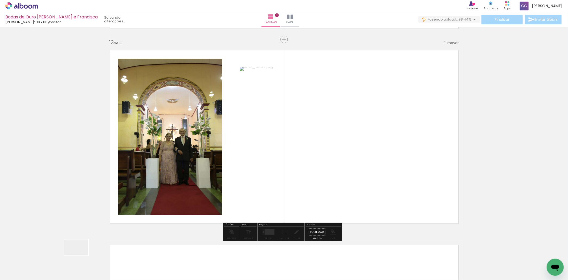
drag, startPoint x: 80, startPoint y: 255, endPoint x: 120, endPoint y: 257, distance: 40.3
click at [274, 165] on quentale-workspace at bounding box center [284, 140] width 568 height 280
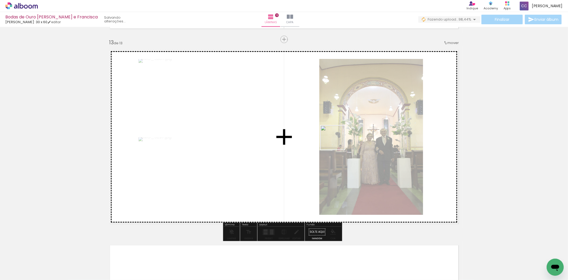
drag, startPoint x: 64, startPoint y: 263, endPoint x: 343, endPoint y: 139, distance: 305.1
click at [344, 139] on quentale-workspace at bounding box center [284, 140] width 568 height 280
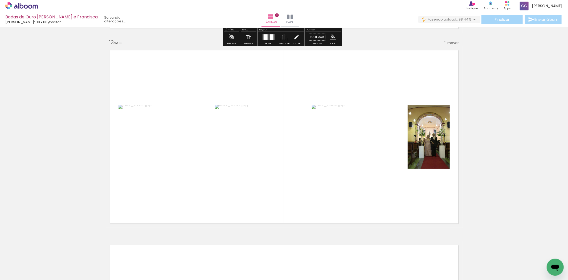
click at [266, 36] on quentale-layouter at bounding box center [269, 37] width 12 height 6
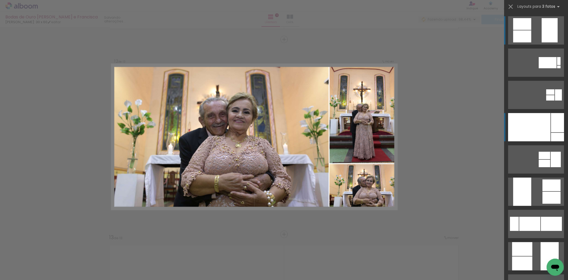
scroll to position [2138, 0]
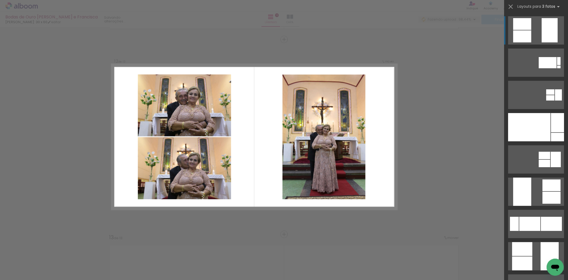
click at [357, 149] on quentale-photo at bounding box center [323, 137] width 83 height 125
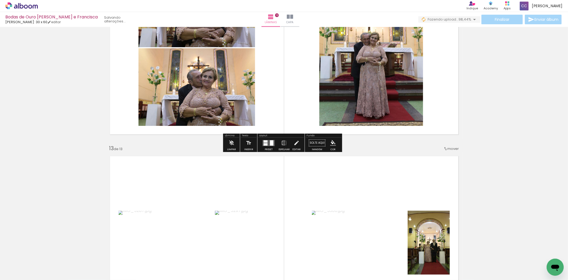
scroll to position [2345, 0]
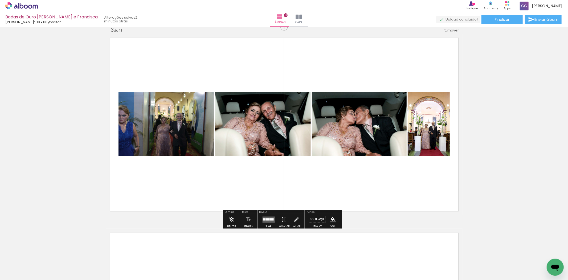
click at [266, 219] on div at bounding box center [268, 219] width 4 height 2
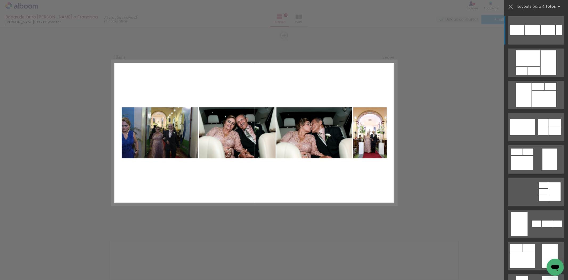
scroll to position [2333, 0]
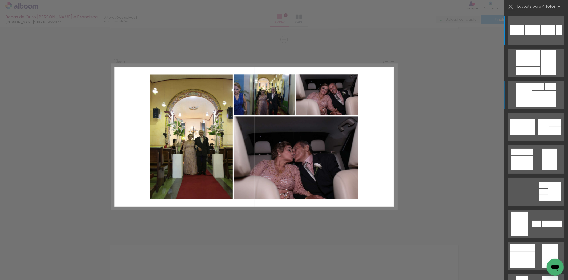
click at [530, 75] on div at bounding box center [534, 71] width 12 height 8
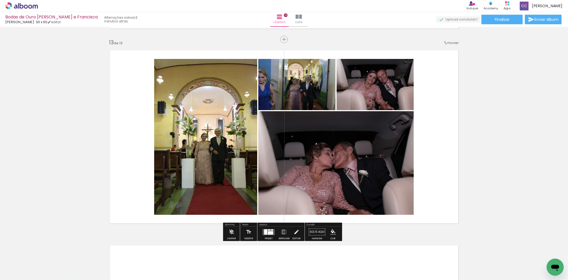
click at [214, 138] on quentale-photo at bounding box center [205, 137] width 103 height 156
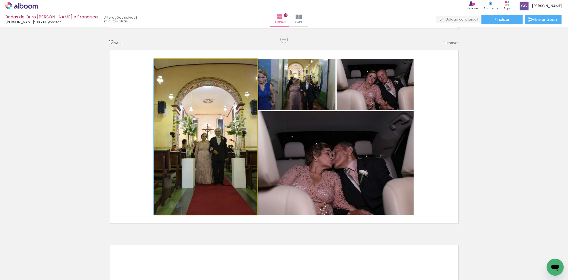
click at [214, 138] on quentale-photo at bounding box center [205, 137] width 103 height 156
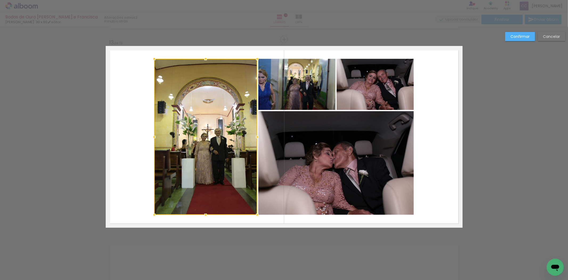
click at [318, 84] on quentale-photo at bounding box center [296, 84] width 77 height 51
click at [257, 84] on div at bounding box center [205, 137] width 103 height 156
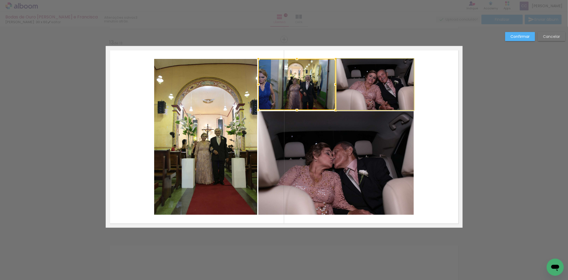
drag, startPoint x: 379, startPoint y: 88, endPoint x: 372, endPoint y: 130, distance: 42.1
click at [379, 88] on quentale-photo at bounding box center [375, 84] width 77 height 51
click at [363, 146] on quentale-photo at bounding box center [336, 163] width 156 height 104
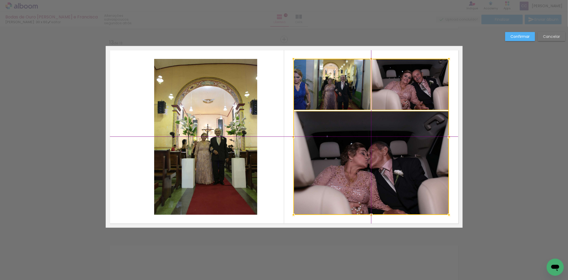
drag, startPoint x: 353, startPoint y: 161, endPoint x: 381, endPoint y: 162, distance: 28.0
click at [381, 162] on div at bounding box center [372, 137] width 156 height 156
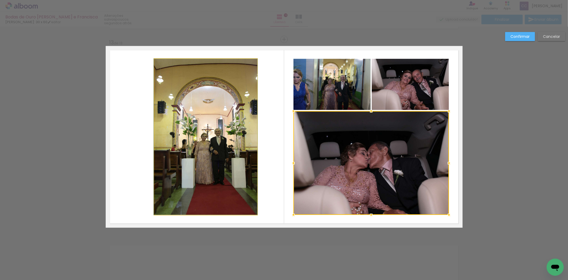
click at [225, 152] on quentale-photo at bounding box center [205, 137] width 103 height 156
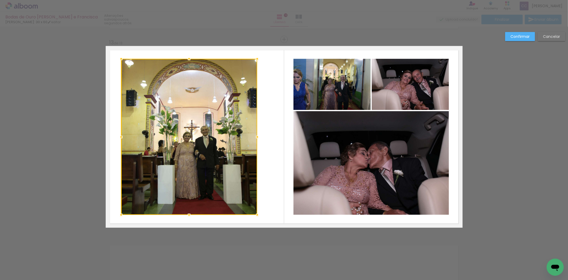
drag, startPoint x: 151, startPoint y: 137, endPoint x: 116, endPoint y: 133, distance: 34.7
click at [116, 133] on div at bounding box center [121, 137] width 11 height 11
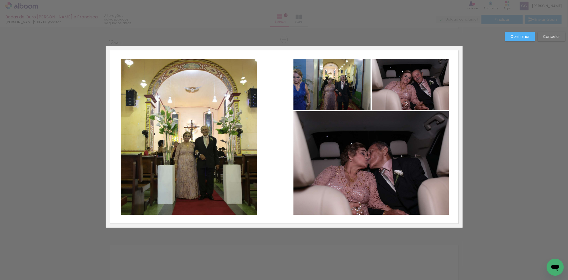
click at [214, 119] on quentale-photo at bounding box center [189, 137] width 137 height 156
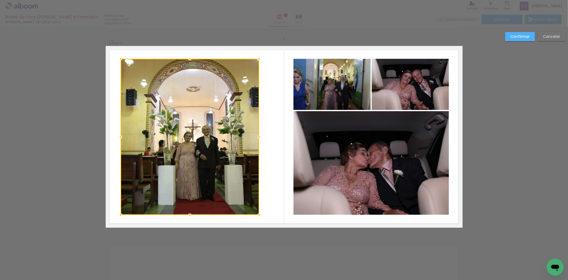
click at [257, 137] on div at bounding box center [259, 137] width 11 height 11
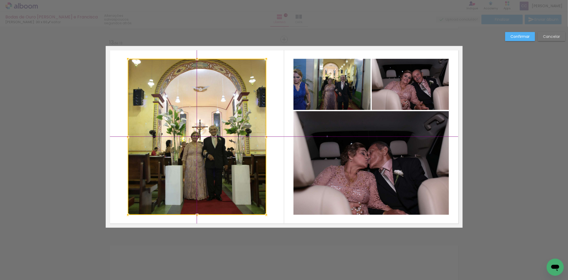
drag, startPoint x: 178, startPoint y: 130, endPoint x: 183, endPoint y: 131, distance: 5.7
click at [183, 131] on div at bounding box center [197, 137] width 139 height 156
click at [0, 0] on slot "Confirmar" at bounding box center [0, 0] width 0 height 0
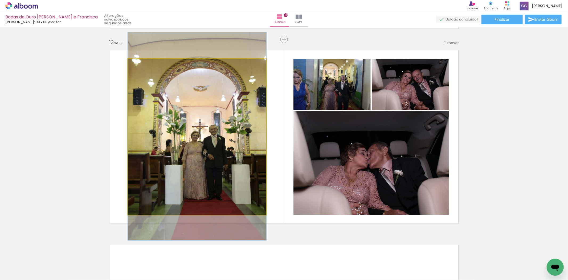
drag, startPoint x: 225, startPoint y: 137, endPoint x: 219, endPoint y: 136, distance: 6.1
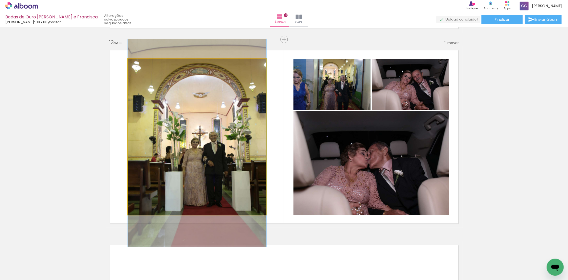
drag, startPoint x: 216, startPoint y: 133, endPoint x: 215, endPoint y: 139, distance: 6.8
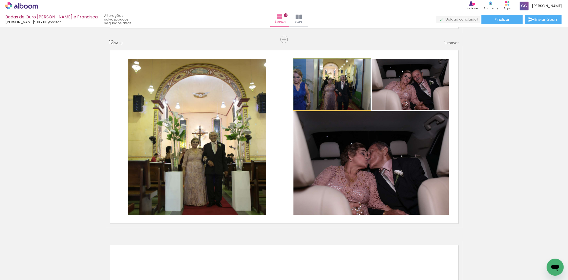
click at [339, 90] on quentale-photo at bounding box center [332, 84] width 77 height 51
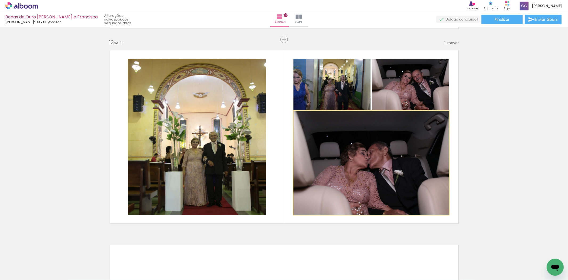
drag, startPoint x: 307, startPoint y: 116, endPoint x: 303, endPoint y: 116, distance: 3.7
type paper-slider "100"
click at [303, 116] on div at bounding box center [306, 116] width 9 height 9
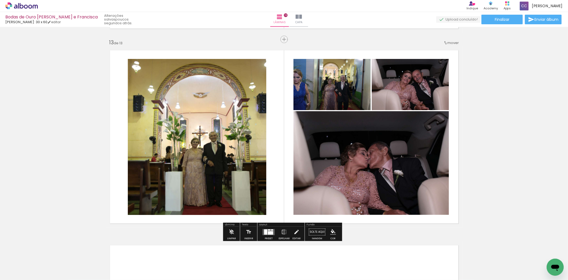
click at [315, 83] on quentale-photo at bounding box center [332, 84] width 77 height 51
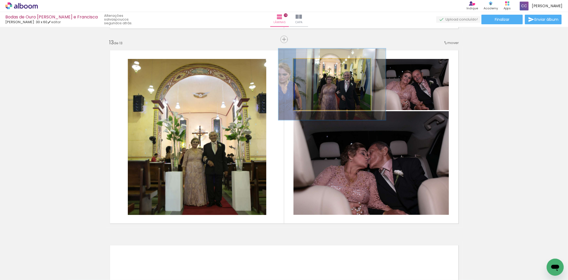
drag, startPoint x: 305, startPoint y: 67, endPoint x: 312, endPoint y: 68, distance: 7.4
click at [312, 68] on quentale-photo at bounding box center [332, 84] width 77 height 51
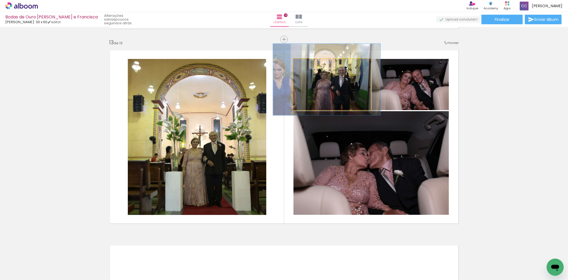
drag, startPoint x: 336, startPoint y: 97, endPoint x: 332, endPoint y: 93, distance: 6.2
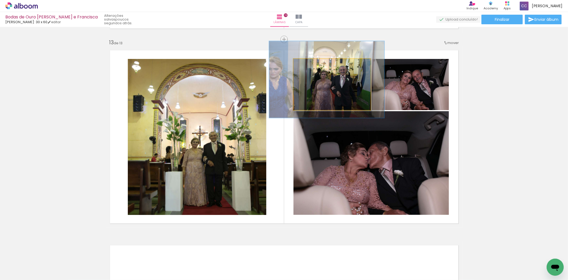
drag, startPoint x: 313, startPoint y: 66, endPoint x: 316, endPoint y: 67, distance: 2.9
type paper-slider "152"
click at [316, 67] on div at bounding box center [316, 64] width 9 height 9
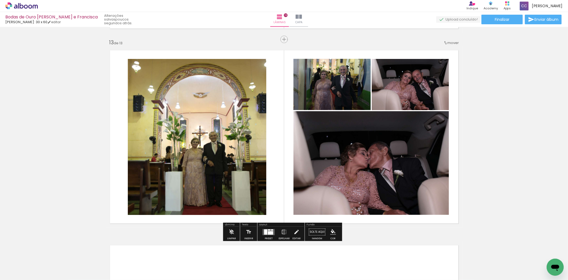
click at [395, 87] on quentale-photo at bounding box center [410, 84] width 77 height 51
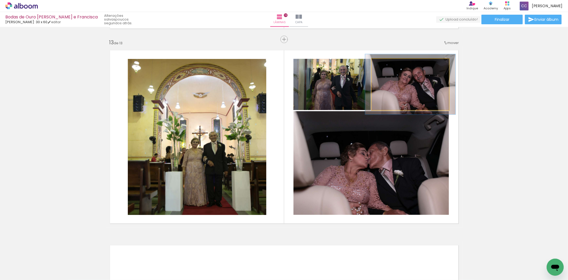
drag, startPoint x: 382, startPoint y: 64, endPoint x: 404, endPoint y: 86, distance: 30.9
type paper-slider "117"
click at [385, 65] on div at bounding box center [387, 64] width 5 height 5
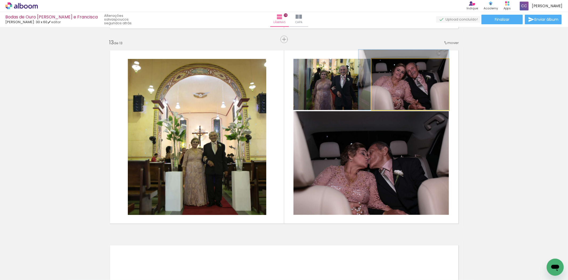
drag, startPoint x: 404, startPoint y: 86, endPoint x: 398, endPoint y: 82, distance: 7.6
click at [398, 82] on quentale-photo at bounding box center [410, 84] width 77 height 51
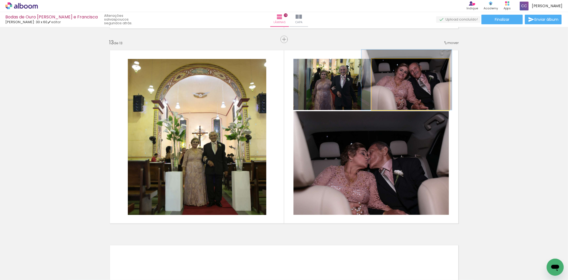
drag, startPoint x: 395, startPoint y: 88, endPoint x: 398, endPoint y: 87, distance: 3.0
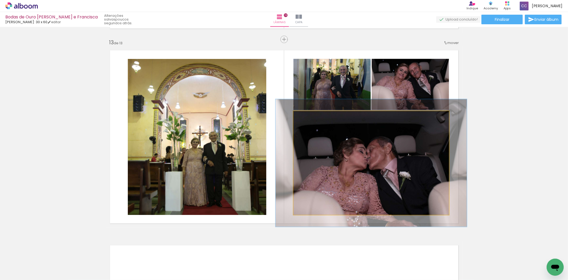
drag, startPoint x: 306, startPoint y: 117, endPoint x: 310, endPoint y: 118, distance: 4.3
type paper-slider "123"
click at [310, 118] on div at bounding box center [310, 116] width 9 height 9
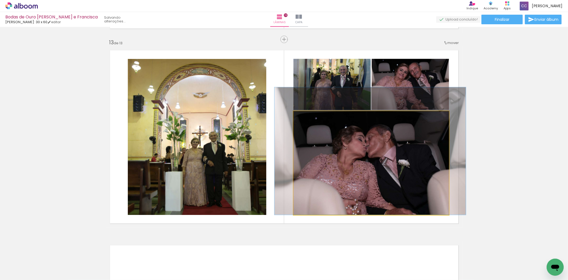
drag, startPoint x: 374, startPoint y: 178, endPoint x: 373, endPoint y: 163, distance: 15.2
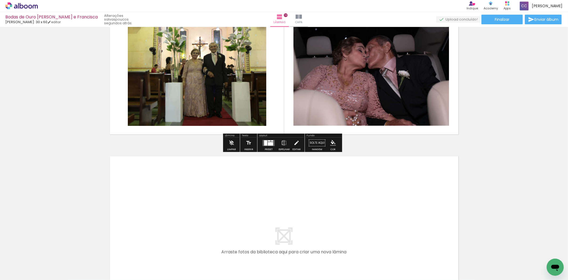
scroll to position [2451, 0]
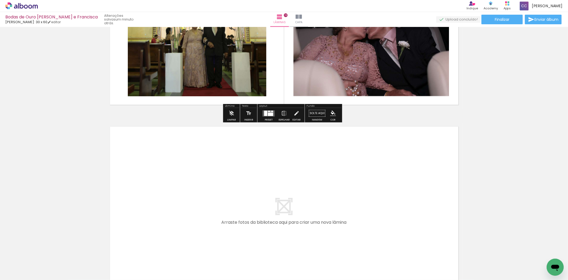
click at [21, 275] on span "Adicionar Fotos" at bounding box center [19, 277] width 16 height 6
click at [0, 0] on input "file" at bounding box center [0, 0] width 0 height 0
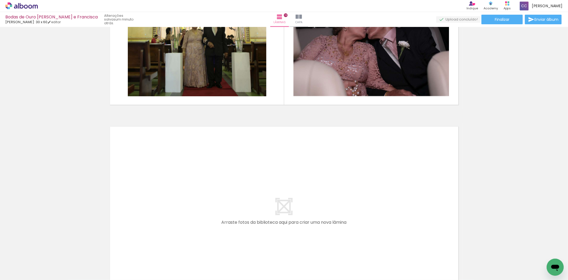
scroll to position [0, 0]
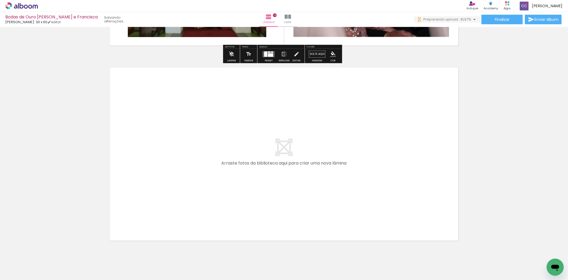
scroll to position [2527, 0]
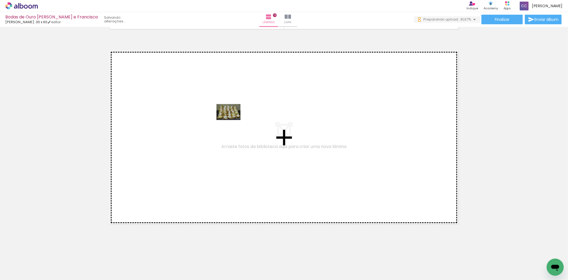
drag, startPoint x: 60, startPoint y: 266, endPoint x: 97, endPoint y: 244, distance: 43.0
click at [231, 120] on quentale-workspace at bounding box center [284, 140] width 568 height 280
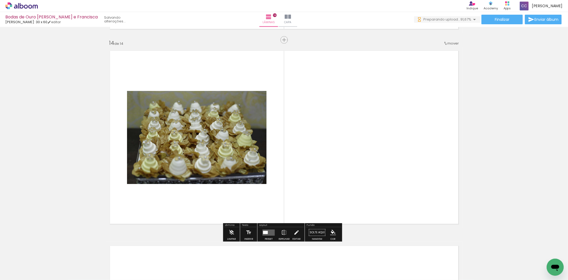
scroll to position [2527, 0]
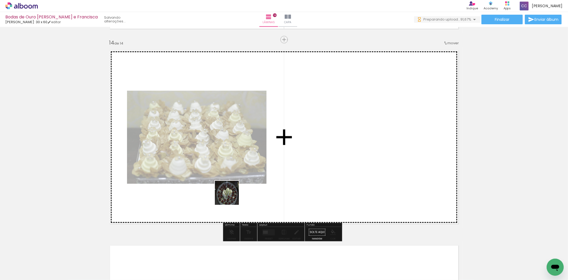
drag, startPoint x: 231, startPoint y: 197, endPoint x: 344, endPoint y: 157, distance: 119.8
click at [344, 157] on quentale-workspace at bounding box center [284, 140] width 568 height 280
